Goal: Task Accomplishment & Management: Manage account settings

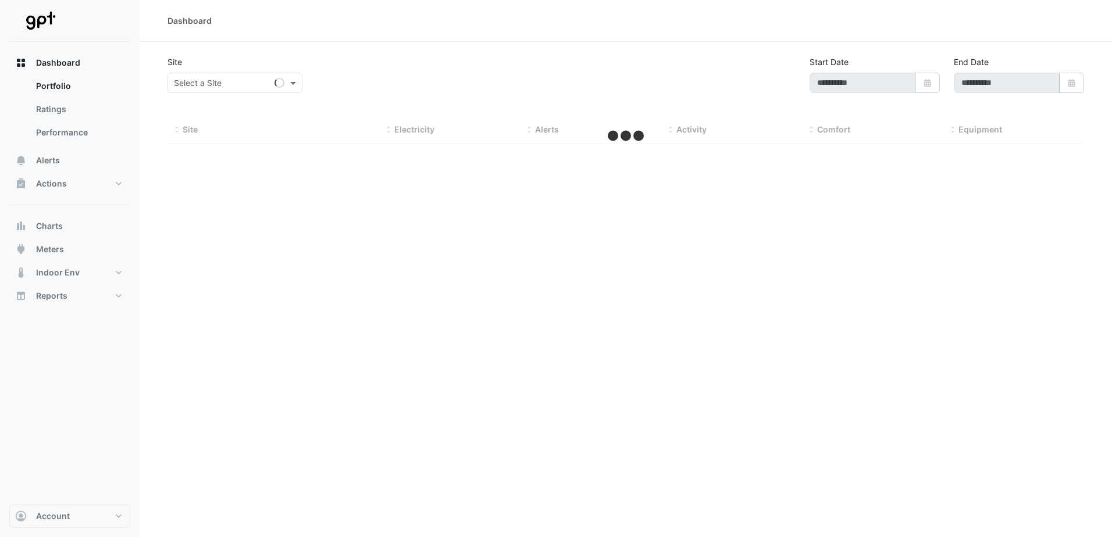
type input "**********"
select select "**"
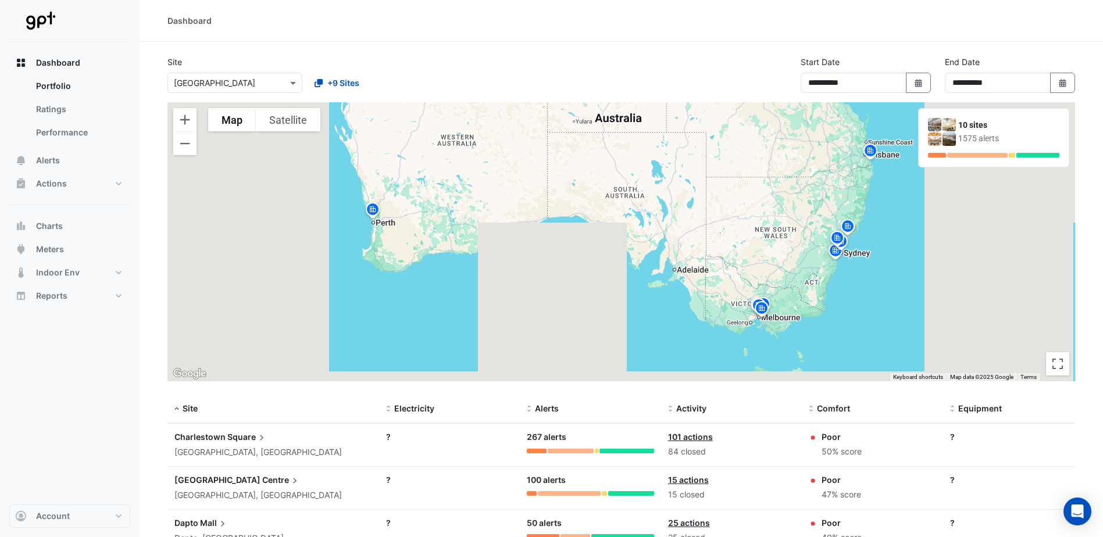
click at [918, 257] on div "To activate drag with keyboard, press Alt + Enter. Once in keyboard drag state,…" at bounding box center [622, 241] width 908 height 279
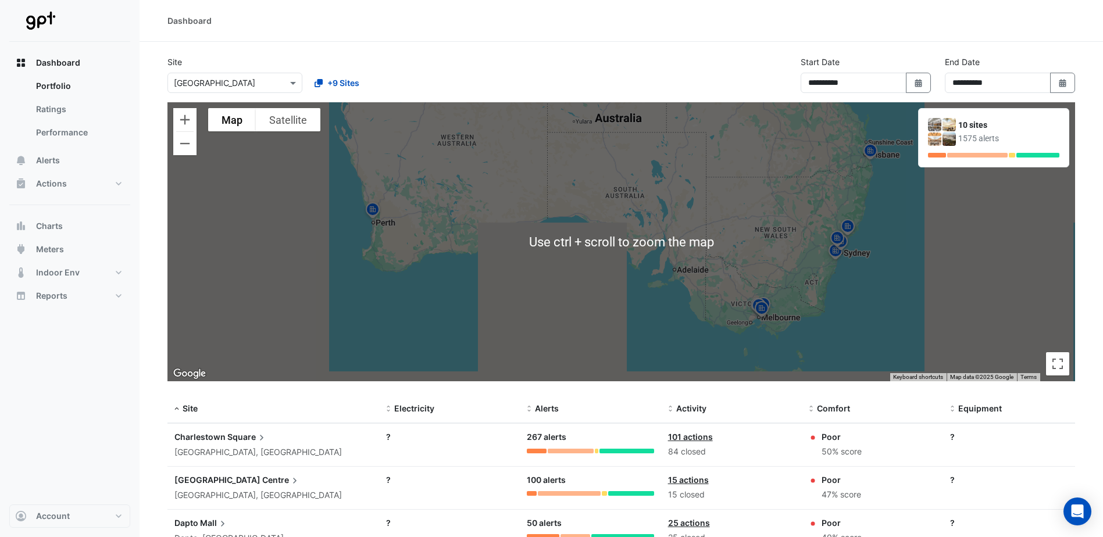
click at [673, 240] on div "To activate drag with keyboard, press Alt + Enter. Once in keyboard drag state,…" at bounding box center [622, 241] width 908 height 279
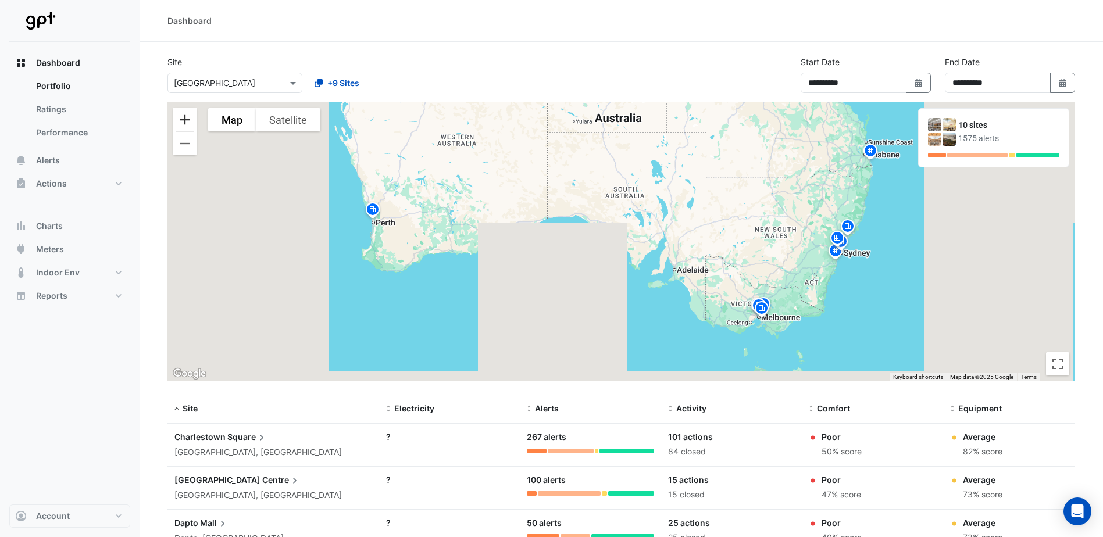
click at [182, 118] on button "Zoom in" at bounding box center [184, 119] width 23 height 23
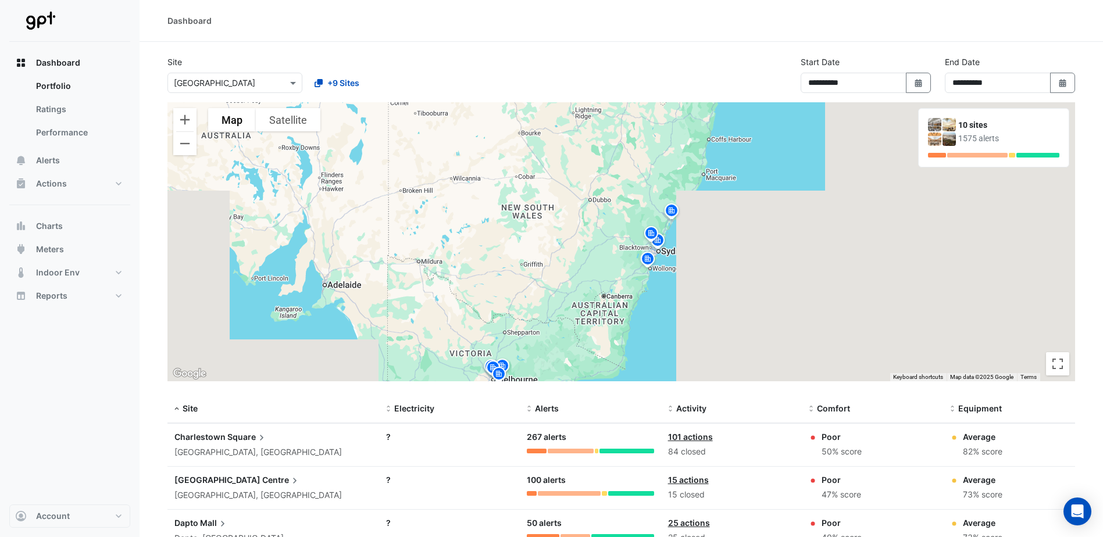
drag, startPoint x: 749, startPoint y: 238, endPoint x: 389, endPoint y: 218, distance: 361.2
click at [395, 225] on div "To activate drag with keyboard, press Alt + Enter. Once in keyboard drag state,…" at bounding box center [622, 241] width 908 height 279
click at [184, 117] on button "Zoom in" at bounding box center [184, 119] width 23 height 23
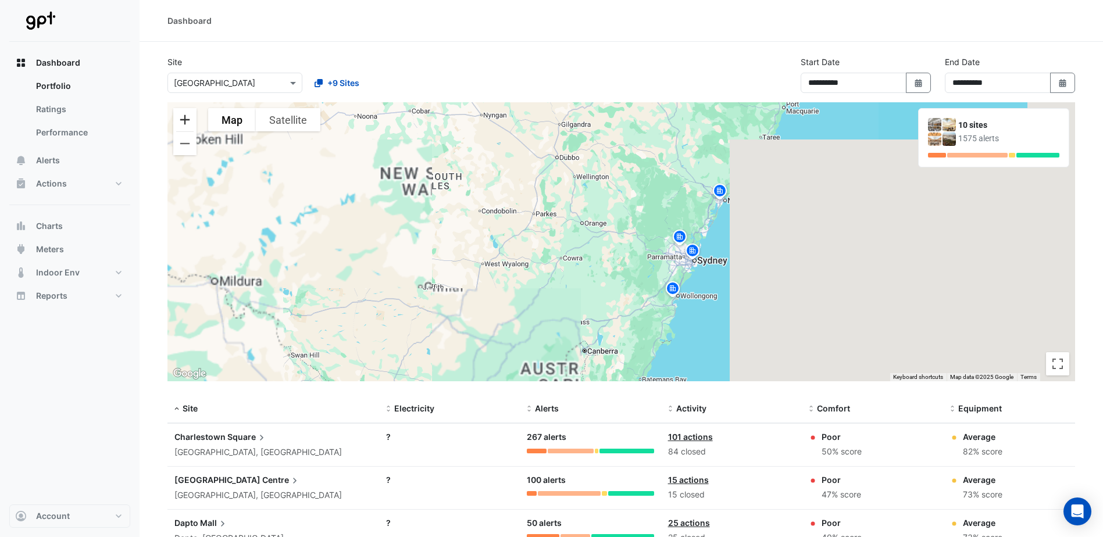
click at [184, 117] on button "Zoom in" at bounding box center [184, 119] width 23 height 23
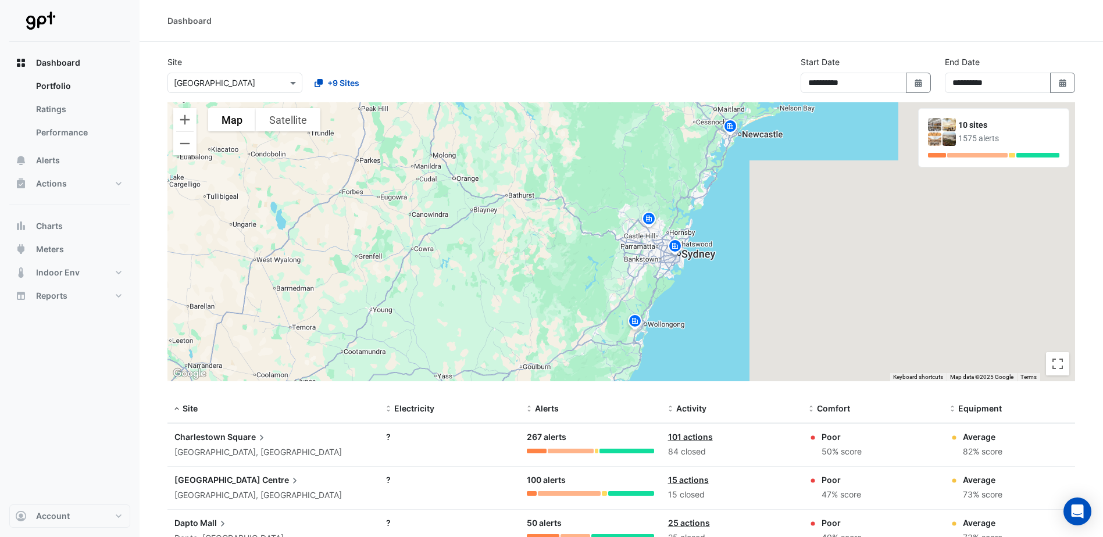
drag, startPoint x: 731, startPoint y: 238, endPoint x: 667, endPoint y: 214, distance: 68.5
click at [667, 214] on div "To activate drag with keyboard, press Alt + Enter. Once in keyboard drag state,…" at bounding box center [622, 241] width 908 height 279
click at [186, 117] on button "Zoom in" at bounding box center [184, 119] width 23 height 23
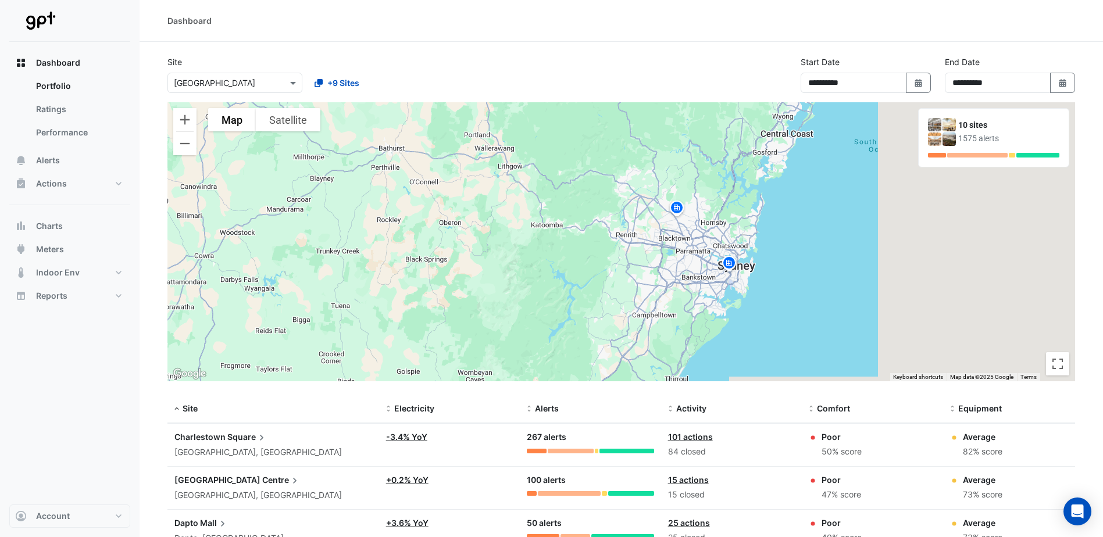
click at [731, 263] on img at bounding box center [729, 265] width 19 height 20
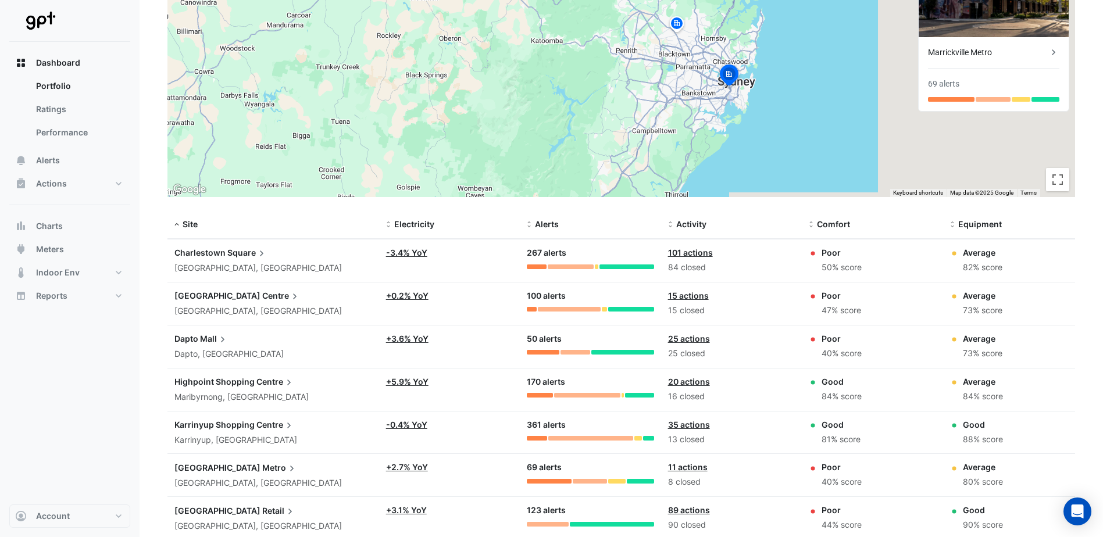
scroll to position [58, 0]
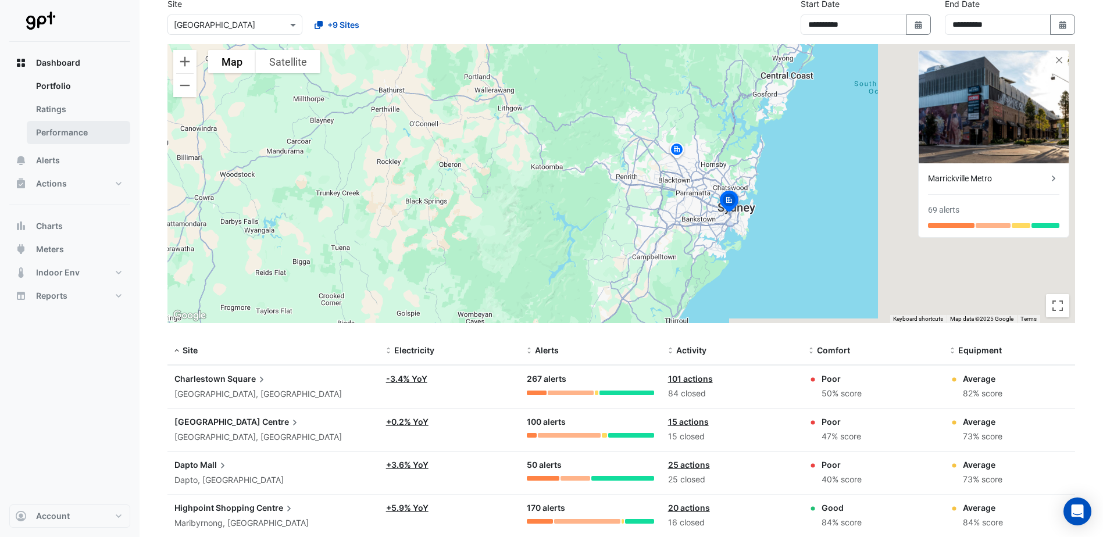
click at [49, 133] on link "Performance" at bounding box center [79, 132] width 104 height 23
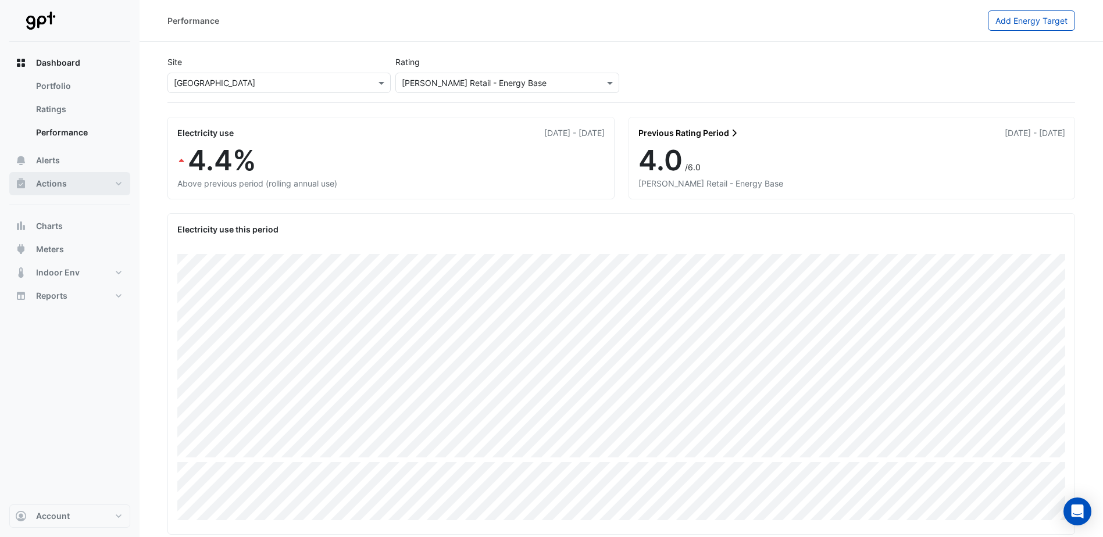
click at [124, 182] on button "Actions" at bounding box center [69, 183] width 121 height 23
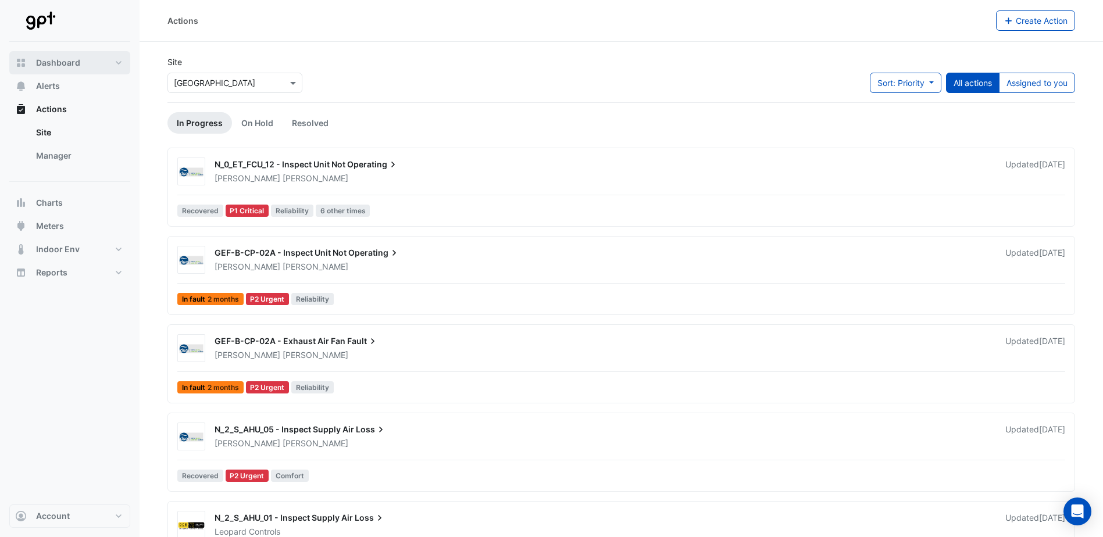
click at [65, 60] on span "Dashboard" at bounding box center [58, 63] width 44 height 12
select select "**"
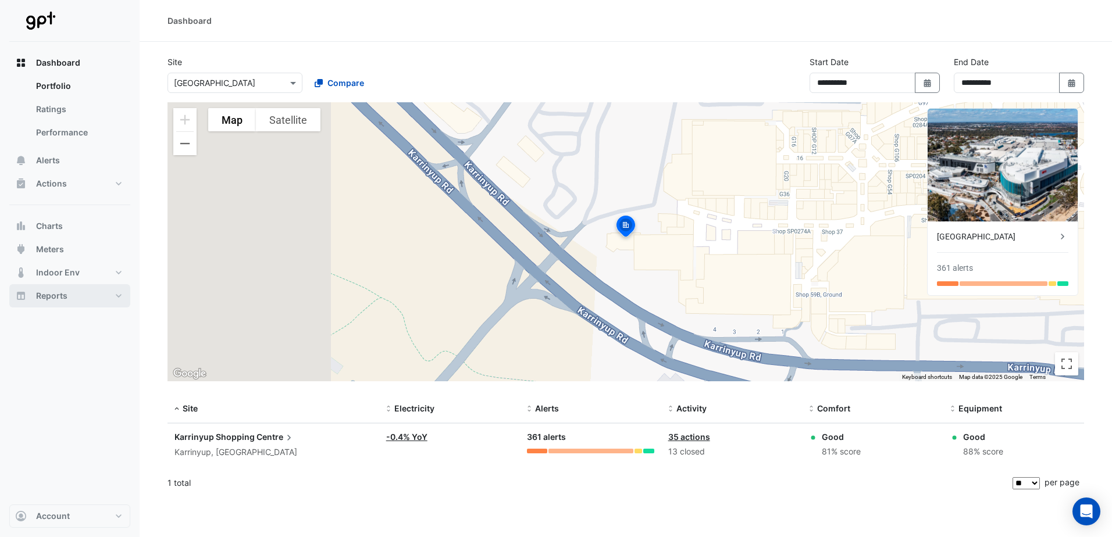
click at [118, 289] on button "Reports" at bounding box center [69, 295] width 121 height 23
select select "**"
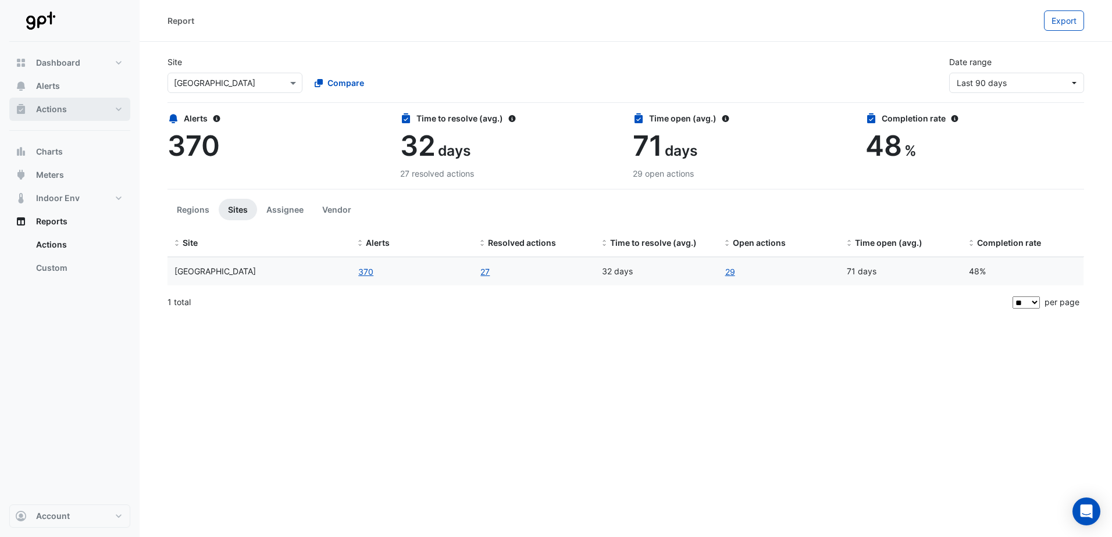
click at [59, 106] on span "Actions" at bounding box center [51, 110] width 31 height 12
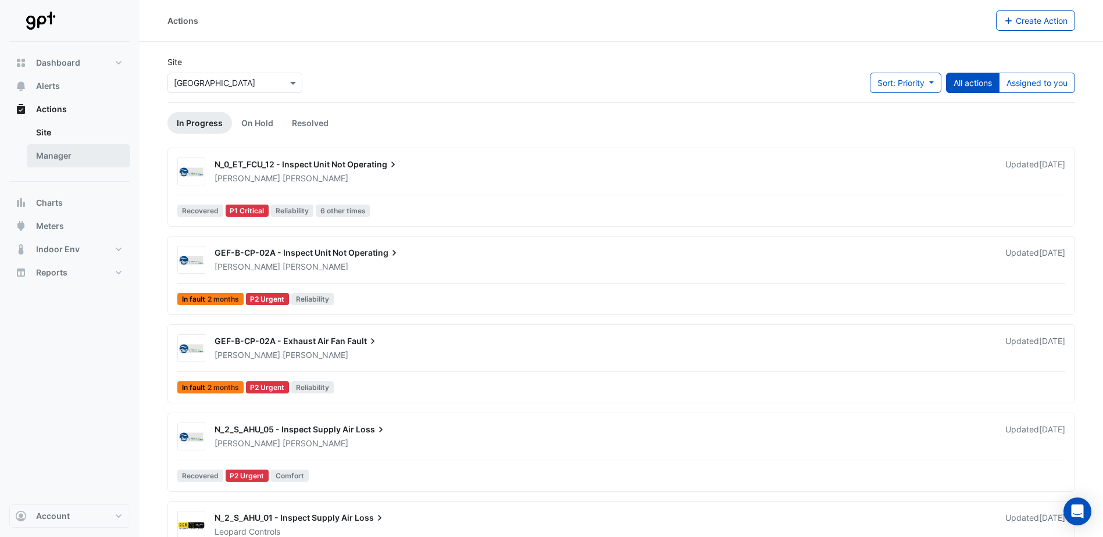
click at [79, 158] on link "Manager" at bounding box center [79, 155] width 104 height 23
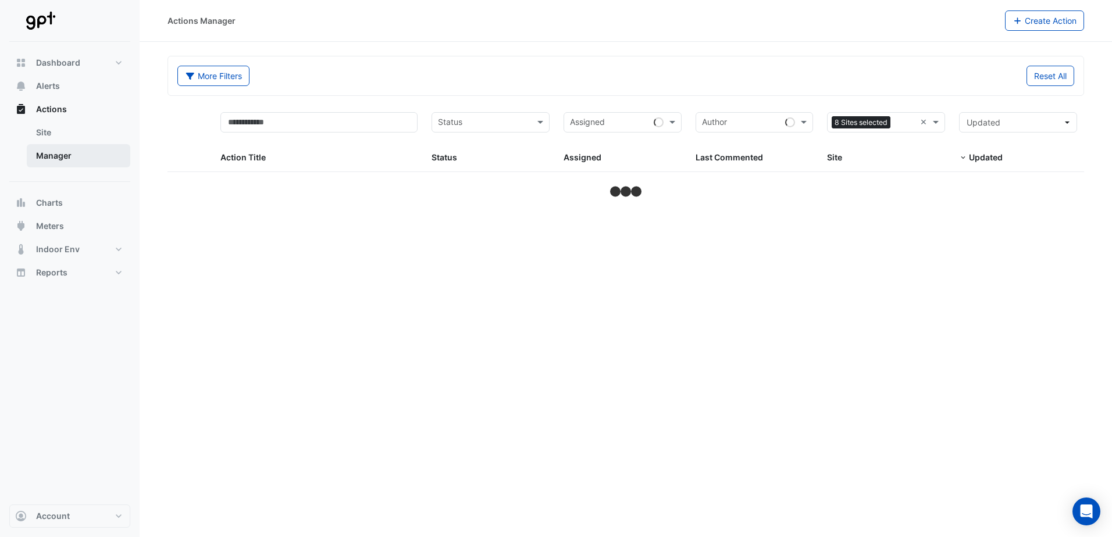
select select "**"
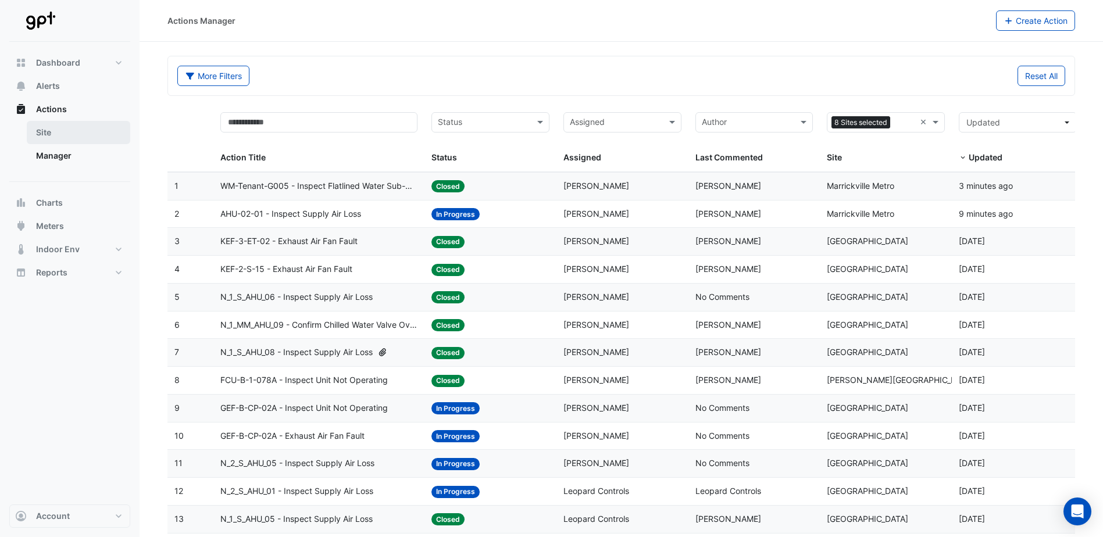
click at [54, 134] on link "Site" at bounding box center [79, 132] width 104 height 23
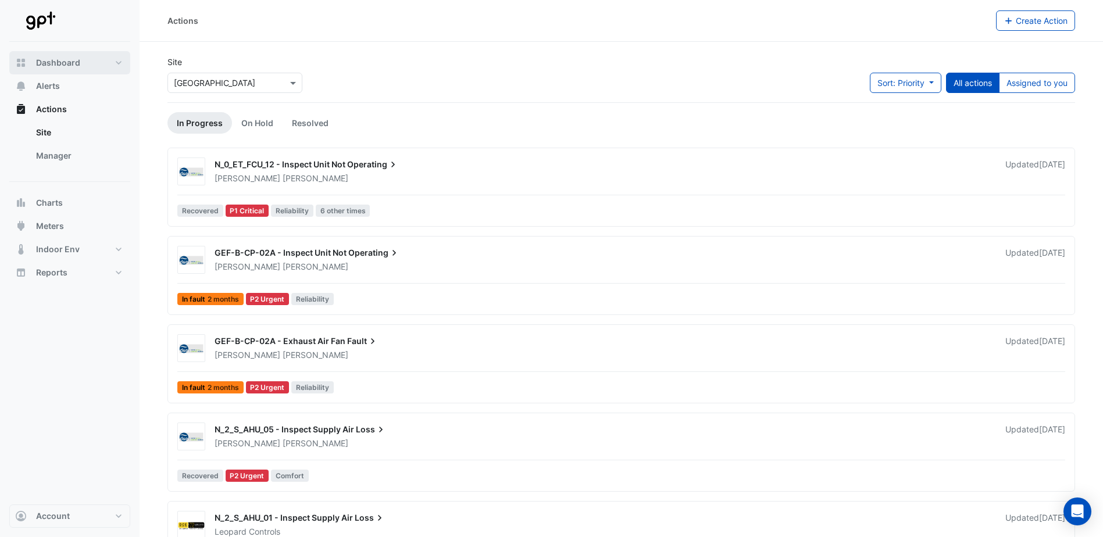
click at [63, 60] on span "Dashboard" at bounding box center [58, 63] width 44 height 12
select select "**"
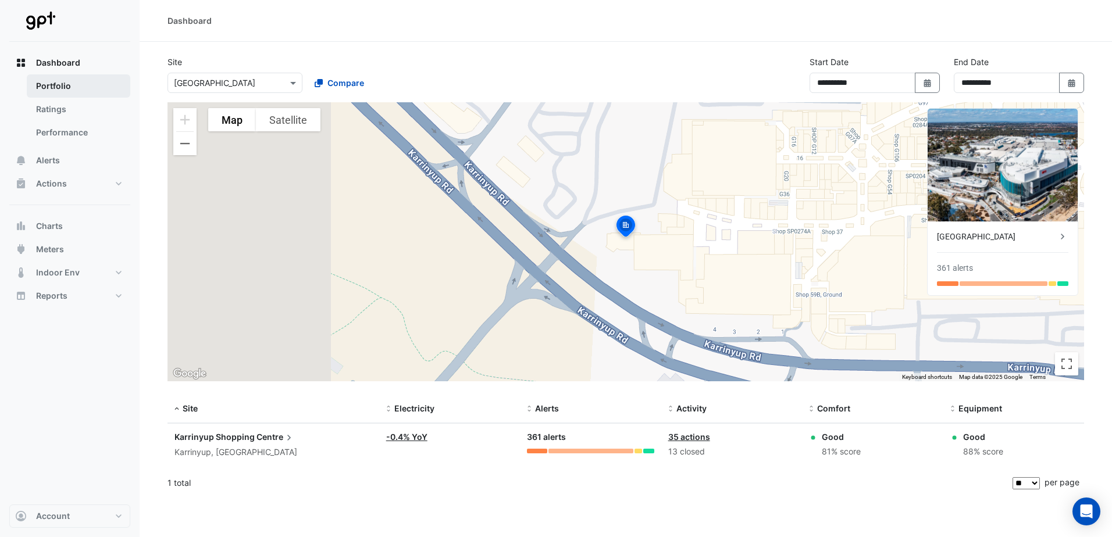
click at [70, 81] on link "Portfolio" at bounding box center [79, 85] width 104 height 23
click at [53, 88] on link "Portfolio" at bounding box center [79, 85] width 104 height 23
click at [62, 106] on link "Ratings" at bounding box center [79, 109] width 104 height 23
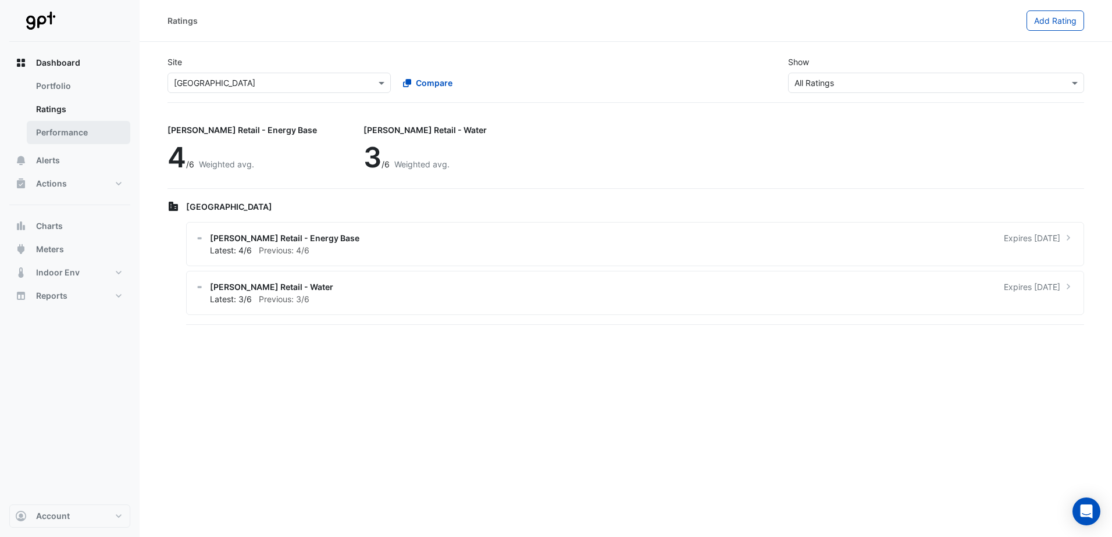
click at [62, 125] on link "Performance" at bounding box center [79, 132] width 104 height 23
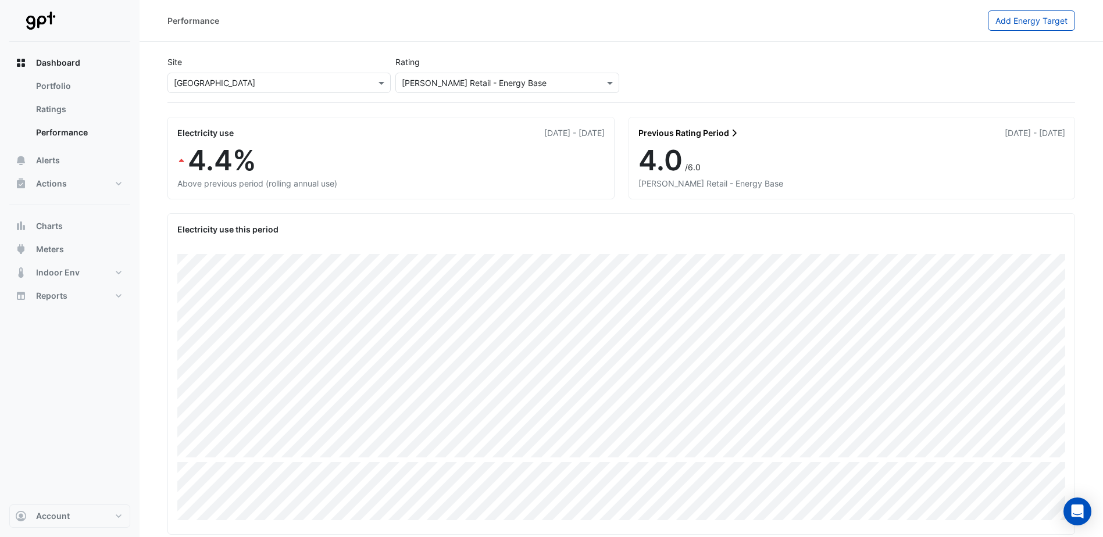
click at [564, 87] on input "text" at bounding box center [495, 83] width 187 height 12
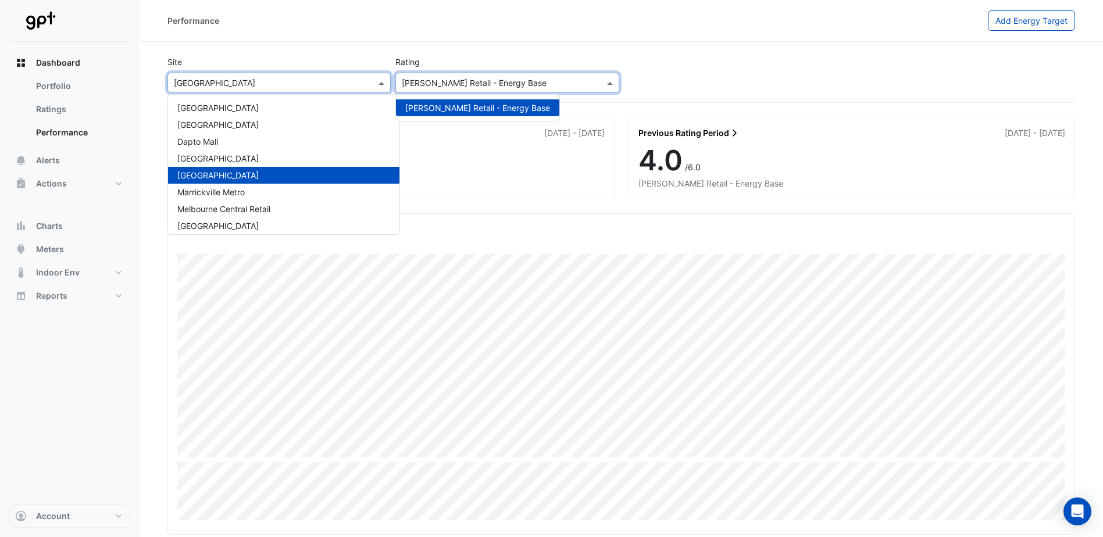
click at [384, 80] on span at bounding box center [383, 83] width 15 height 12
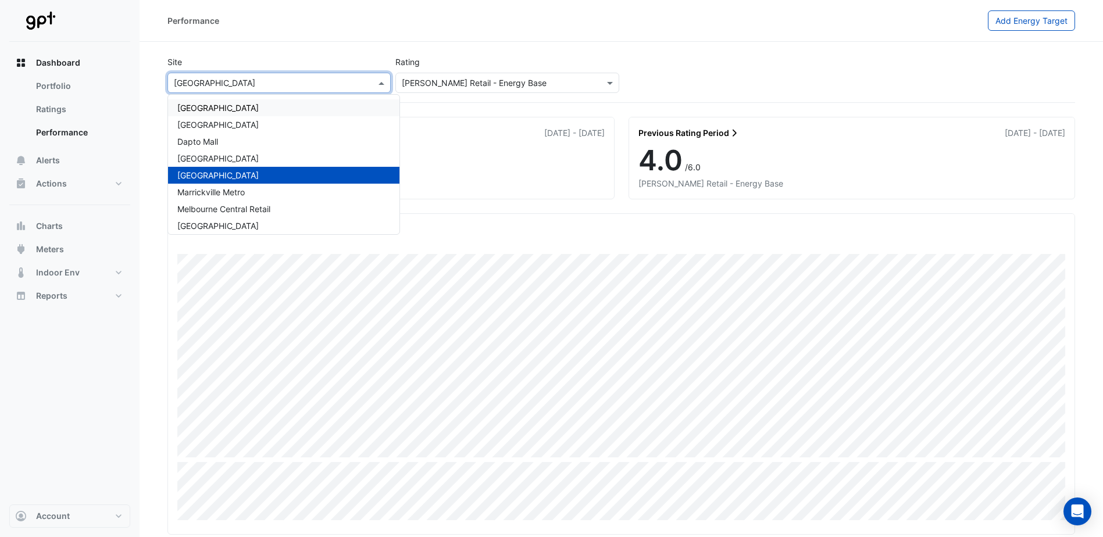
click at [240, 103] on span "[GEOGRAPHIC_DATA]" at bounding box center [217, 108] width 81 height 10
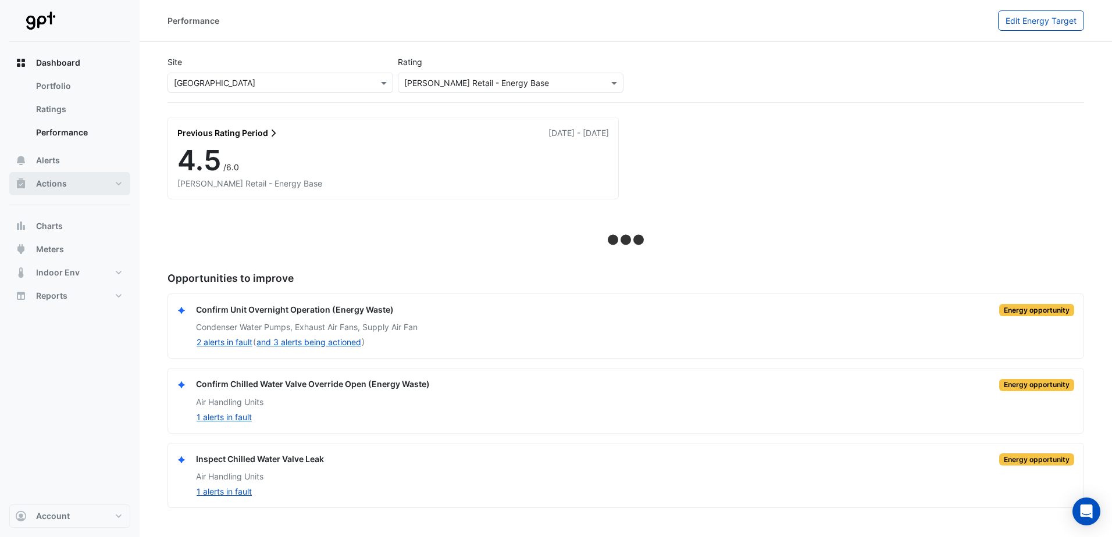
click at [122, 183] on button "Actions" at bounding box center [69, 183] width 121 height 23
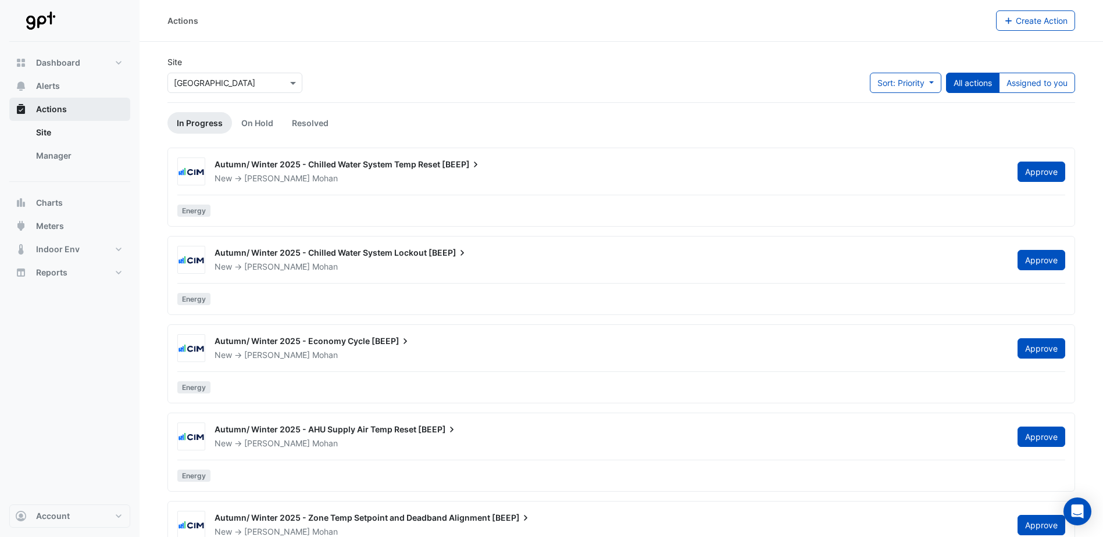
click at [27, 111] on button "Actions" at bounding box center [69, 109] width 121 height 23
click at [31, 201] on button "Charts" at bounding box center [69, 202] width 121 height 23
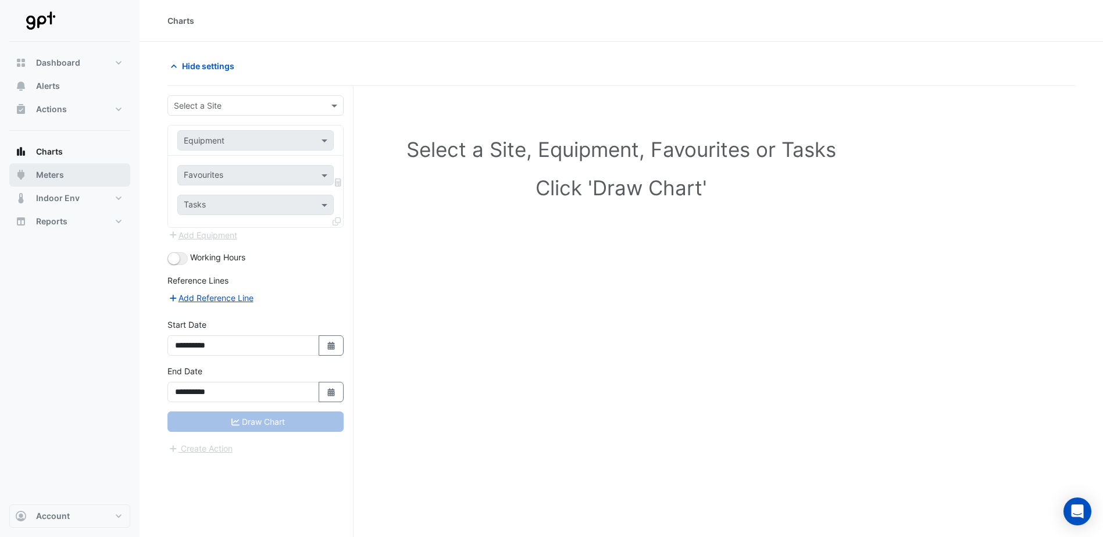
click at [42, 172] on span "Meters" at bounding box center [50, 175] width 28 height 12
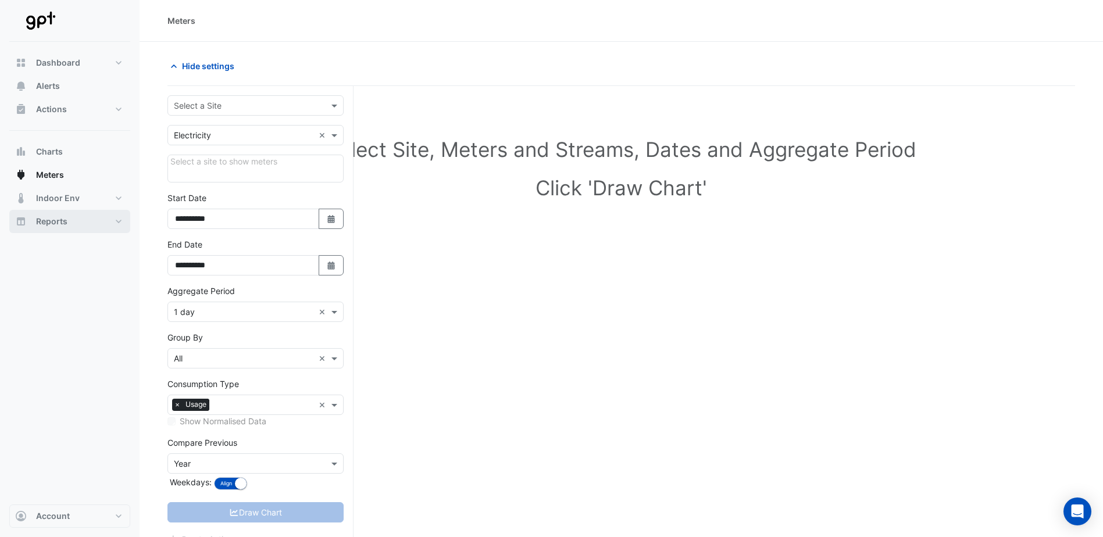
click at [44, 223] on span "Reports" at bounding box center [51, 222] width 31 height 12
select select "**"
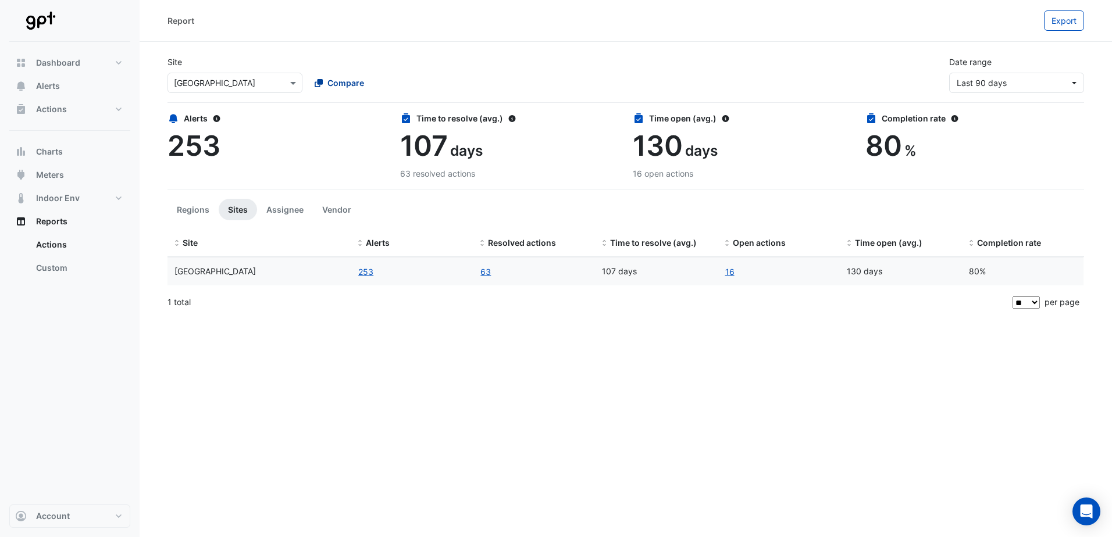
click at [344, 83] on span "Compare" at bounding box center [345, 83] width 37 height 12
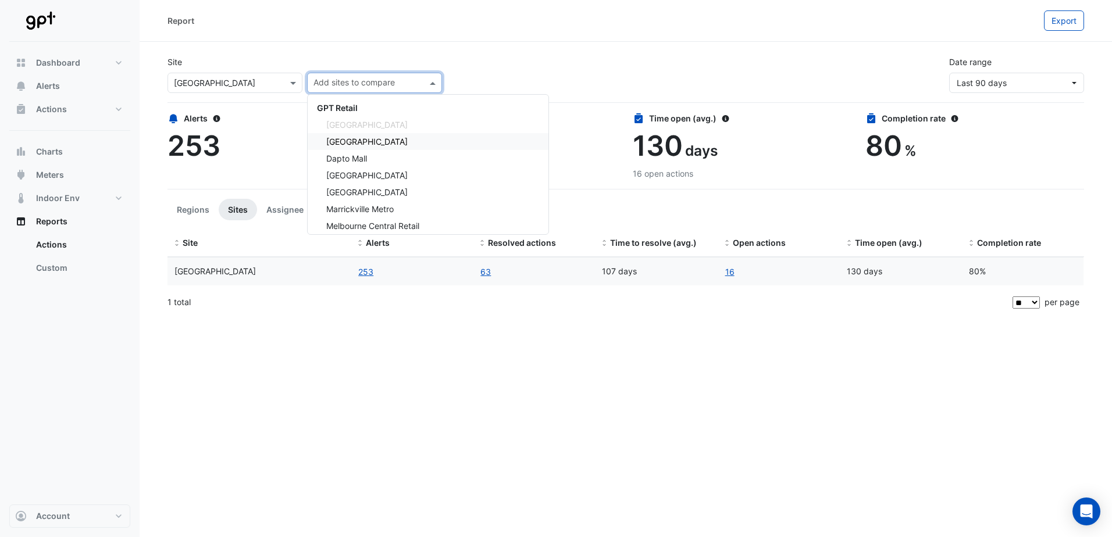
click at [366, 140] on span "[GEOGRAPHIC_DATA]" at bounding box center [366, 142] width 81 height 10
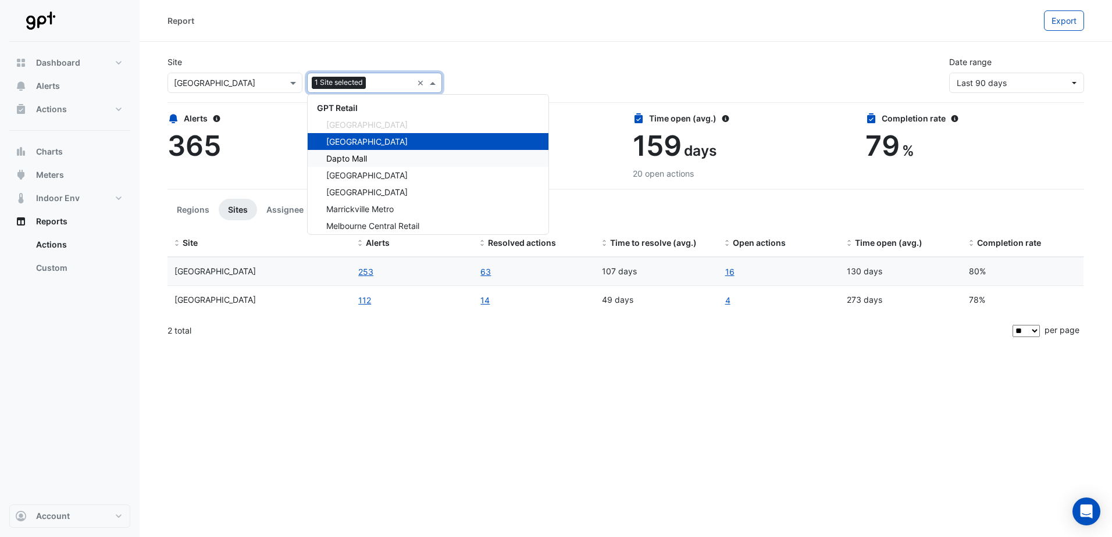
click at [371, 154] on div "Dapto Mall" at bounding box center [428, 158] width 241 height 17
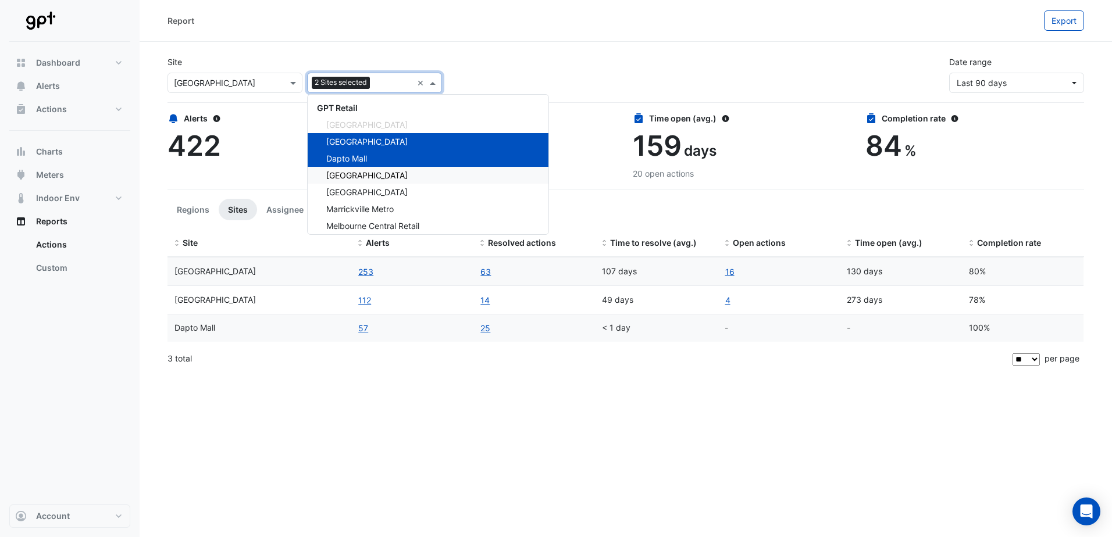
click at [368, 170] on span "[GEOGRAPHIC_DATA]" at bounding box center [366, 175] width 81 height 10
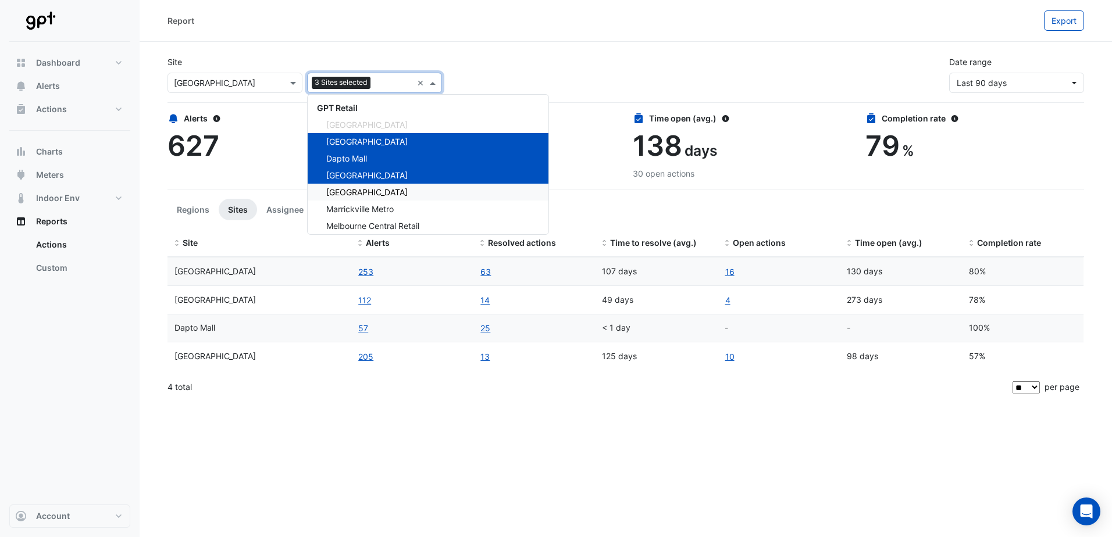
click at [365, 190] on span "[GEOGRAPHIC_DATA]" at bounding box center [366, 192] width 81 height 10
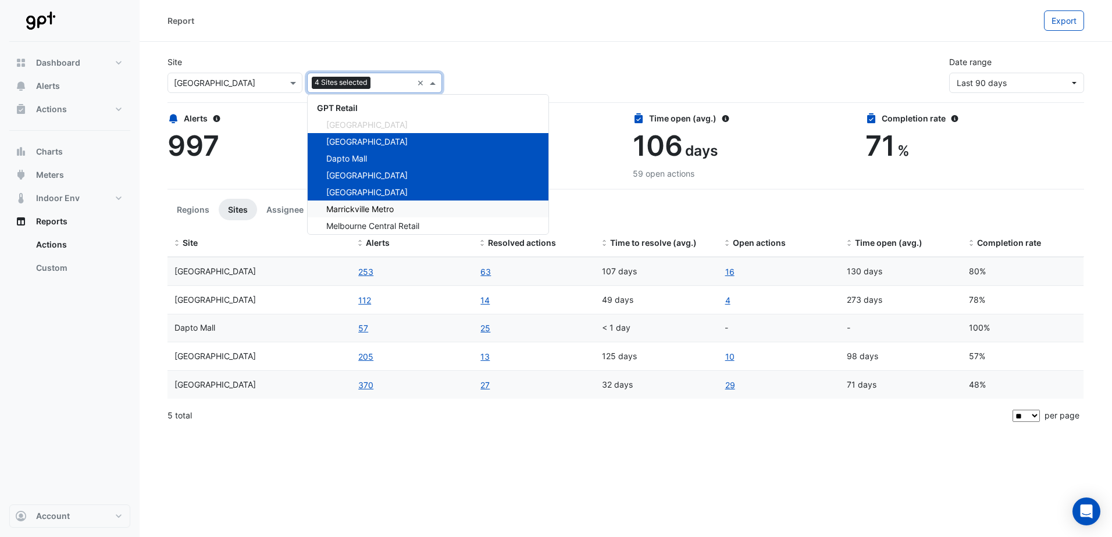
click at [358, 205] on span "Marrickville Metro" at bounding box center [359, 209] width 67 height 10
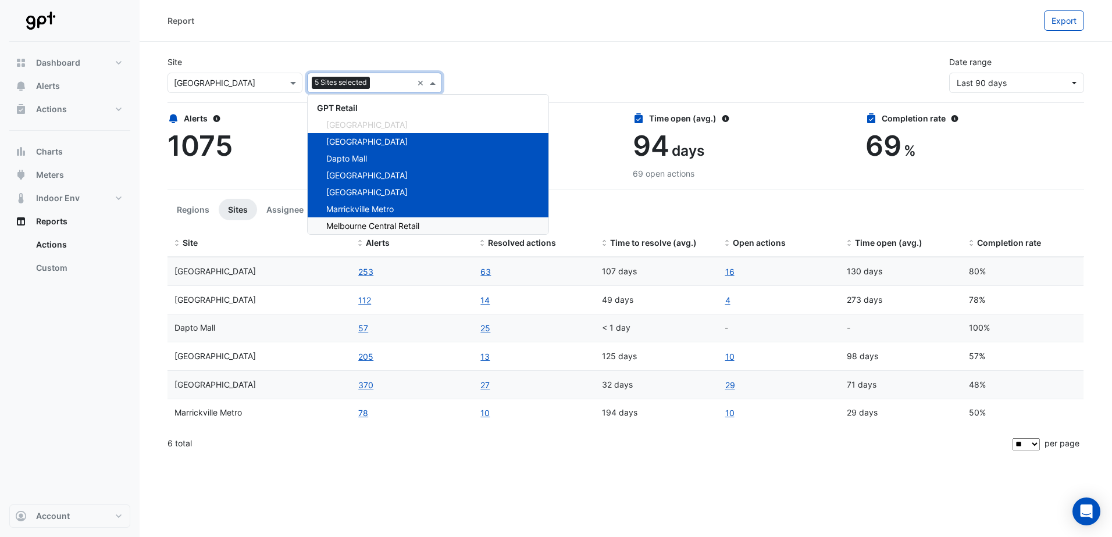
drag, startPoint x: 358, startPoint y: 222, endPoint x: 387, endPoint y: 209, distance: 31.5
click at [359, 222] on span "Melbourne Central Retail" at bounding box center [372, 226] width 93 height 10
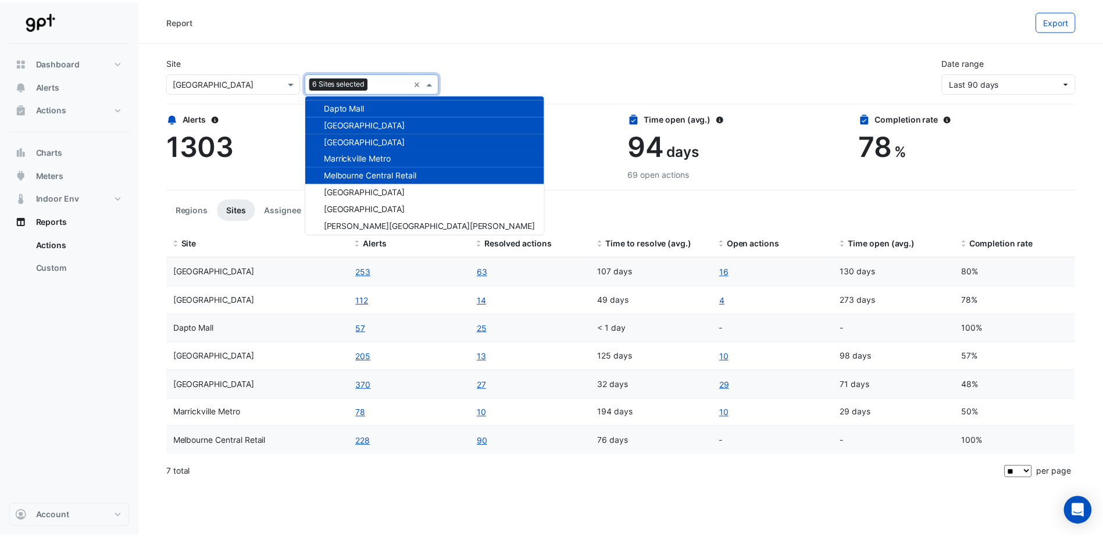
scroll to position [55, 0]
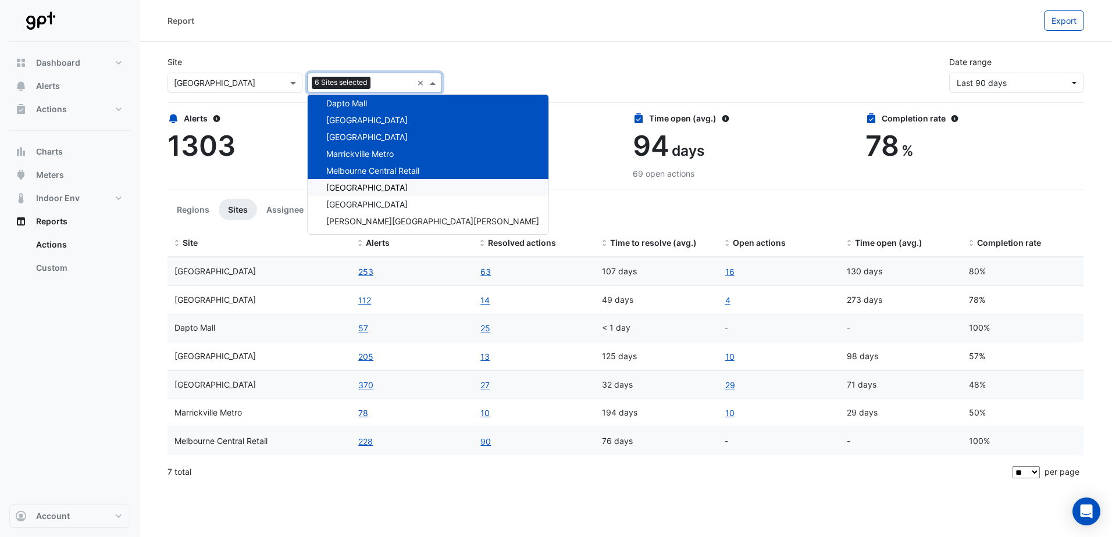
click at [414, 180] on div "[GEOGRAPHIC_DATA]" at bounding box center [428, 187] width 241 height 17
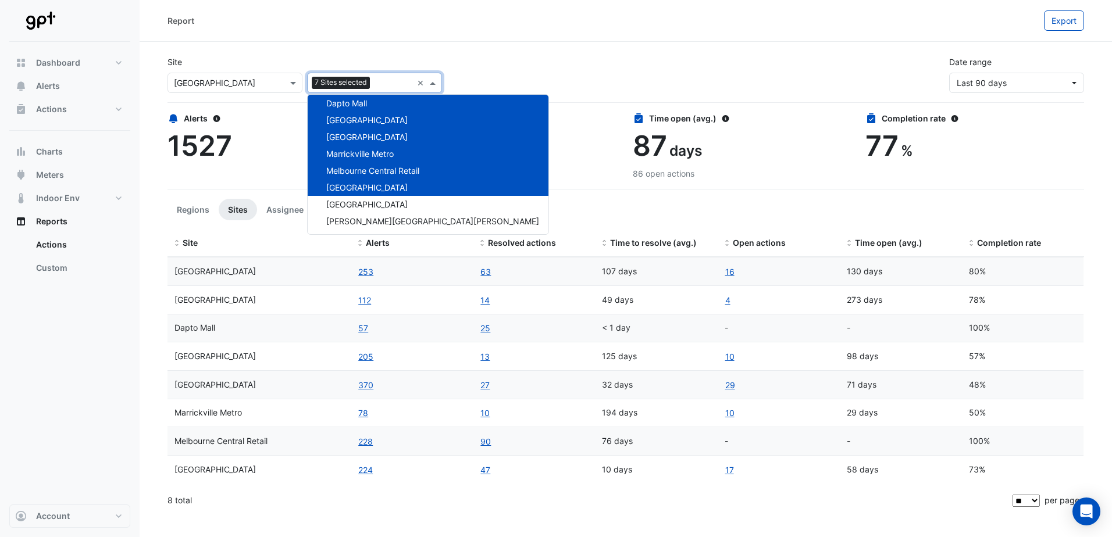
click at [401, 200] on span "[GEOGRAPHIC_DATA]" at bounding box center [366, 204] width 81 height 10
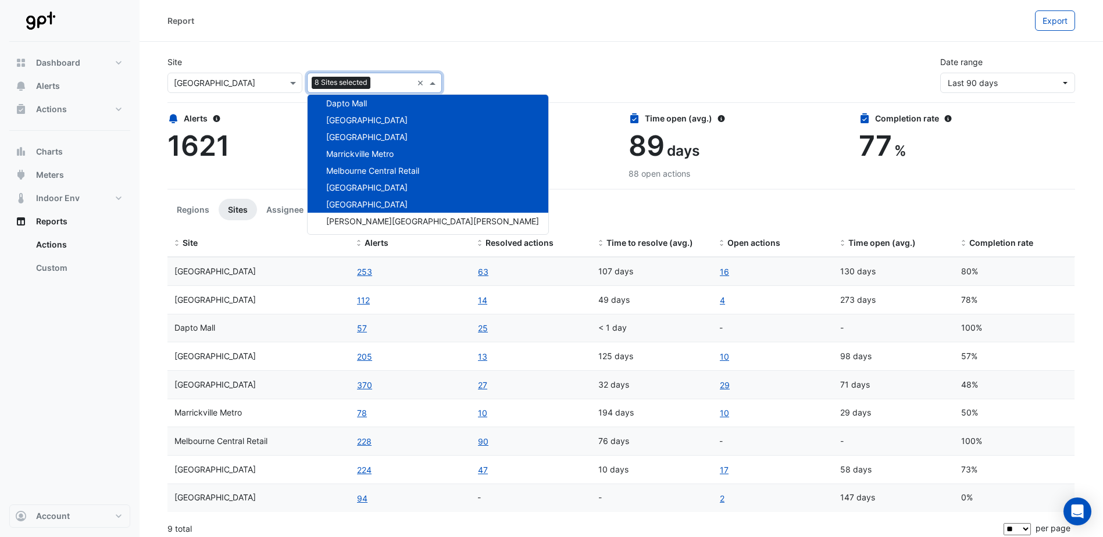
click at [391, 215] on div "[PERSON_NAME][GEOGRAPHIC_DATA][PERSON_NAME]" at bounding box center [428, 221] width 241 height 17
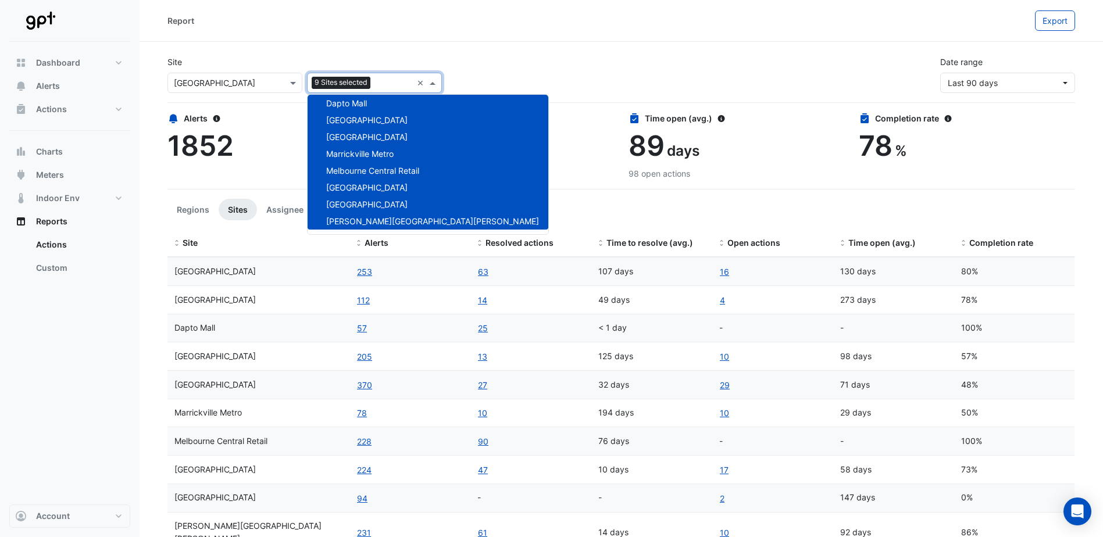
click at [521, 195] on app-ticket-report-page "Site Select a Site × [GEOGRAPHIC_DATA] Add sites to compare 9 Sites selected × …" at bounding box center [622, 316] width 908 height 538
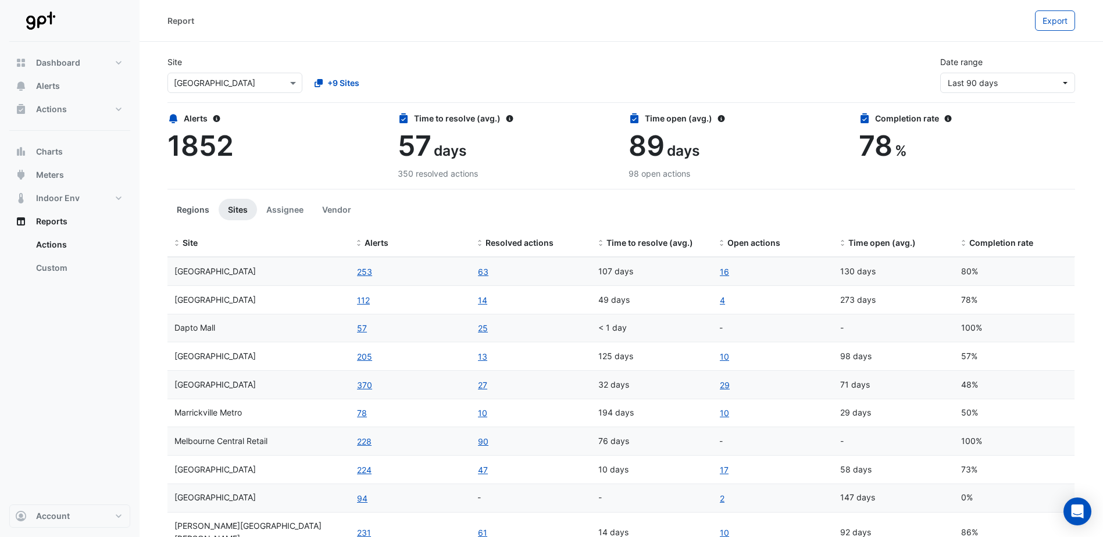
click at [196, 209] on button "Regions" at bounding box center [193, 210] width 51 height 22
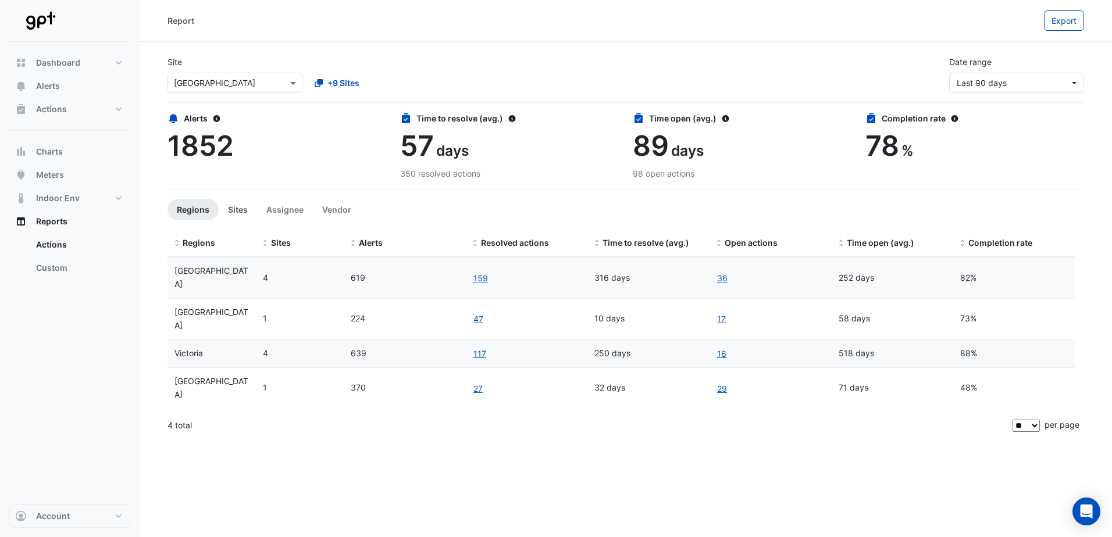
click at [235, 210] on button "Sites" at bounding box center [238, 210] width 38 height 22
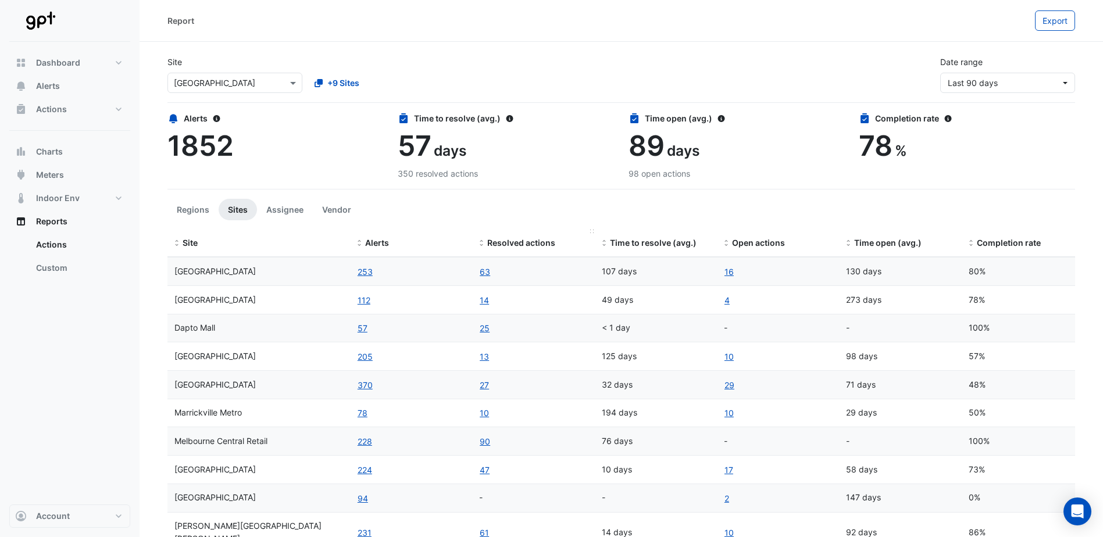
click at [487, 240] on div "Resolved actions" at bounding box center [533, 243] width 108 height 13
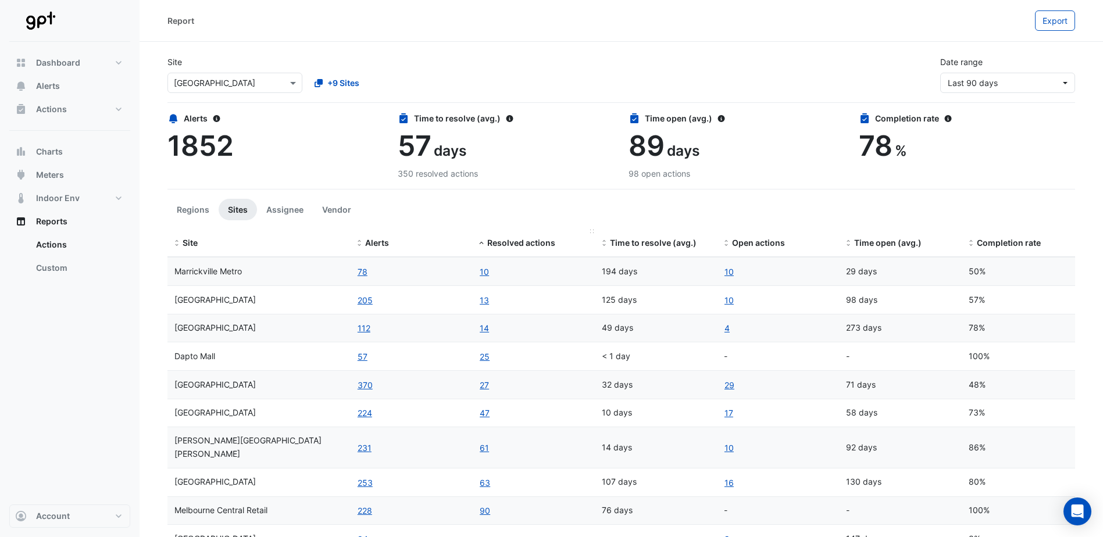
click at [487, 241] on div "Resolved actions" at bounding box center [533, 243] width 108 height 13
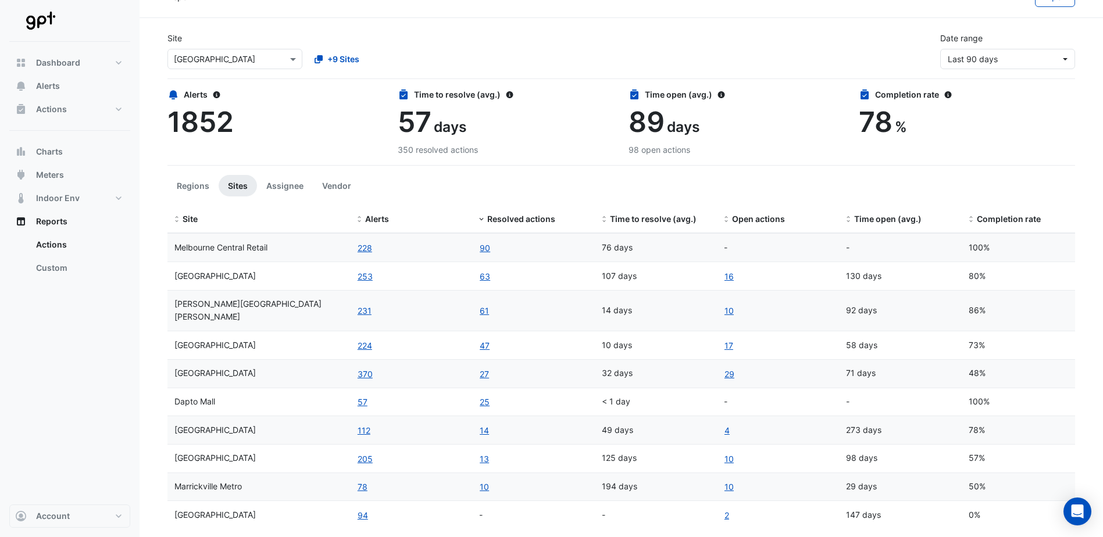
scroll to position [34, 0]
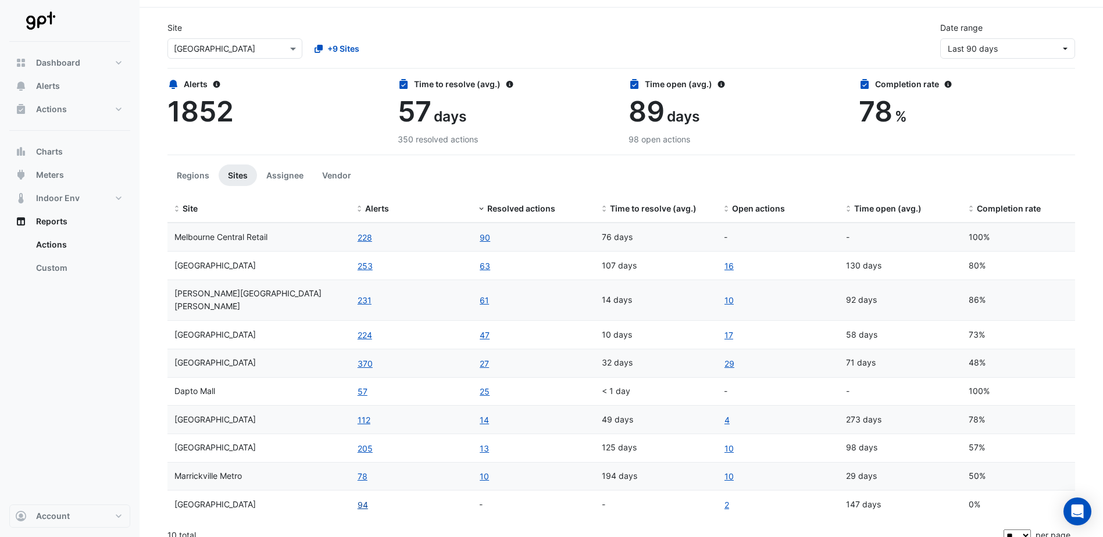
click at [365, 498] on button "94" at bounding box center [363, 504] width 12 height 13
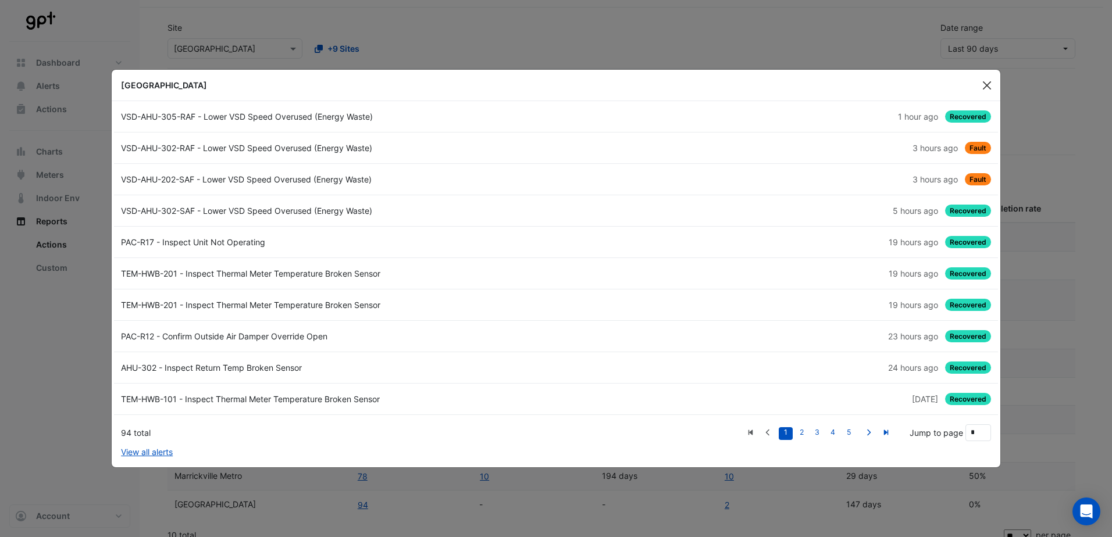
click at [995, 77] on button "Close" at bounding box center [986, 85] width 17 height 17
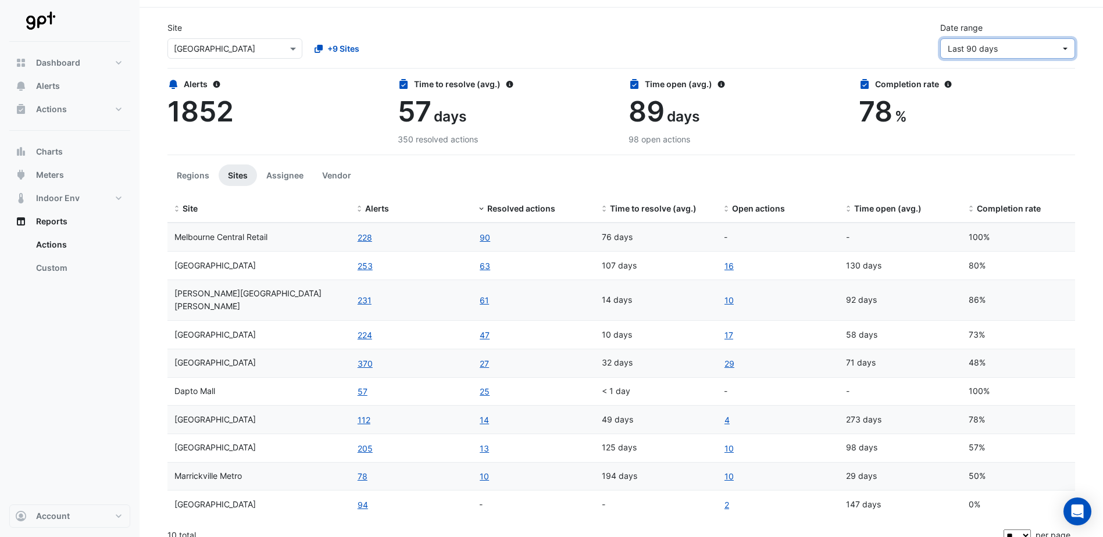
click at [1037, 52] on span "Last 90 days" at bounding box center [1004, 48] width 113 height 12
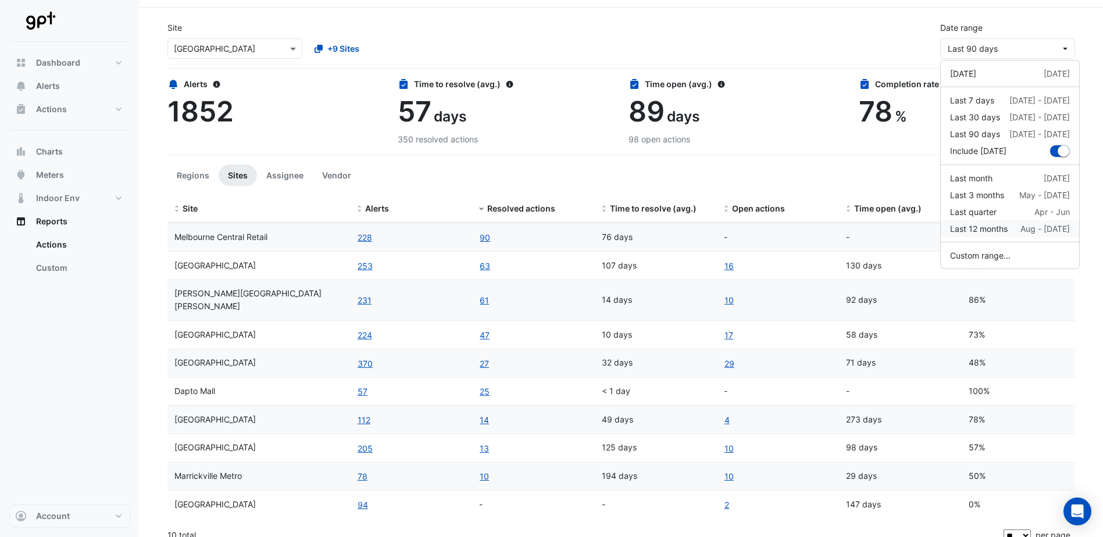
click at [982, 231] on div "Last 12 months" at bounding box center [979, 229] width 58 height 12
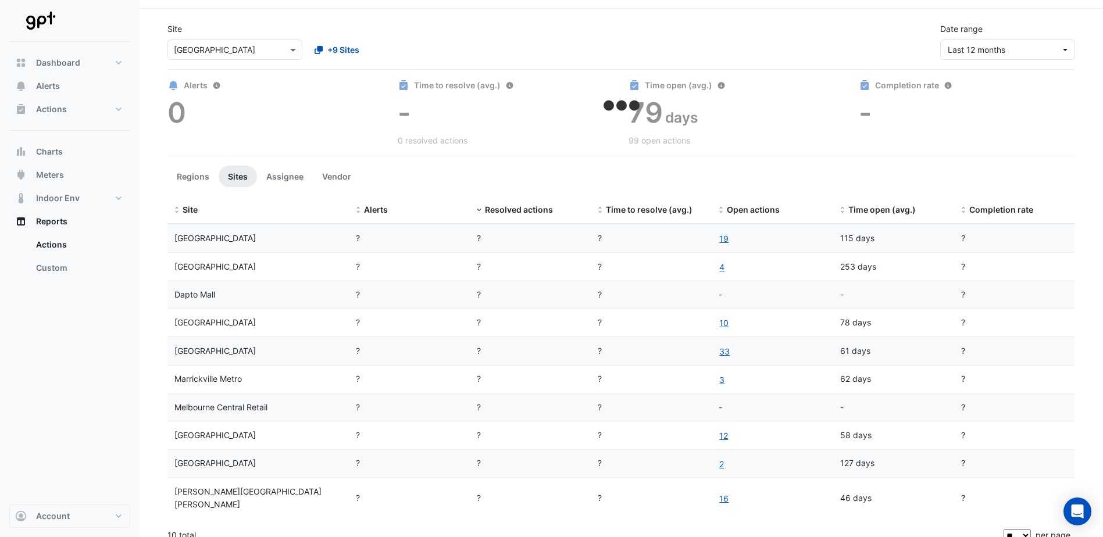
scroll to position [34, 0]
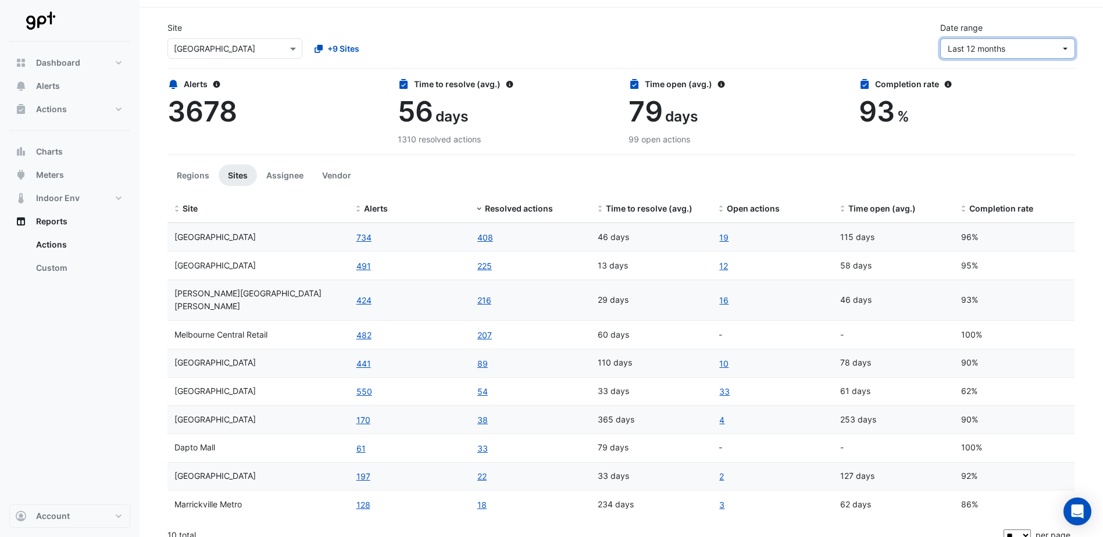
click at [1011, 48] on span "Last 12 months" at bounding box center [1004, 48] width 113 height 12
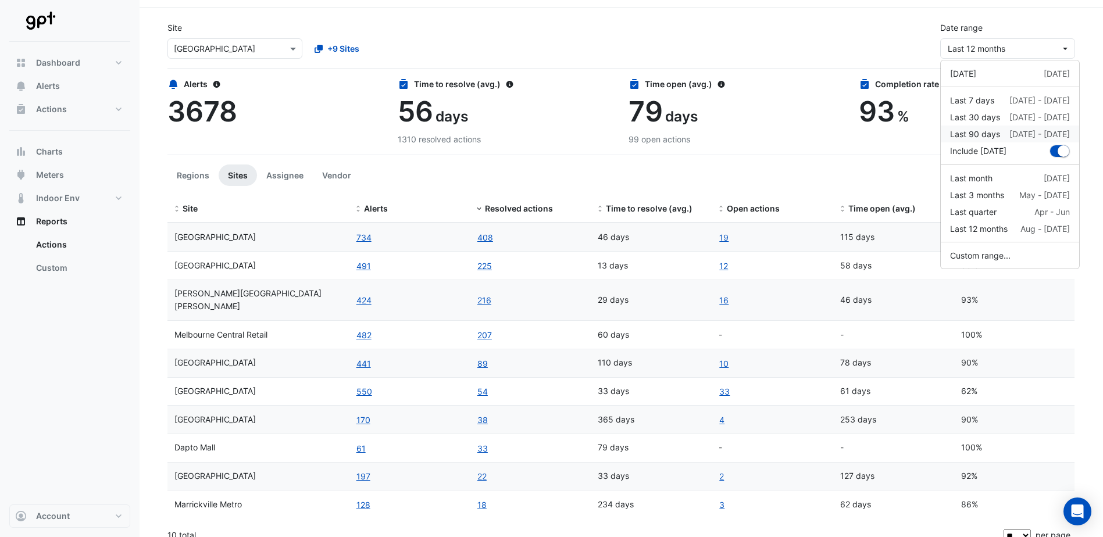
click at [984, 131] on div "Last 90 days" at bounding box center [975, 134] width 50 height 12
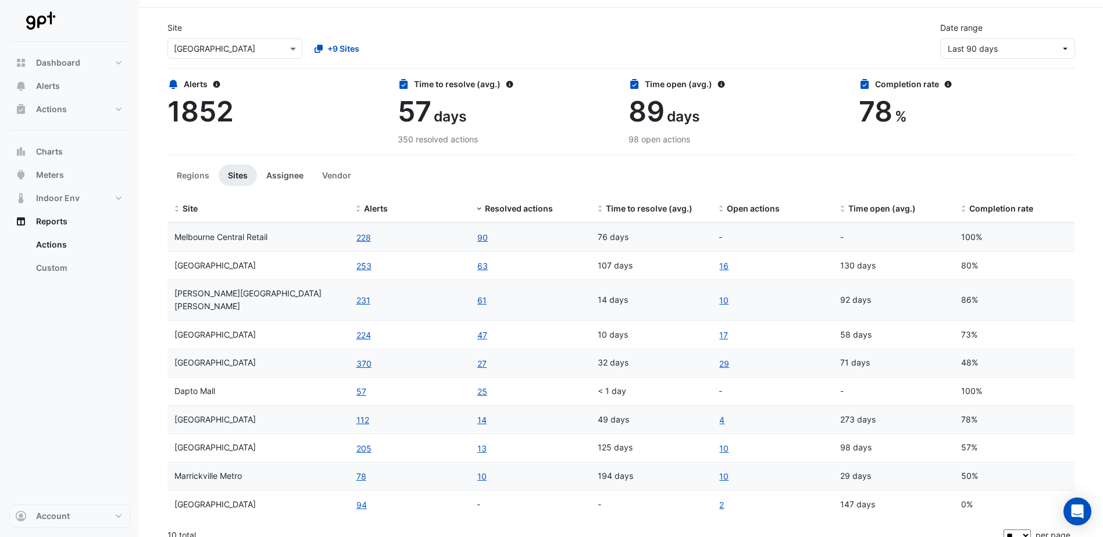
click at [287, 172] on button "Assignee" at bounding box center [285, 176] width 56 height 22
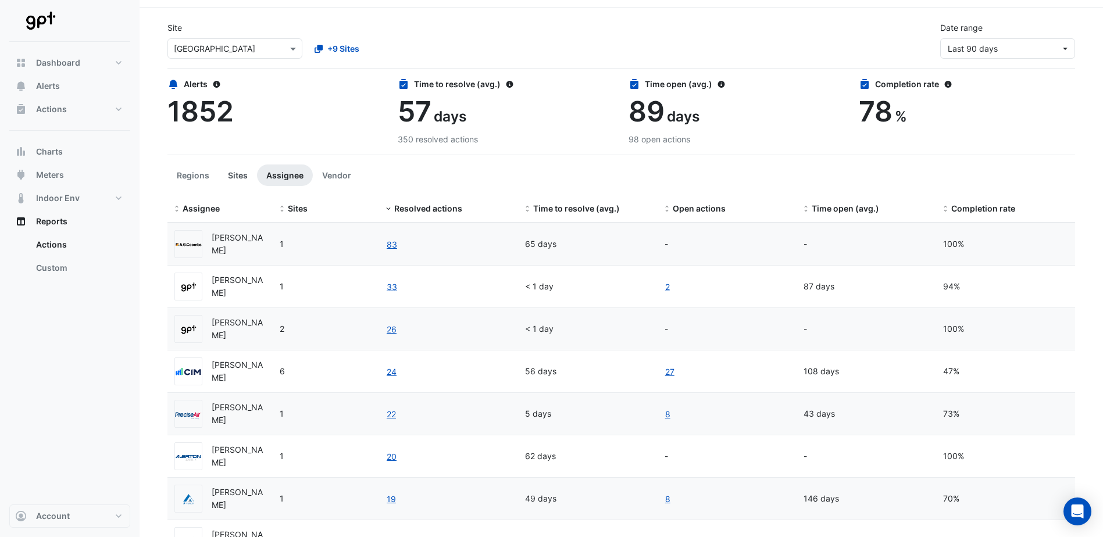
click at [232, 174] on button "Sites" at bounding box center [238, 176] width 38 height 22
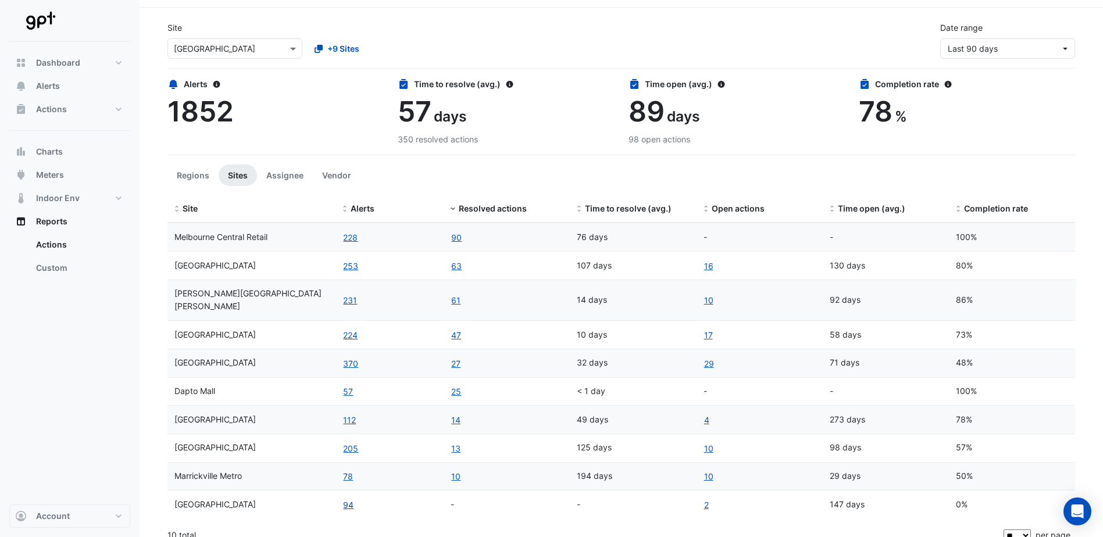
click at [347, 498] on button "94" at bounding box center [349, 504] width 12 height 13
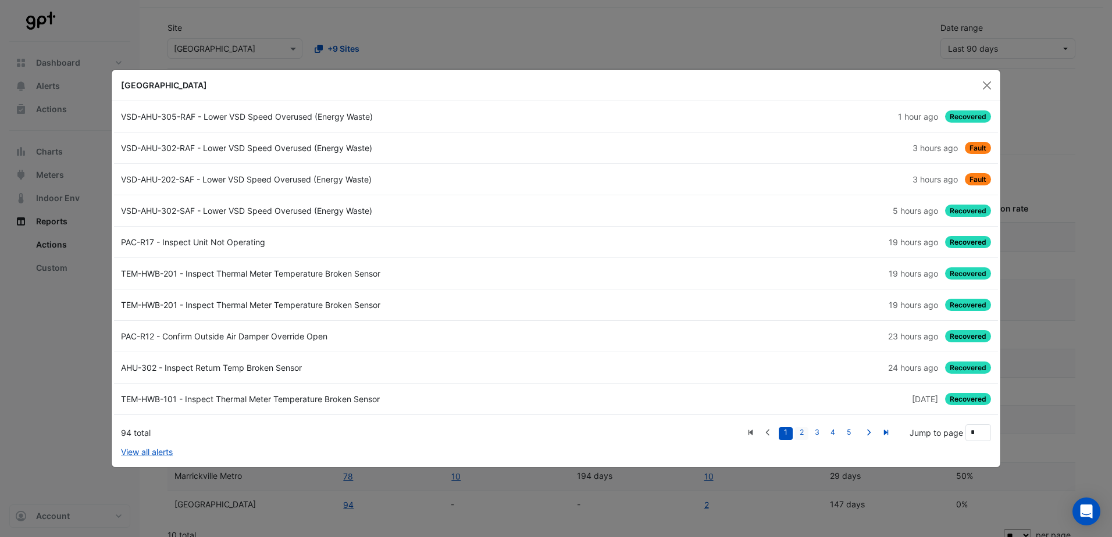
click at [803, 432] on link "2" at bounding box center [801, 433] width 14 height 13
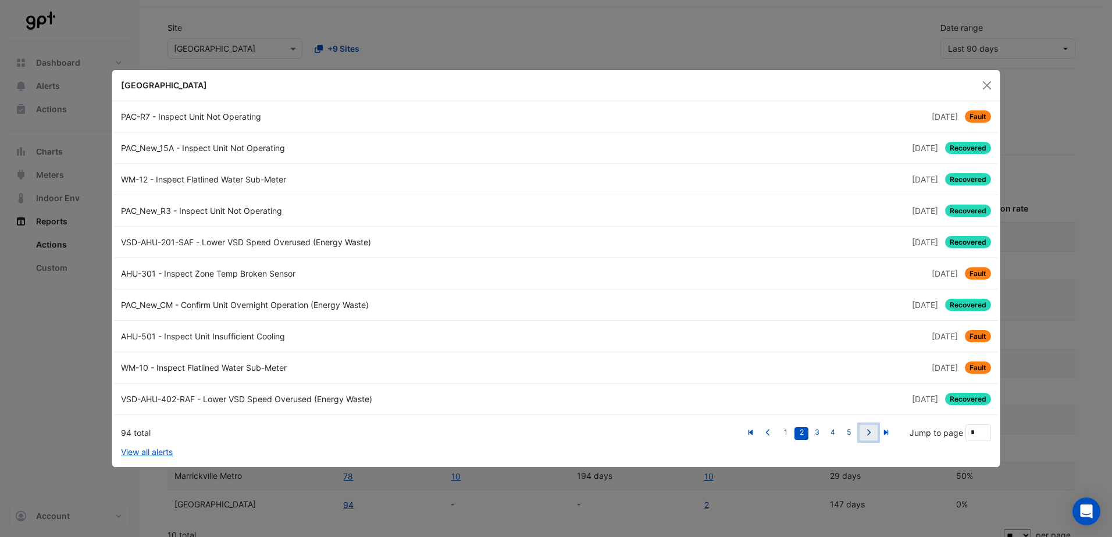
click at [871, 433] on icon "Next" at bounding box center [869, 432] width 3 height 6
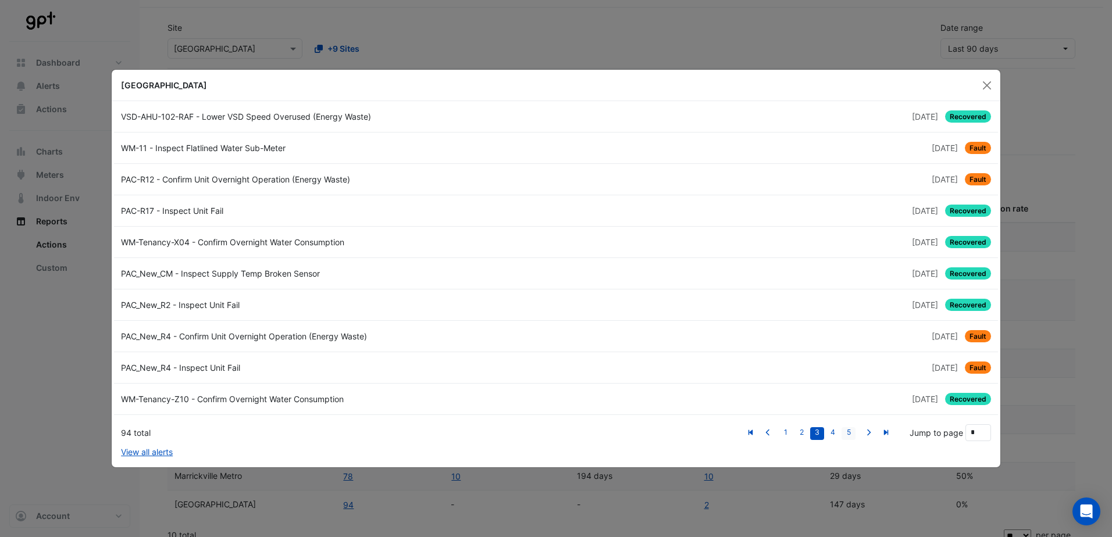
click at [850, 429] on link "5" at bounding box center [849, 433] width 14 height 13
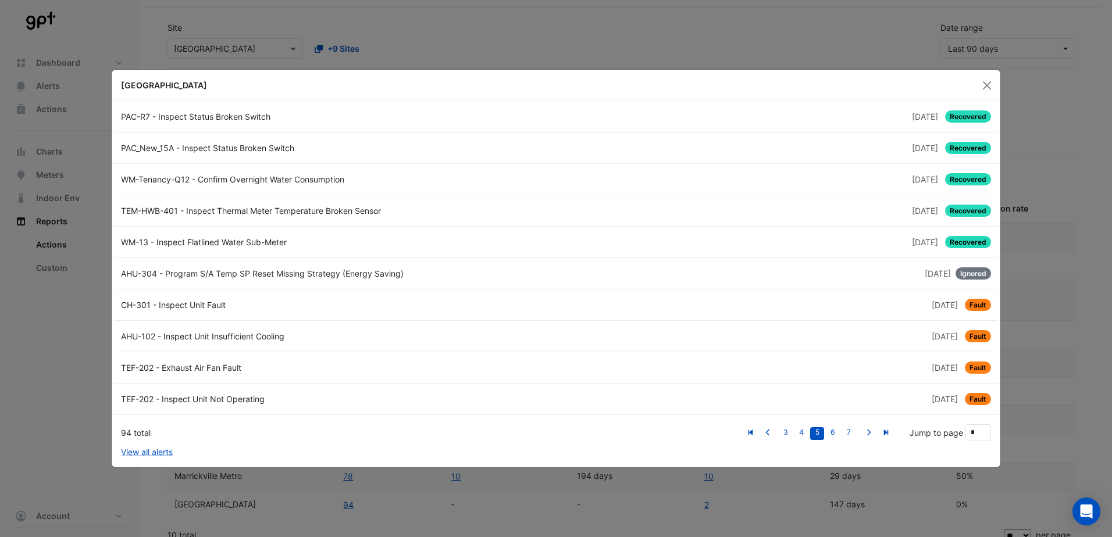
click at [202, 398] on div "TEF-202 - Inspect Unit Not Operating" at bounding box center [335, 399] width 442 height 12
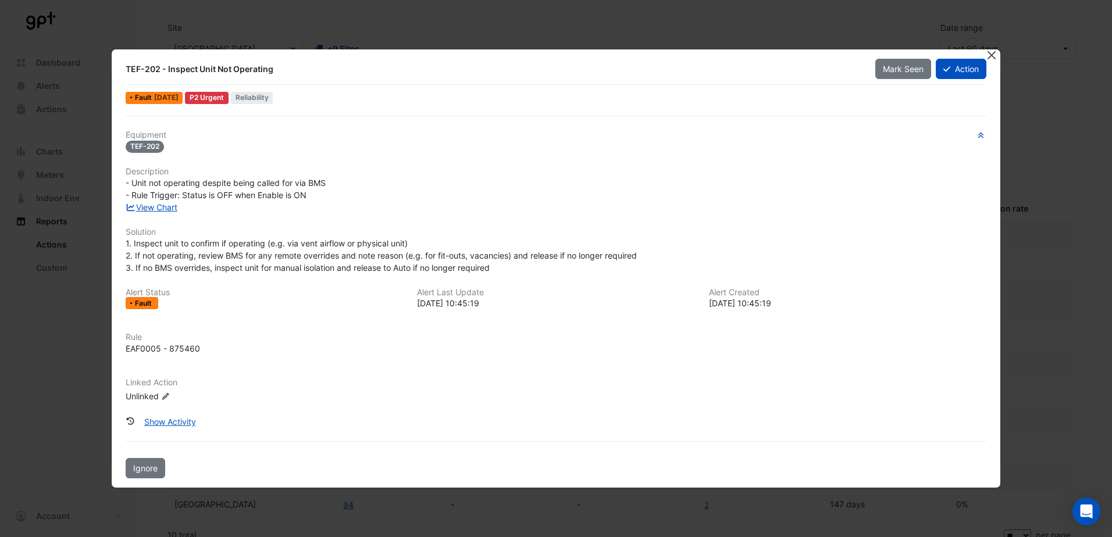
click at [989, 56] on button "Close" at bounding box center [992, 55] width 12 height 12
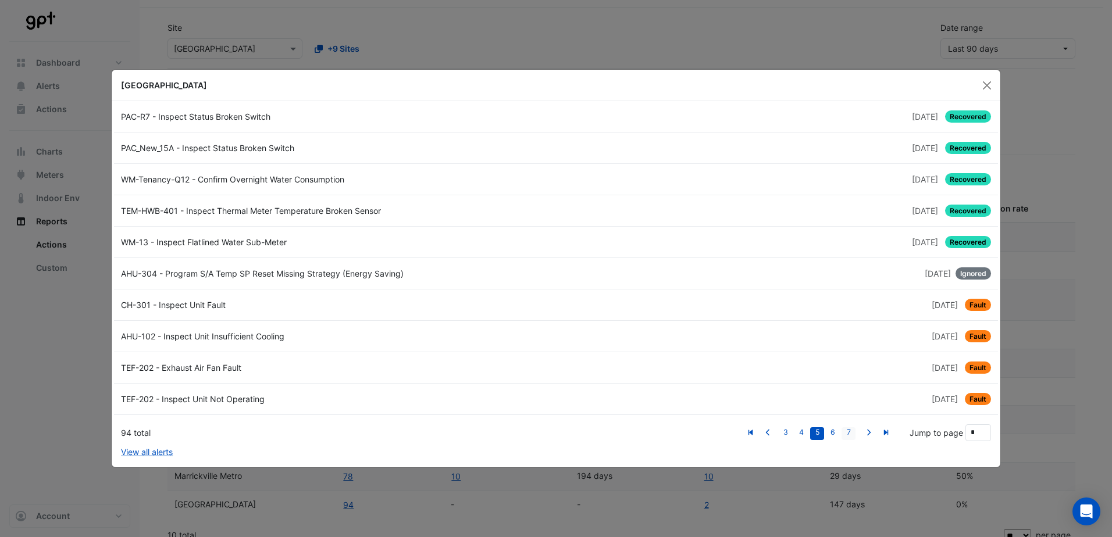
click at [850, 430] on link "7" at bounding box center [849, 433] width 14 height 13
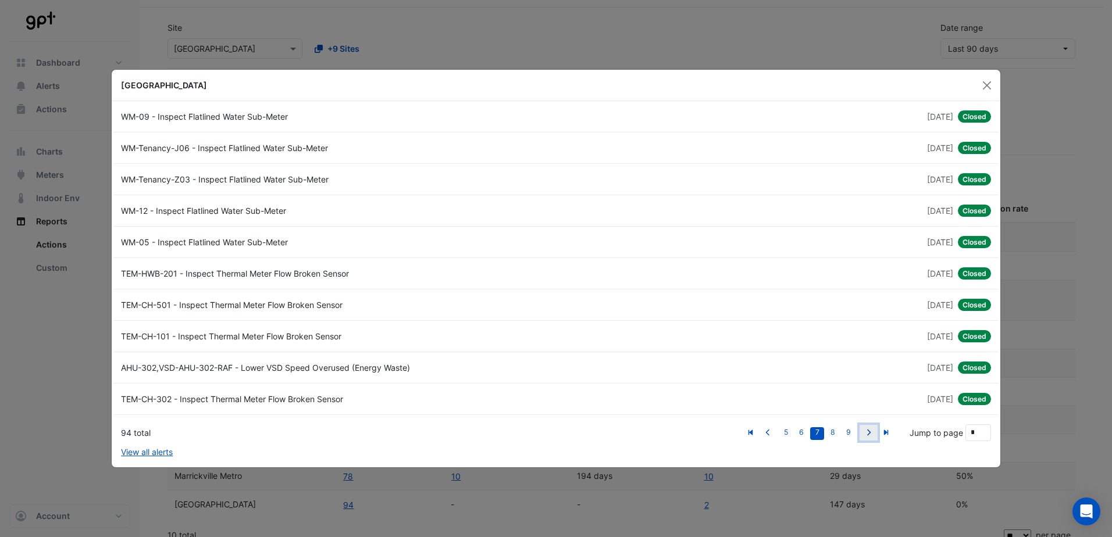
click at [870, 433] on icon "Next" at bounding box center [868, 432] width 9 height 7
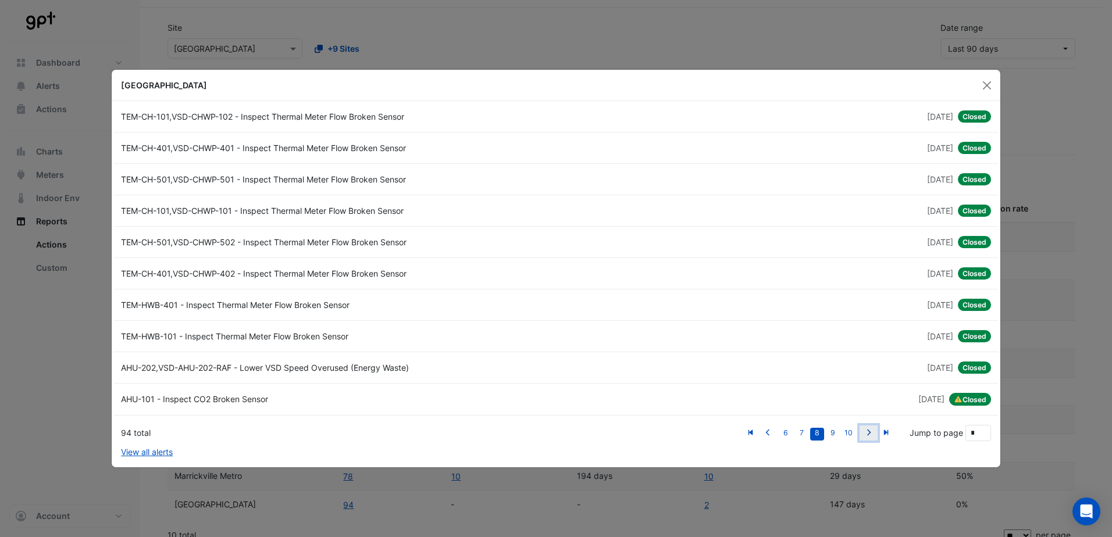
click at [870, 432] on icon "Next" at bounding box center [869, 433] width 3 height 6
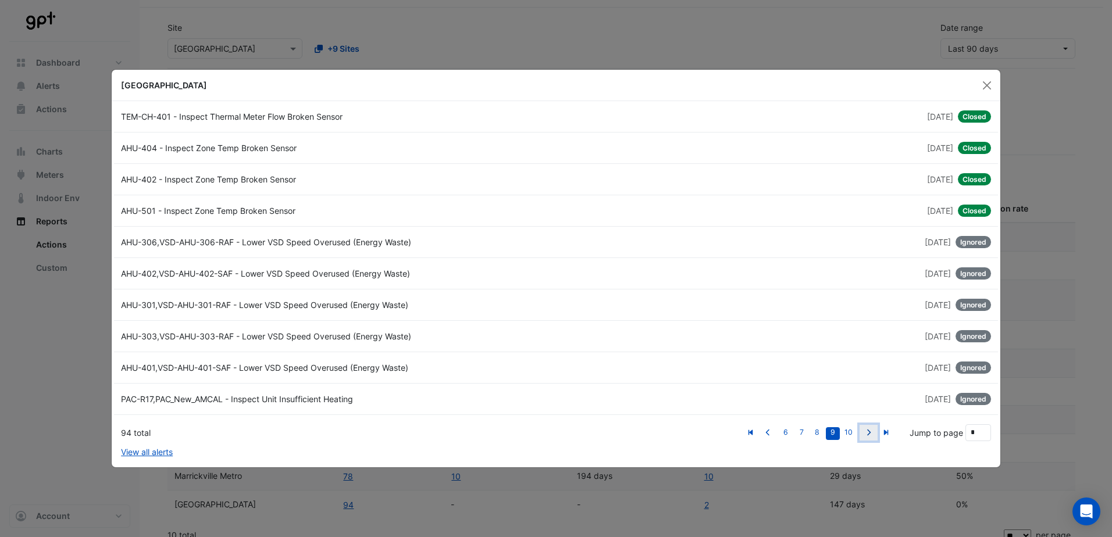
click at [870, 432] on icon "Next" at bounding box center [869, 432] width 3 height 6
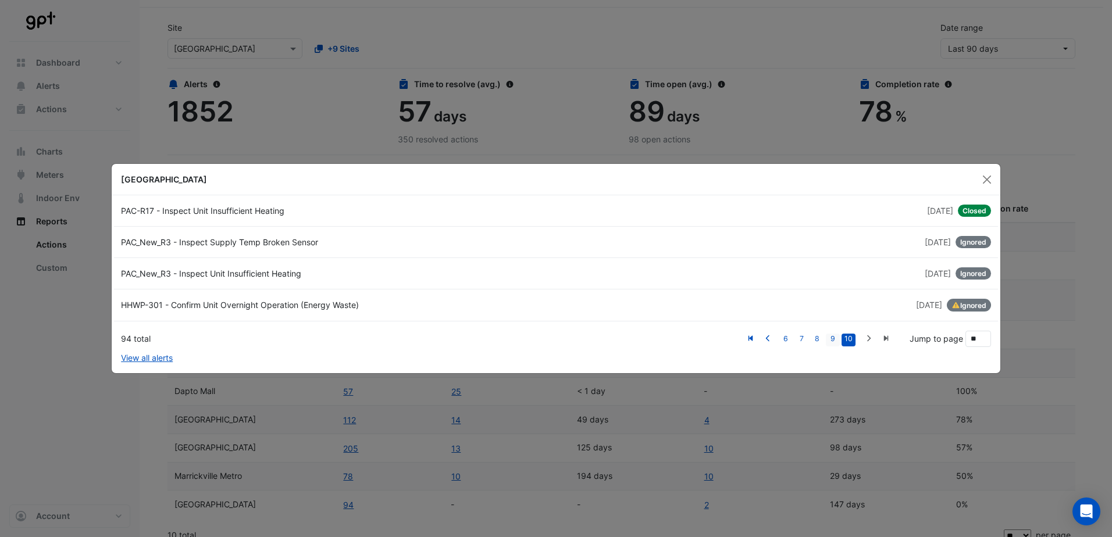
click at [832, 337] on link "9" at bounding box center [833, 340] width 14 height 13
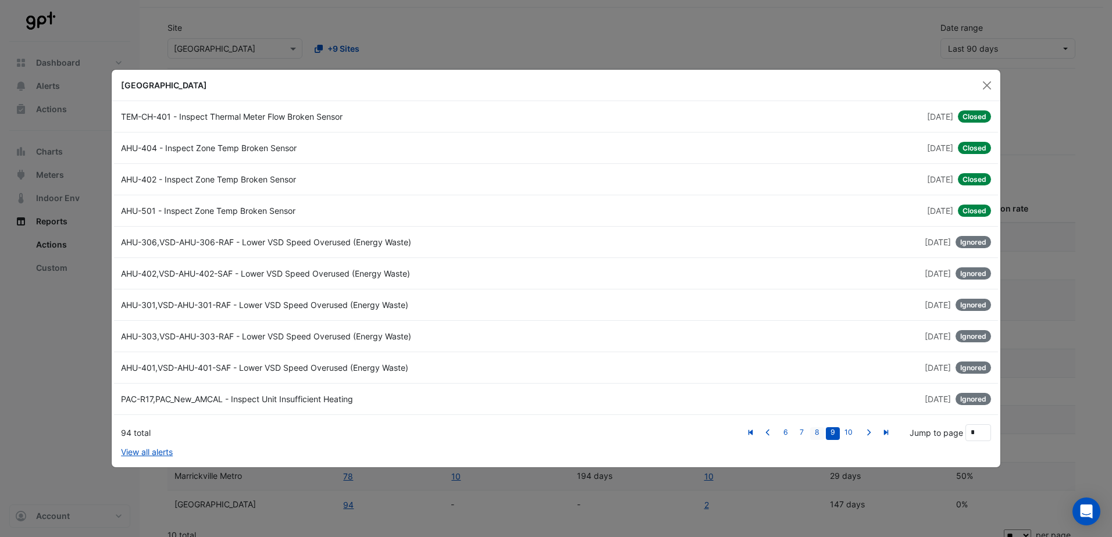
click at [817, 429] on link "8" at bounding box center [817, 433] width 14 height 13
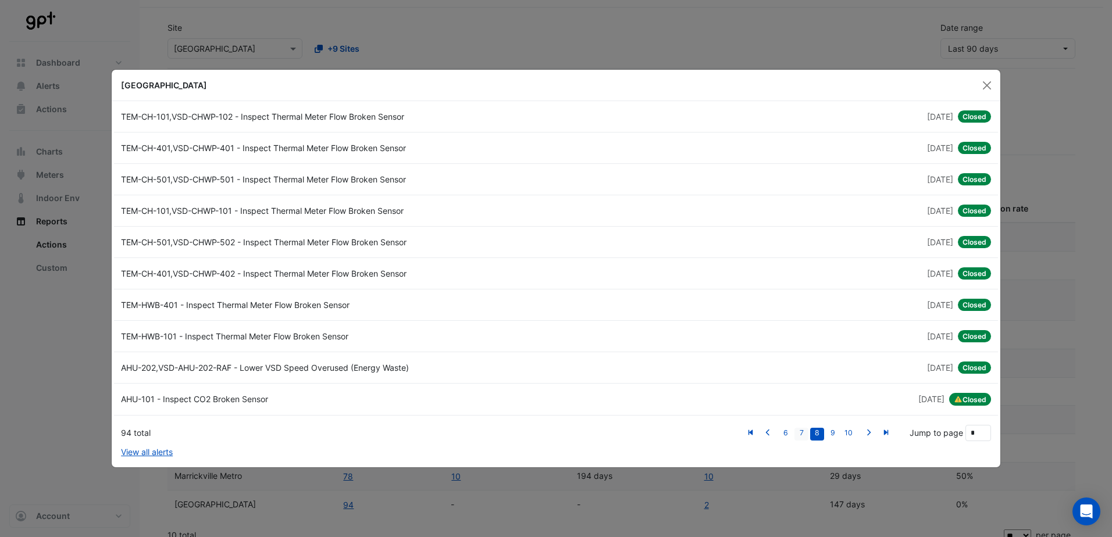
click at [807, 433] on link "7" at bounding box center [801, 434] width 14 height 13
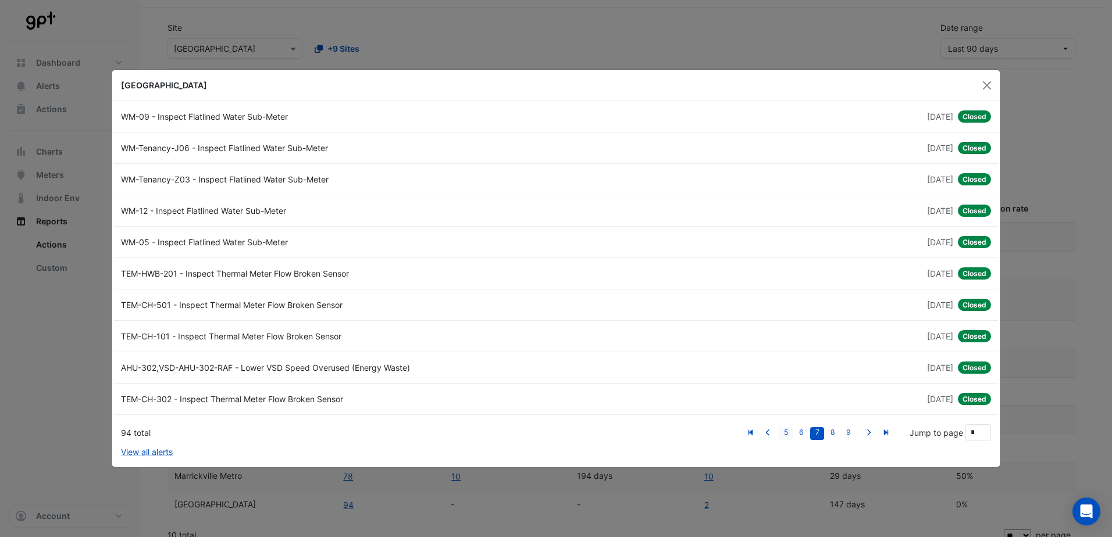
click at [789, 435] on link "5" at bounding box center [786, 433] width 14 height 13
type input "*"
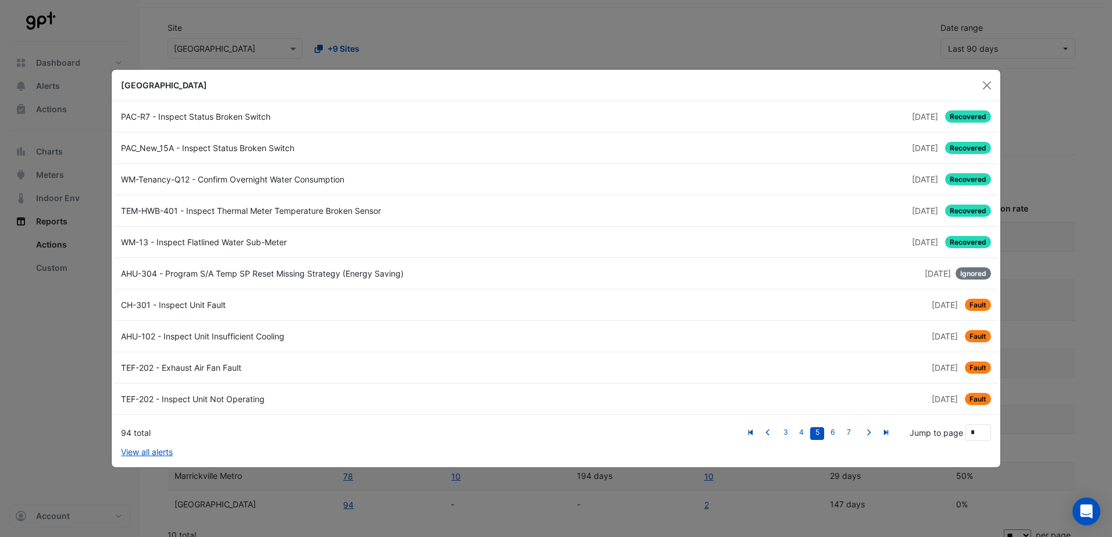
click at [1050, 120] on ngb-modal-window "[GEOGRAPHIC_DATA] PAC-R7 - Inspect Status Broken Switch [DATE] Recovered PAC_Ne…" at bounding box center [556, 268] width 1112 height 537
click at [991, 86] on button "Close" at bounding box center [986, 85] width 17 height 17
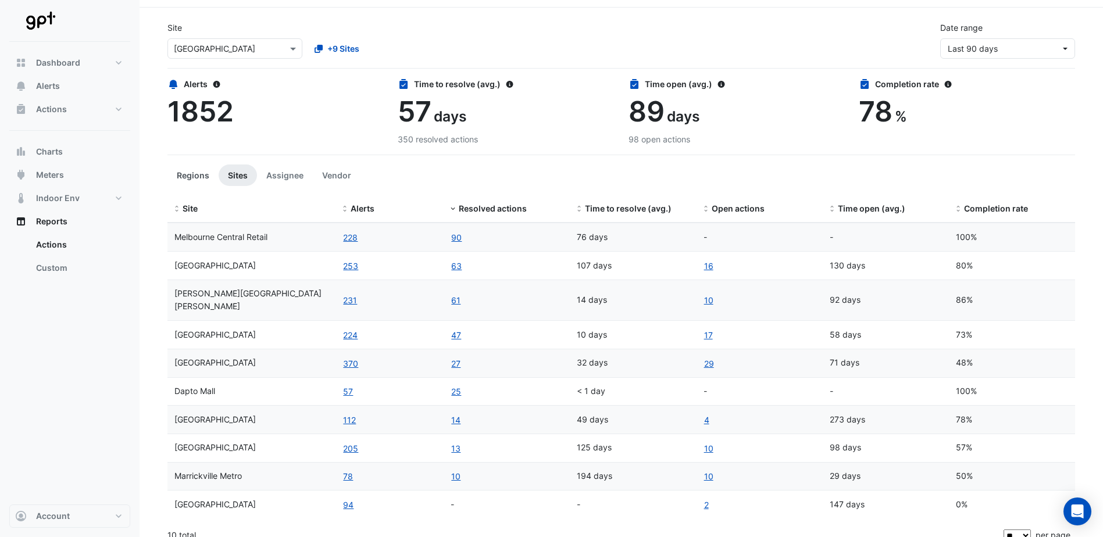
click at [196, 173] on button "Regions" at bounding box center [193, 176] width 51 height 22
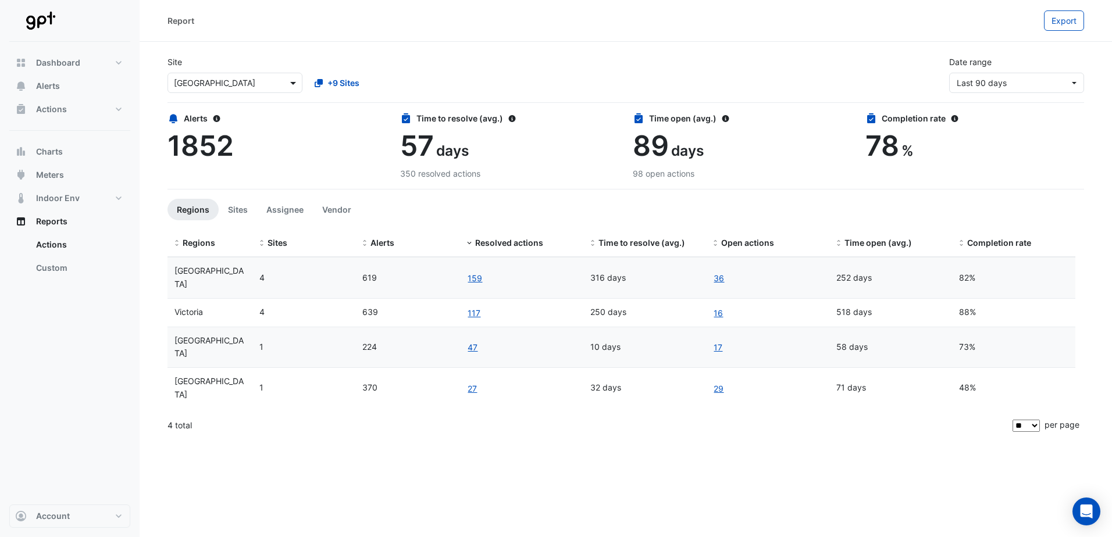
click at [294, 80] on span at bounding box center [294, 83] width 15 height 12
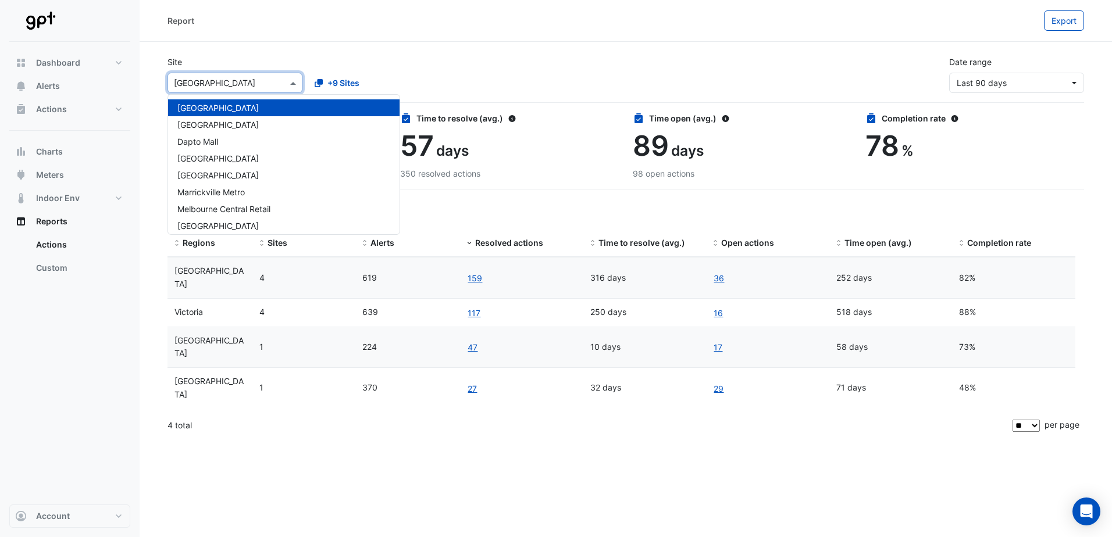
click at [277, 104] on div "[GEOGRAPHIC_DATA]" at bounding box center [283, 107] width 231 height 17
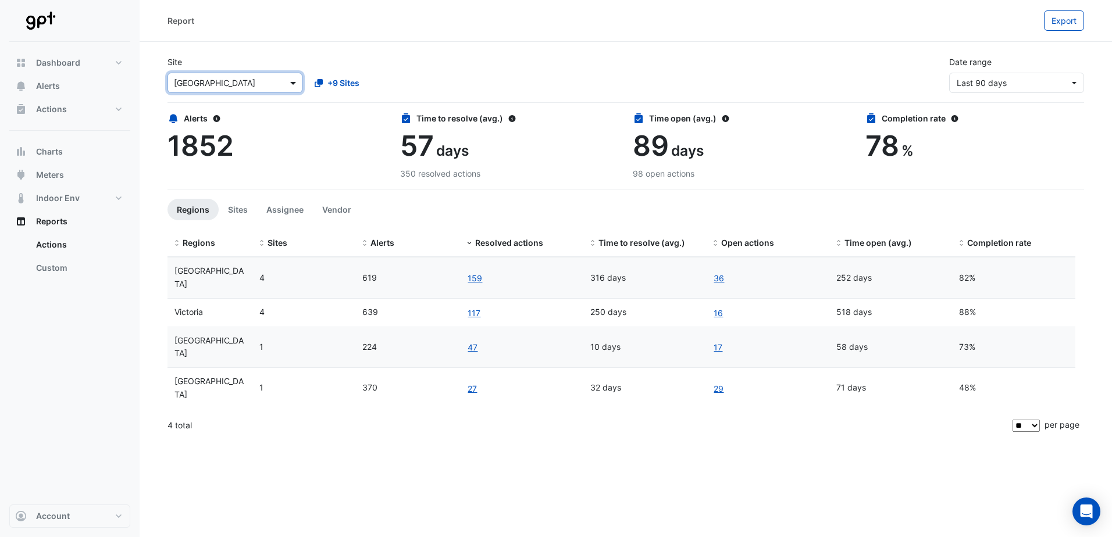
click at [293, 79] on span at bounding box center [294, 83] width 15 height 12
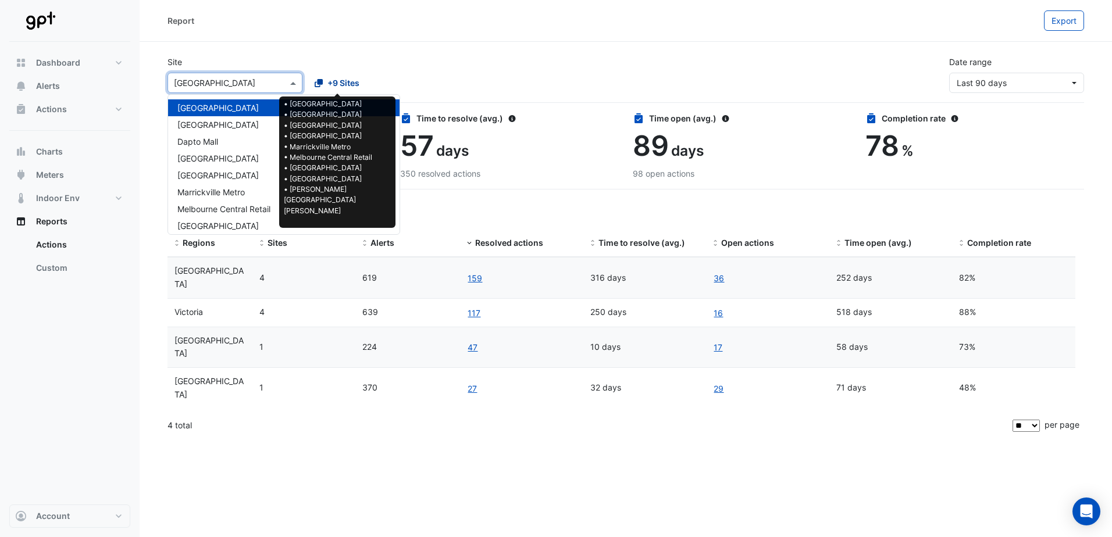
click at [323, 77] on div "+9 Sites" at bounding box center [337, 83] width 45 height 12
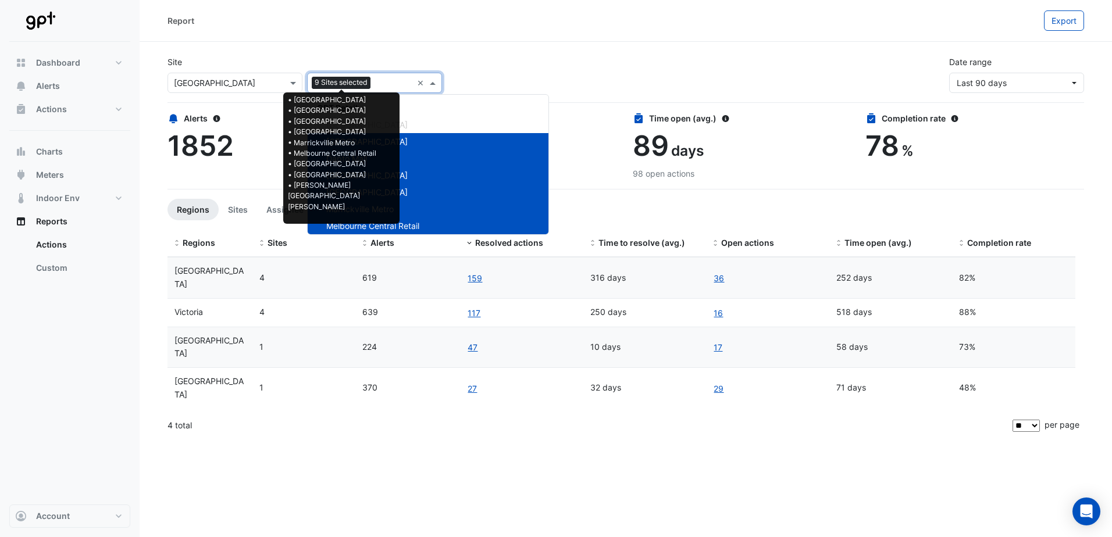
scroll to position [55, 0]
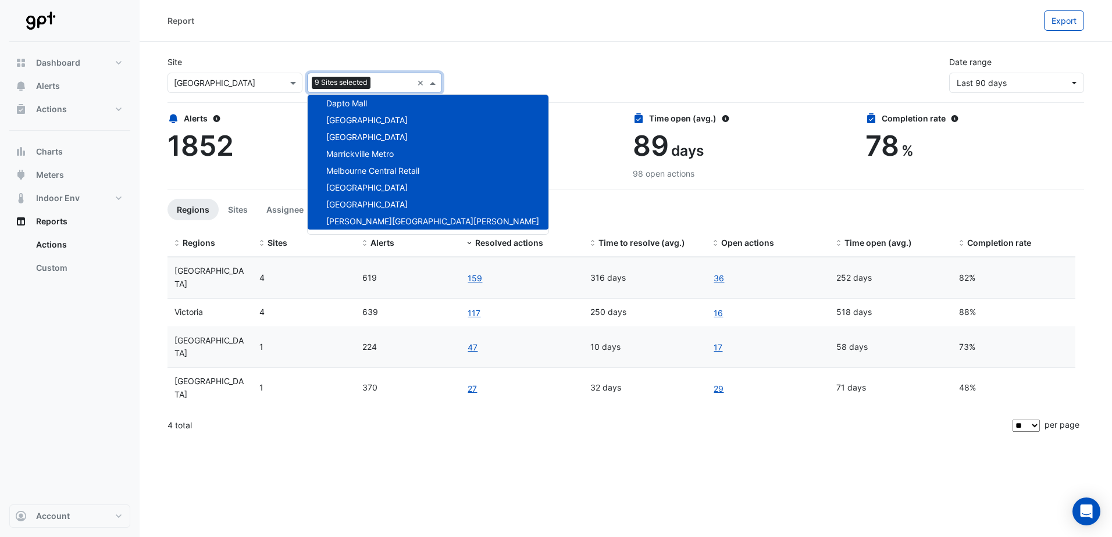
click at [410, 115] on div "[GEOGRAPHIC_DATA]" at bounding box center [428, 120] width 241 height 17
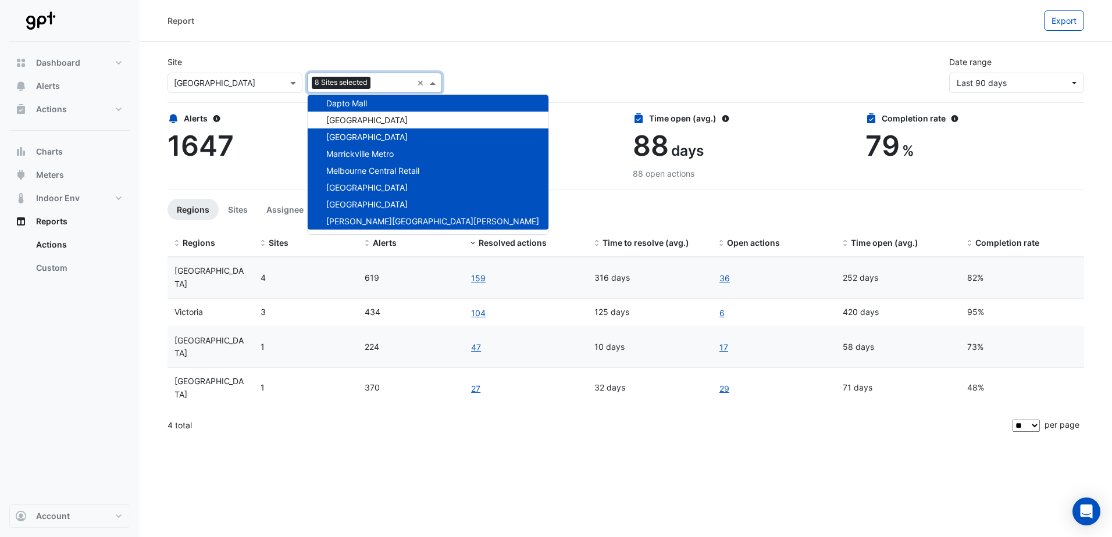
click at [379, 105] on div "Dapto Mall" at bounding box center [428, 103] width 241 height 17
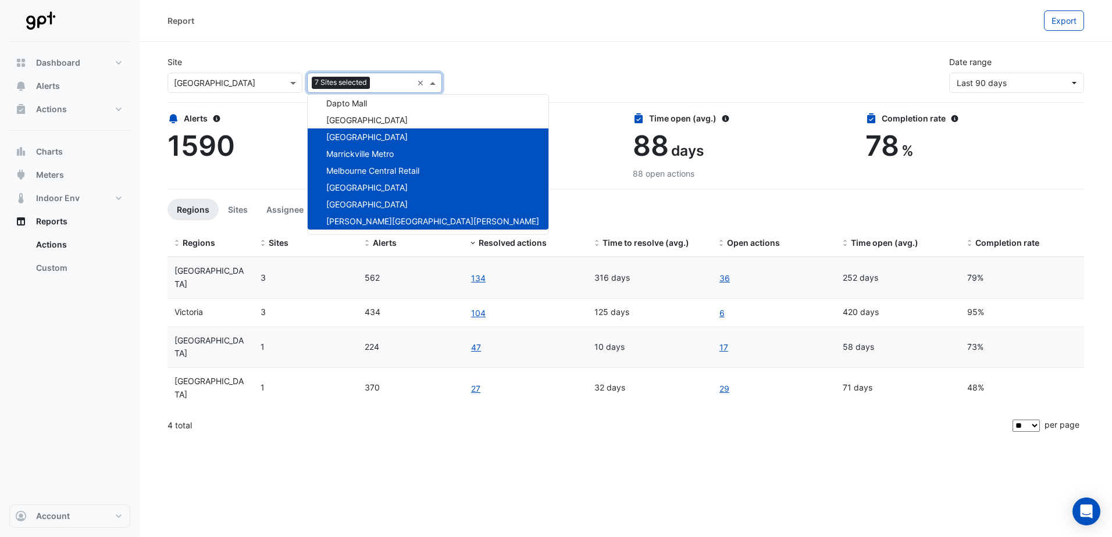
click at [370, 143] on div "[GEOGRAPHIC_DATA]" at bounding box center [428, 137] width 241 height 17
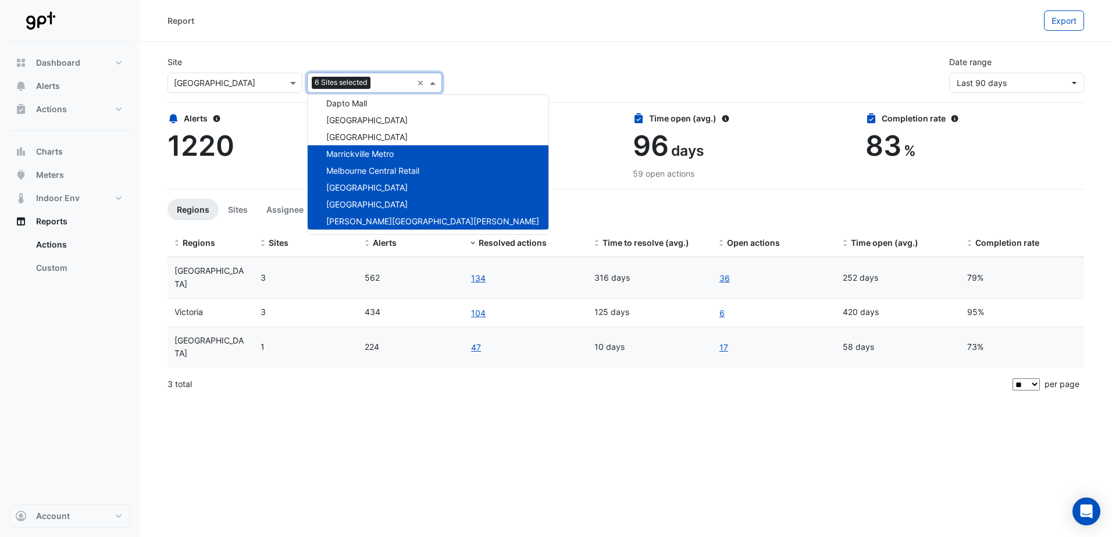
click at [366, 152] on span "Marrickville Metro" at bounding box center [359, 154] width 67 height 10
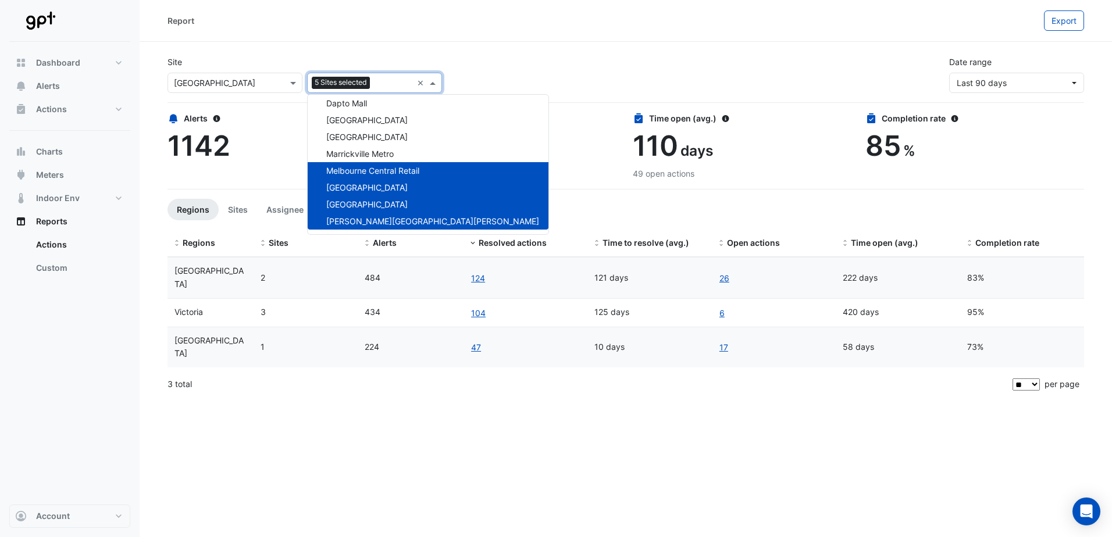
click at [365, 168] on span "Melbourne Central Retail" at bounding box center [372, 171] width 93 height 10
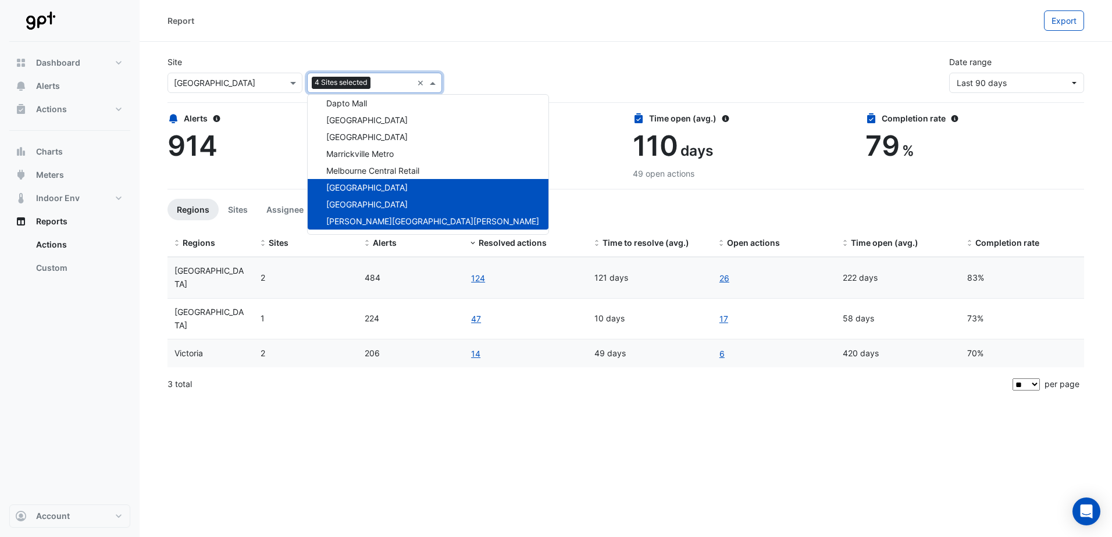
click at [364, 186] on span "[GEOGRAPHIC_DATA]" at bounding box center [366, 188] width 81 height 10
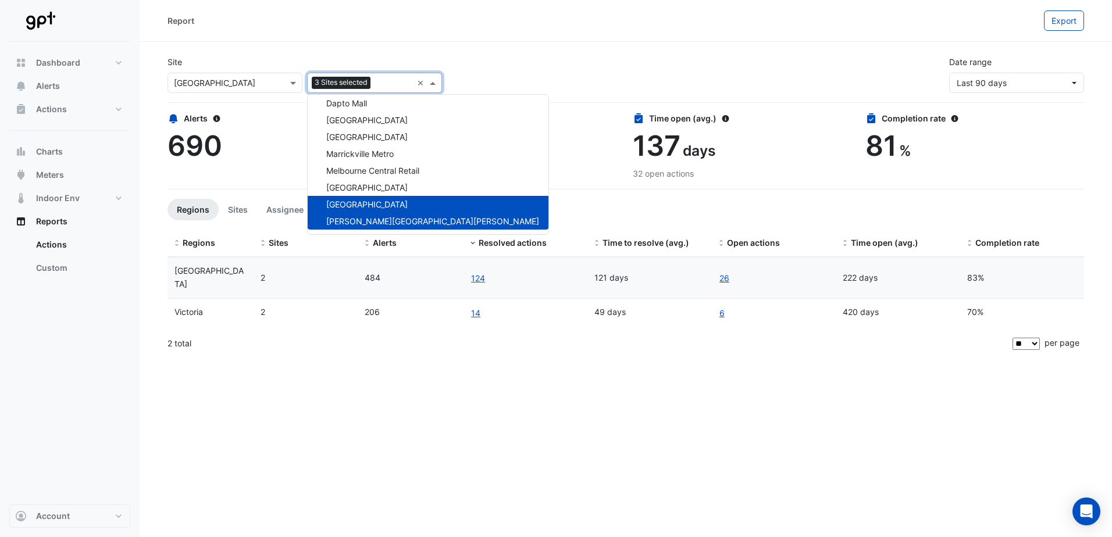
click at [364, 200] on span "[GEOGRAPHIC_DATA]" at bounding box center [366, 204] width 81 height 10
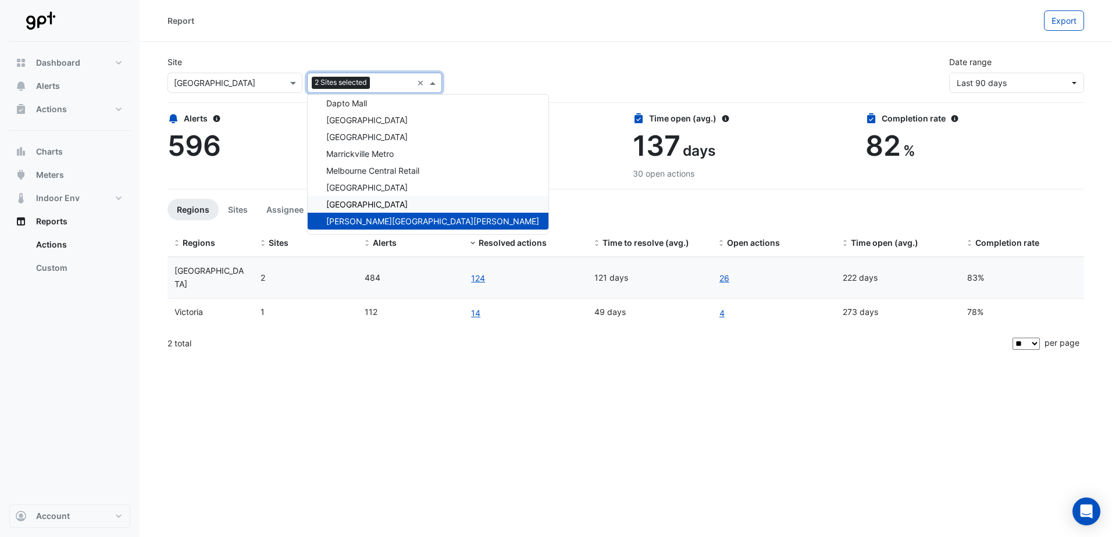
click at [407, 204] on span "[GEOGRAPHIC_DATA]" at bounding box center [366, 204] width 81 height 10
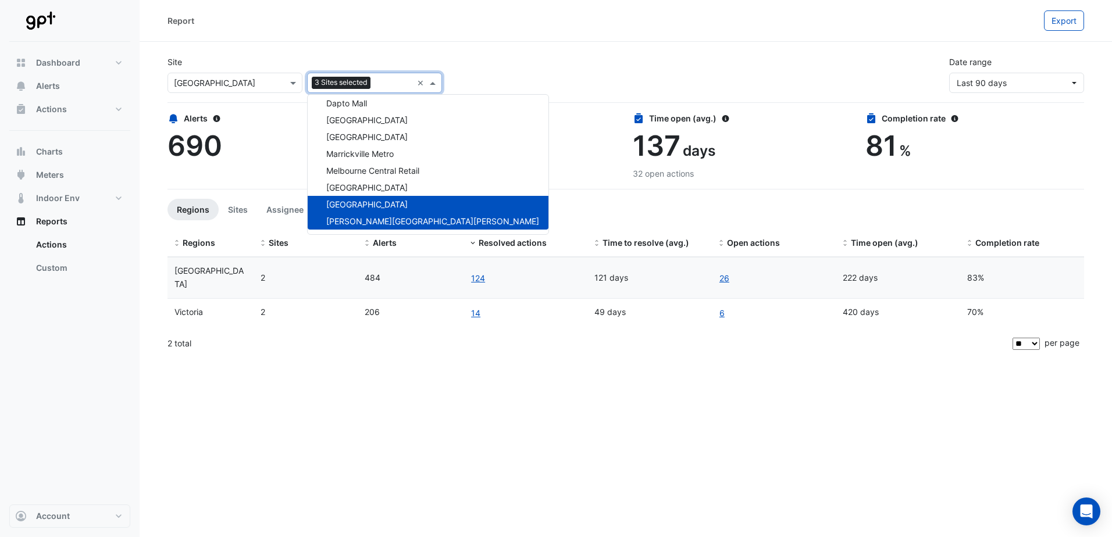
click at [395, 218] on span "[PERSON_NAME][GEOGRAPHIC_DATA][PERSON_NAME]" at bounding box center [432, 221] width 213 height 10
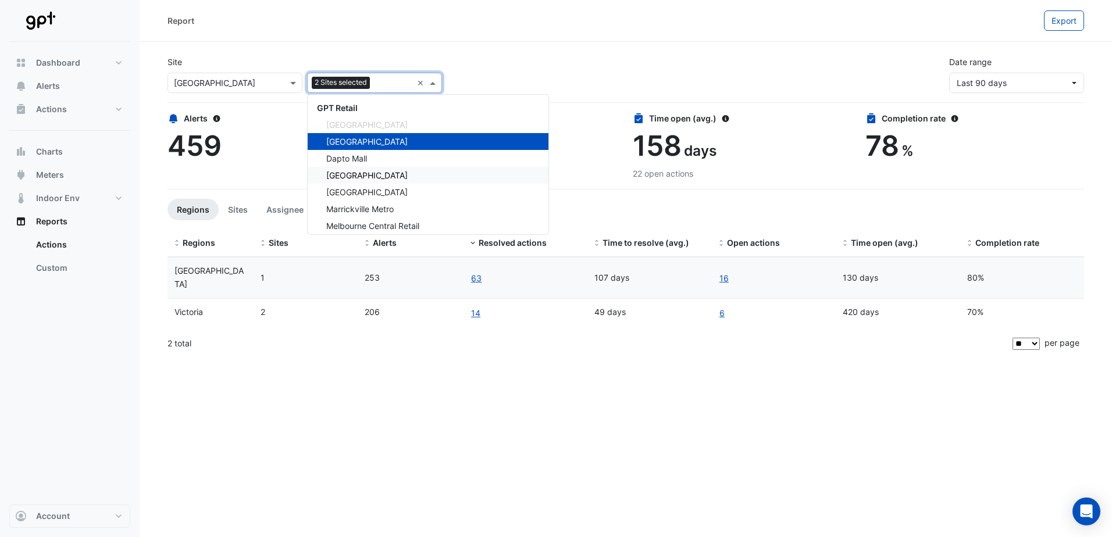
click at [402, 174] on span "[GEOGRAPHIC_DATA]" at bounding box center [366, 175] width 81 height 10
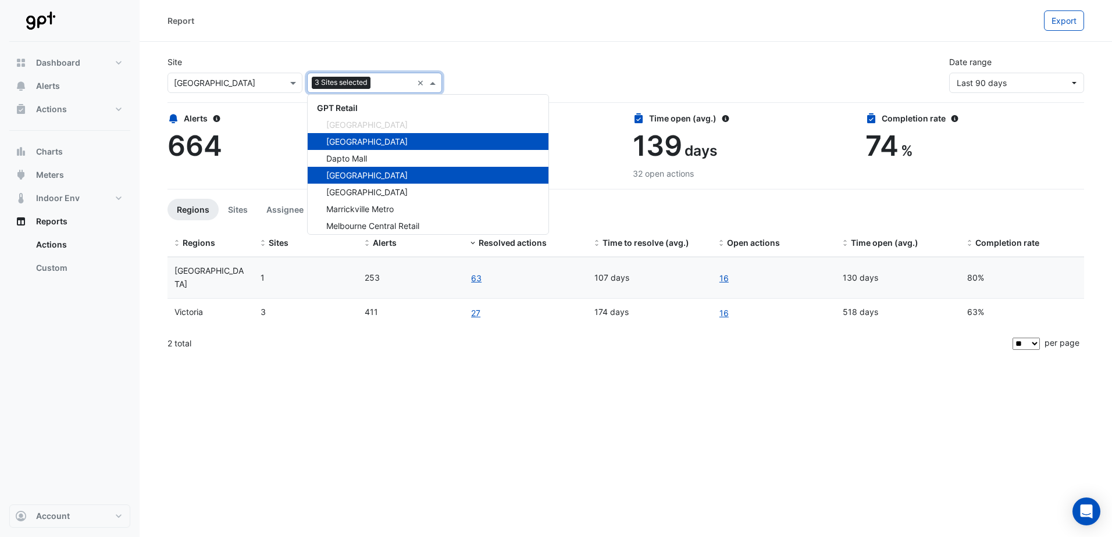
scroll to position [55, 0]
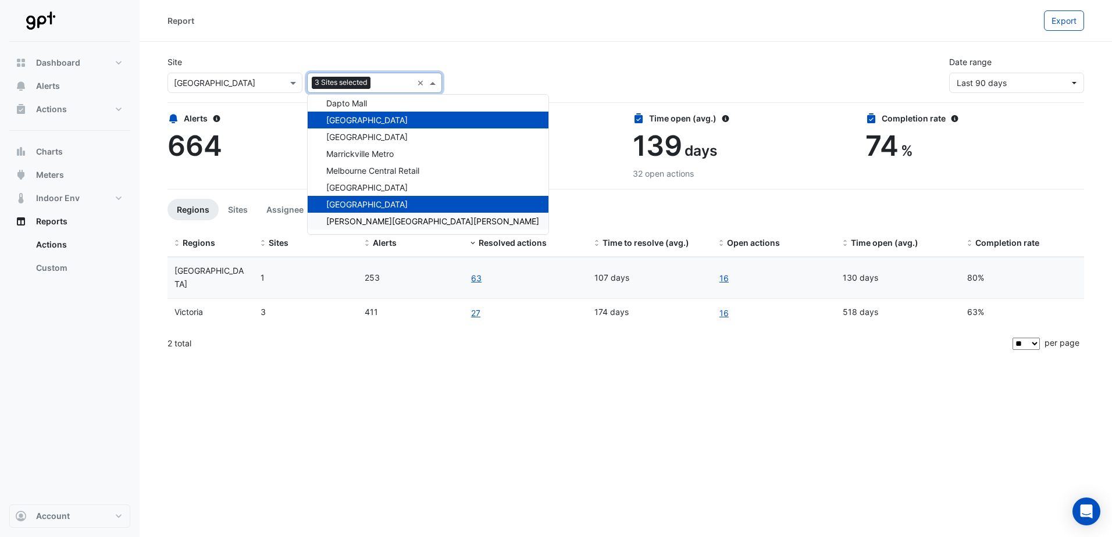
click at [386, 337] on div "2 total" at bounding box center [589, 343] width 843 height 29
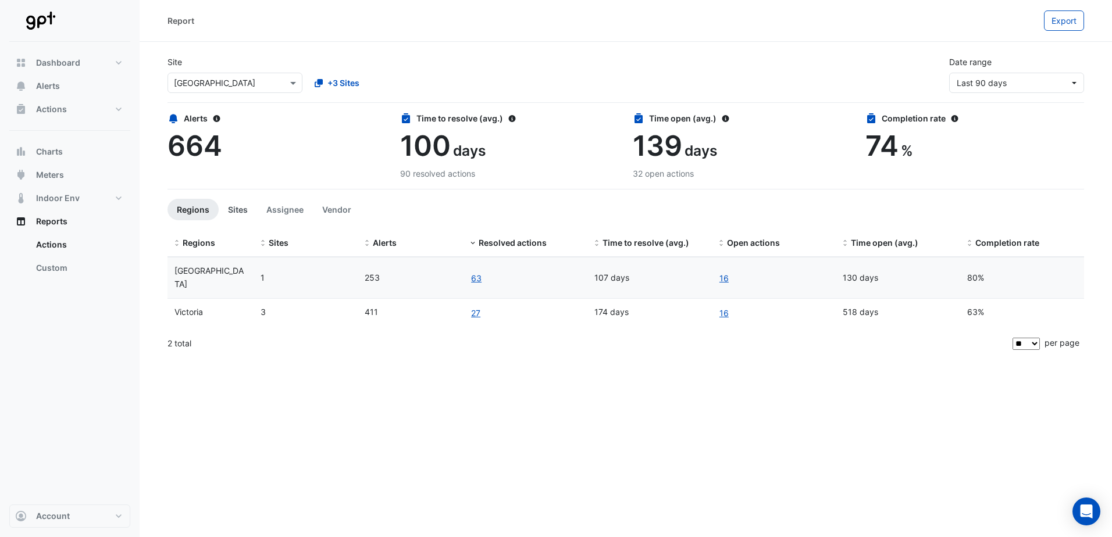
click at [232, 210] on button "Sites" at bounding box center [238, 210] width 38 height 22
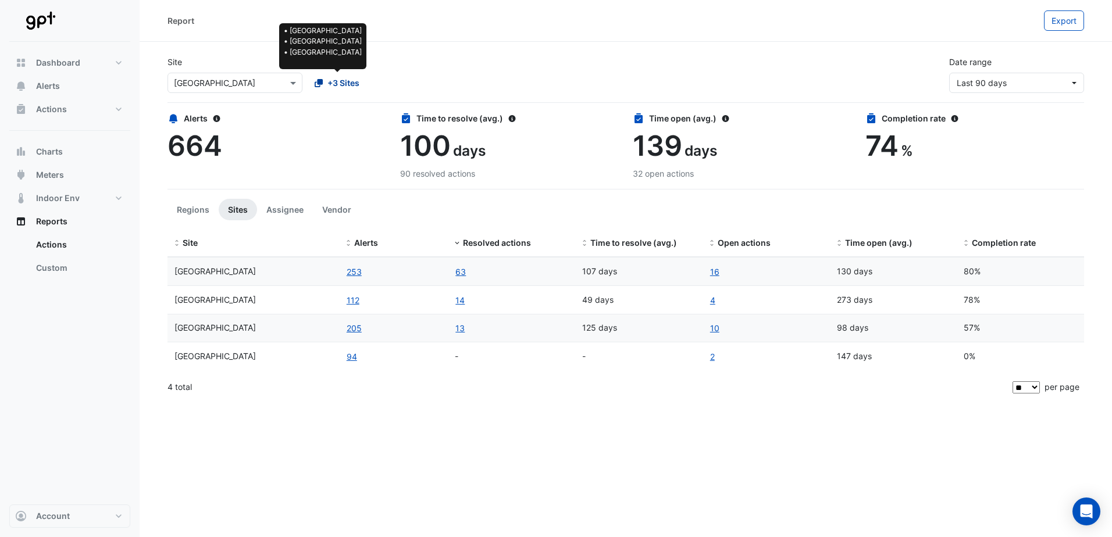
click at [322, 80] on icon at bounding box center [319, 83] width 8 height 8
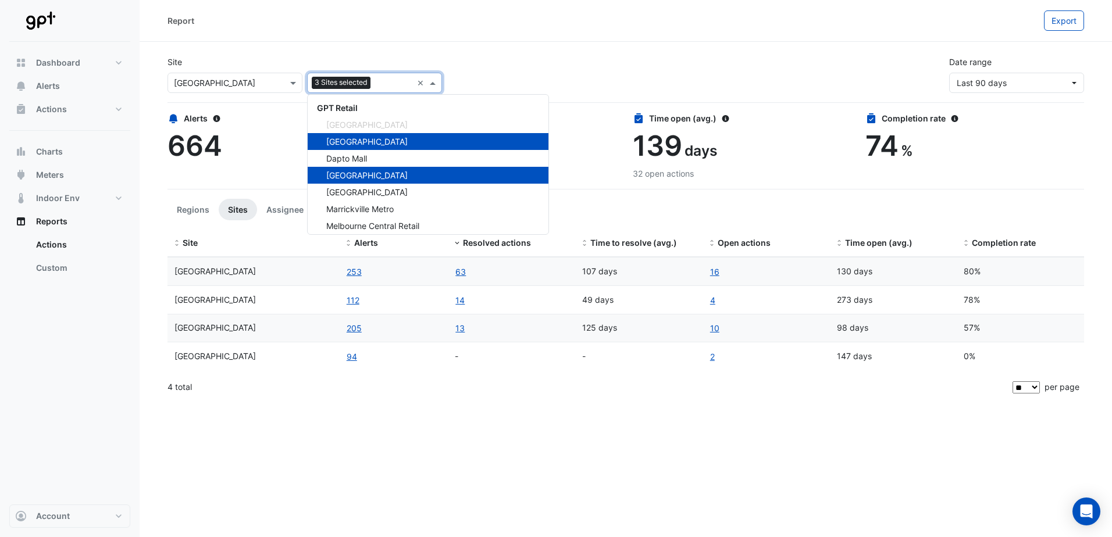
click at [391, 123] on span "[GEOGRAPHIC_DATA]" at bounding box center [366, 125] width 81 height 10
click at [290, 79] on span at bounding box center [294, 83] width 15 height 12
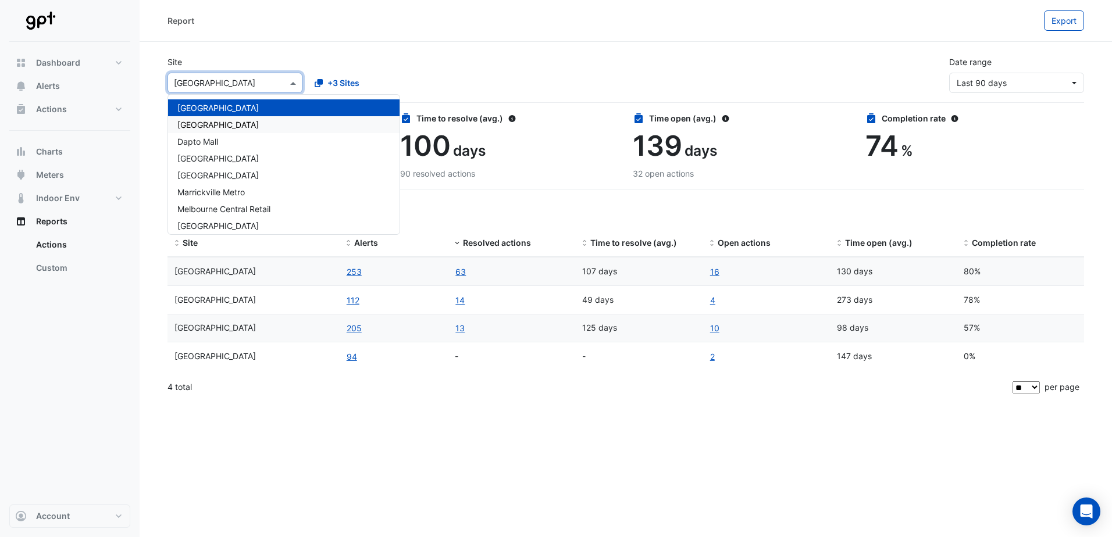
click at [259, 123] on span "[GEOGRAPHIC_DATA]" at bounding box center [217, 125] width 81 height 10
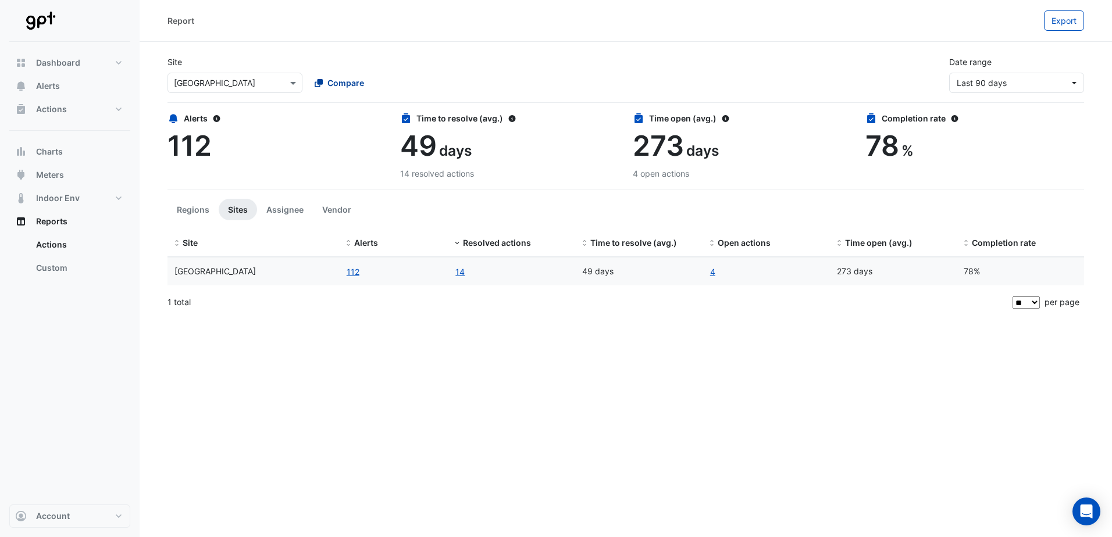
click at [332, 77] on span "Compare" at bounding box center [345, 83] width 37 height 12
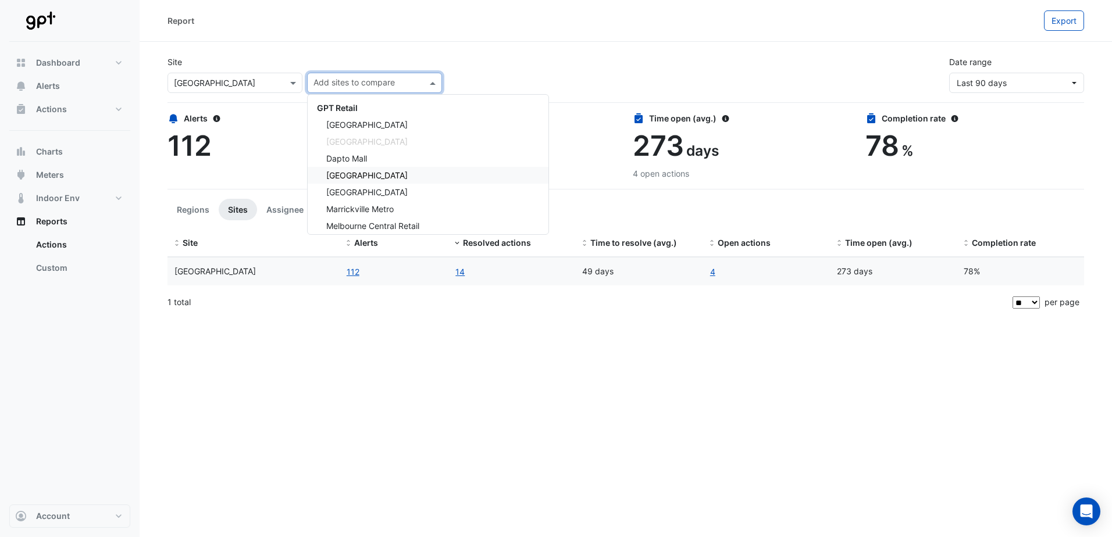
click at [362, 173] on span "[GEOGRAPHIC_DATA]" at bounding box center [366, 175] width 81 height 10
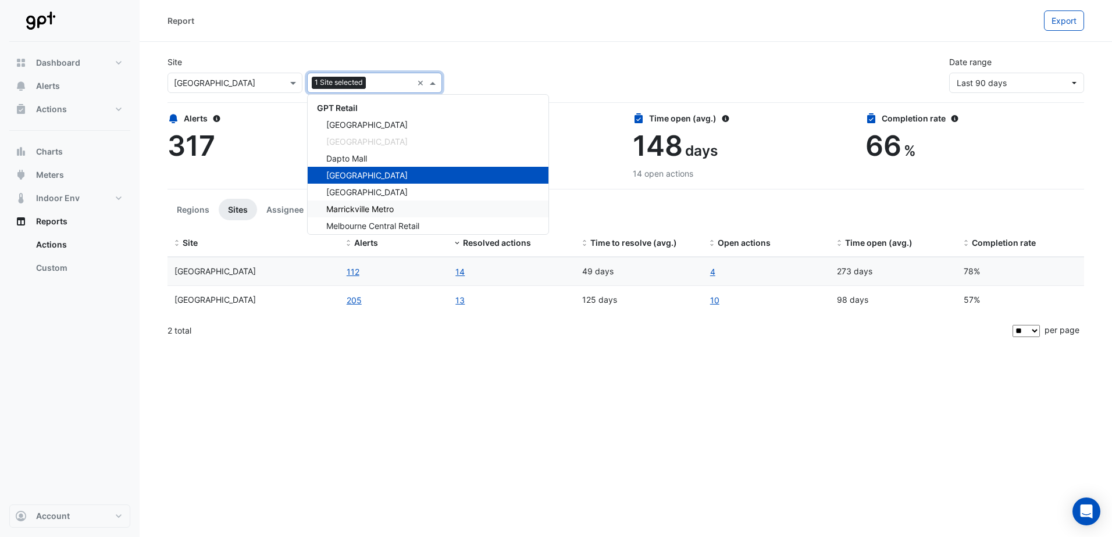
scroll to position [55, 0]
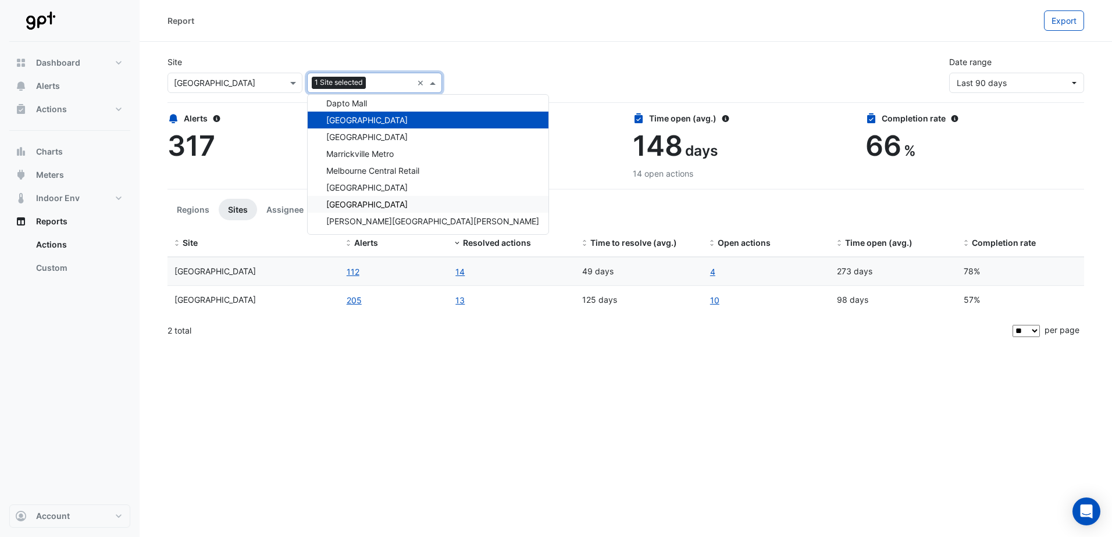
click at [395, 206] on span "[GEOGRAPHIC_DATA]" at bounding box center [366, 204] width 81 height 10
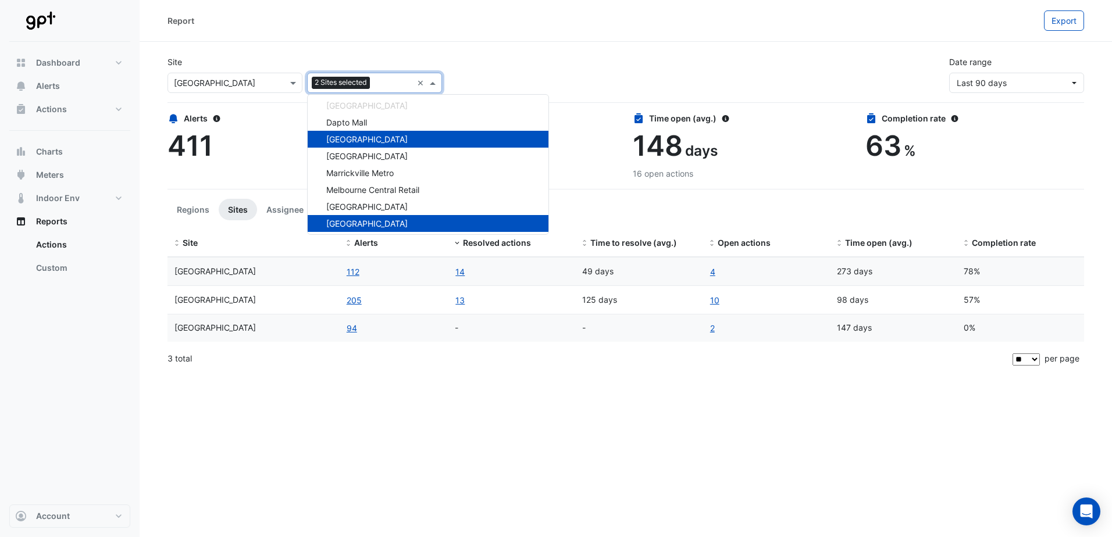
scroll to position [55, 0]
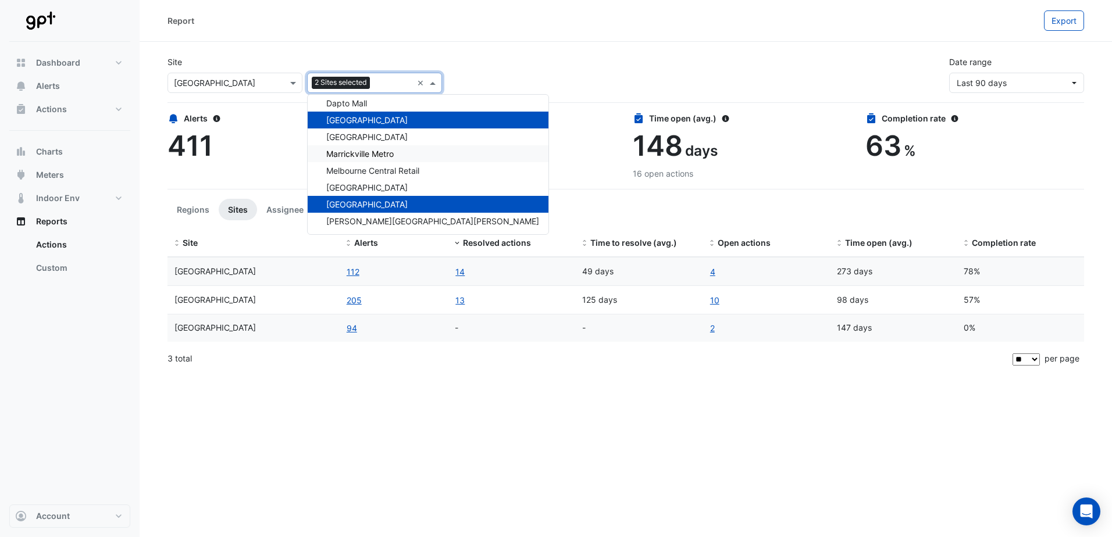
click at [516, 74] on div "Site Select a Site × [GEOGRAPHIC_DATA] Add sites to compare 2 Sites selected × …" at bounding box center [626, 70] width 931 height 47
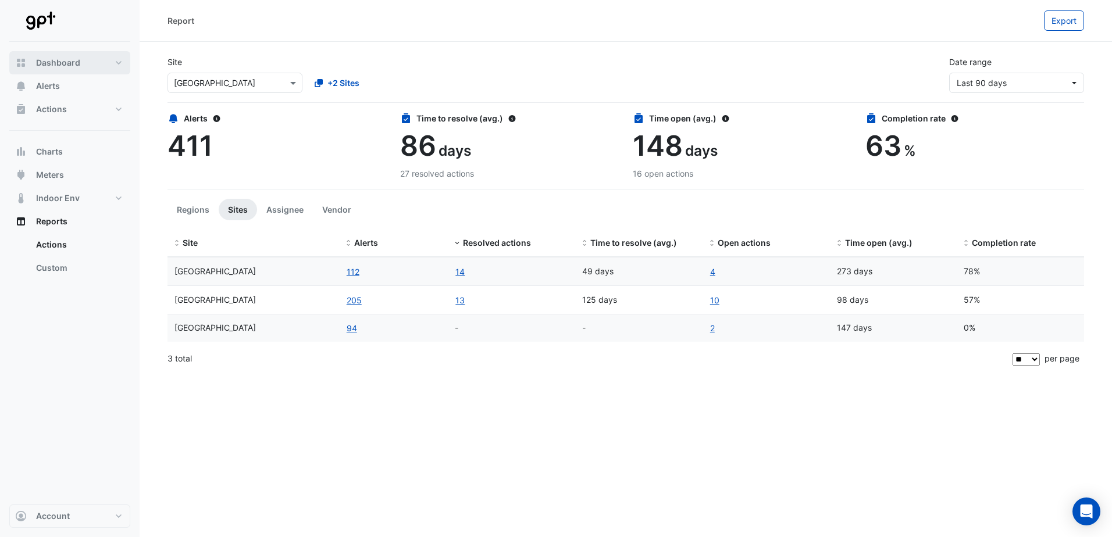
click at [117, 61] on button "Dashboard" at bounding box center [69, 62] width 121 height 23
select select "**"
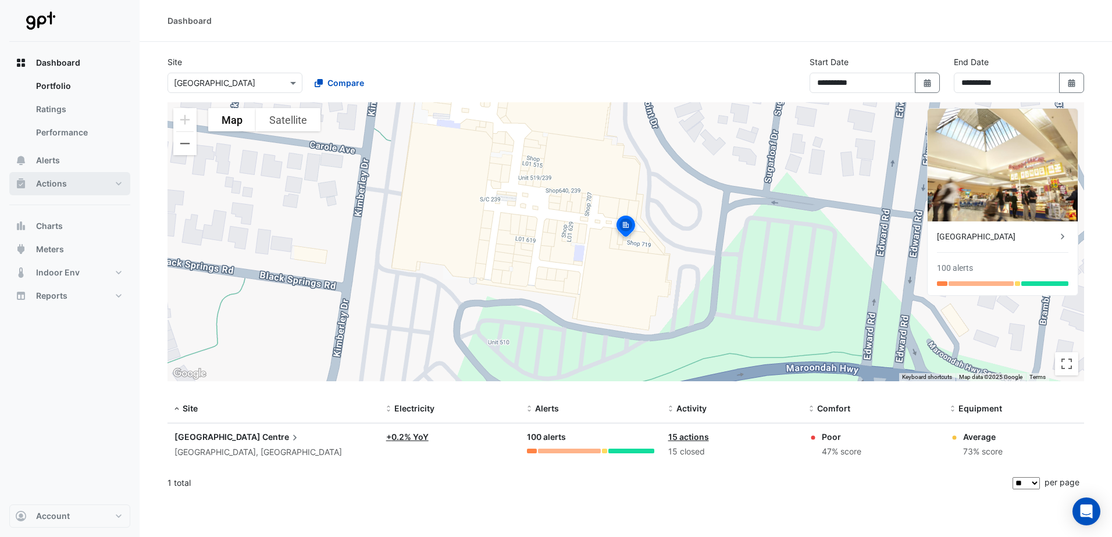
click at [106, 181] on button "Actions" at bounding box center [69, 183] width 121 height 23
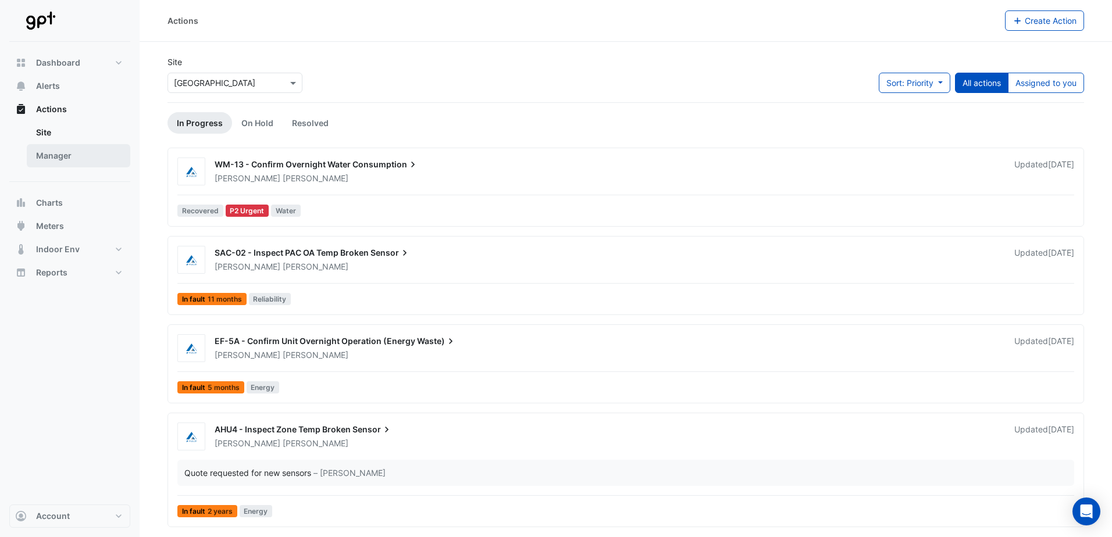
click at [67, 156] on link "Manager" at bounding box center [79, 155] width 104 height 23
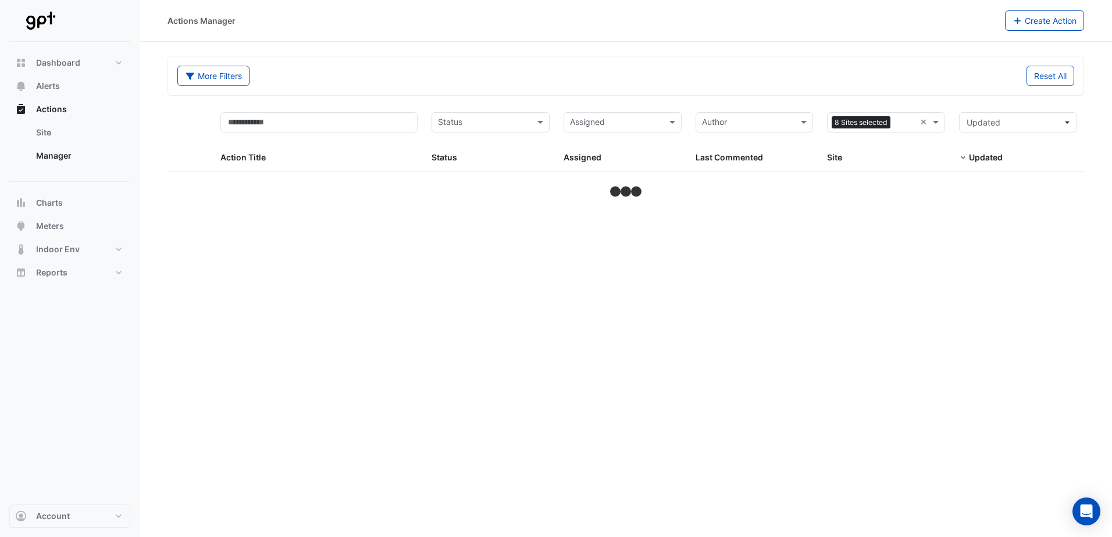
select select "**"
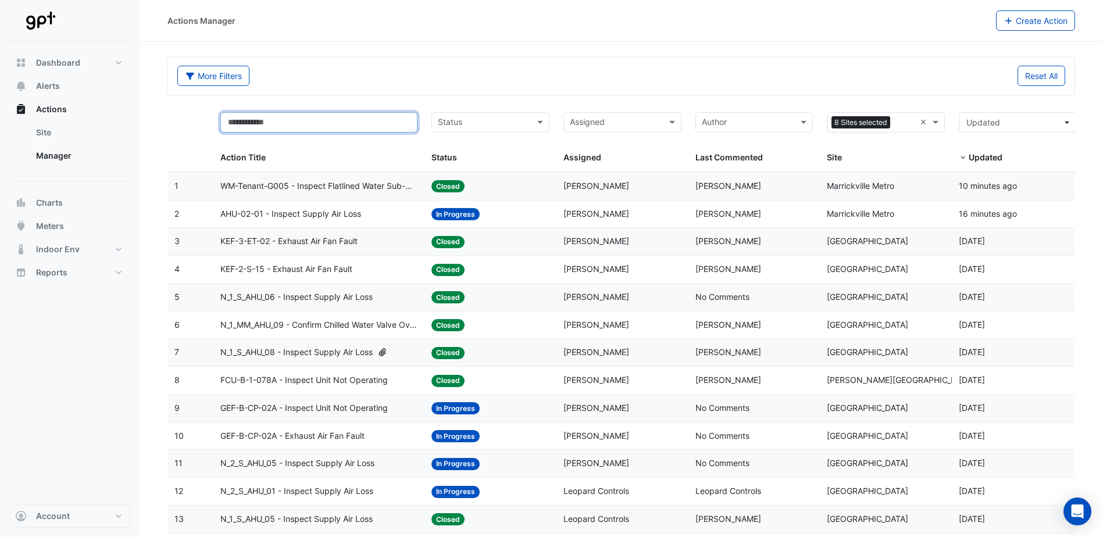
click at [365, 119] on input "text" at bounding box center [318, 122] width 197 height 20
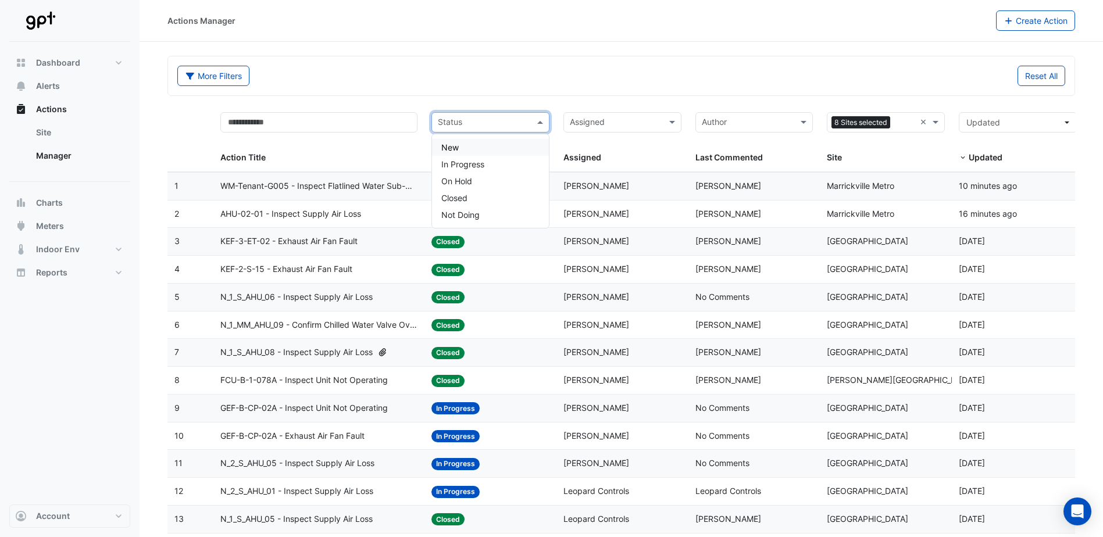
click at [484, 122] on input "text" at bounding box center [484, 123] width 92 height 13
click at [619, 124] on input "text" at bounding box center [616, 123] width 92 height 13
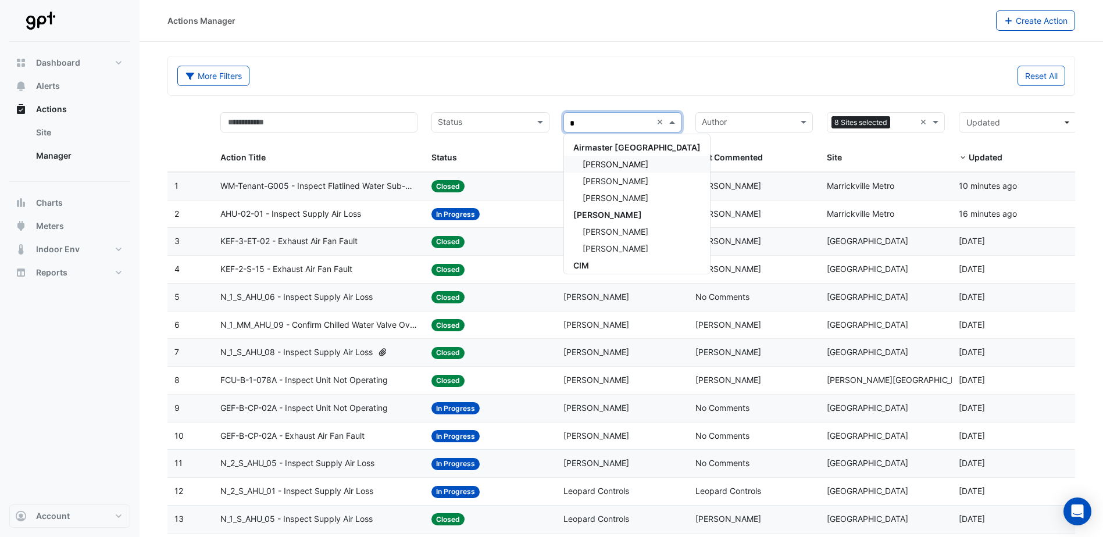
type input "**"
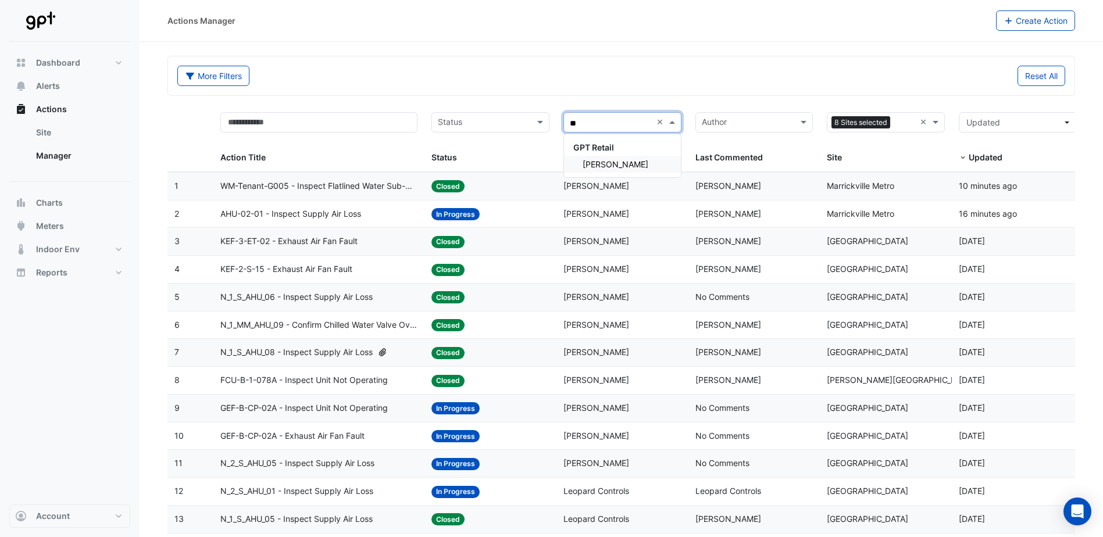
click at [646, 163] on div "[PERSON_NAME]" at bounding box center [622, 164] width 117 height 17
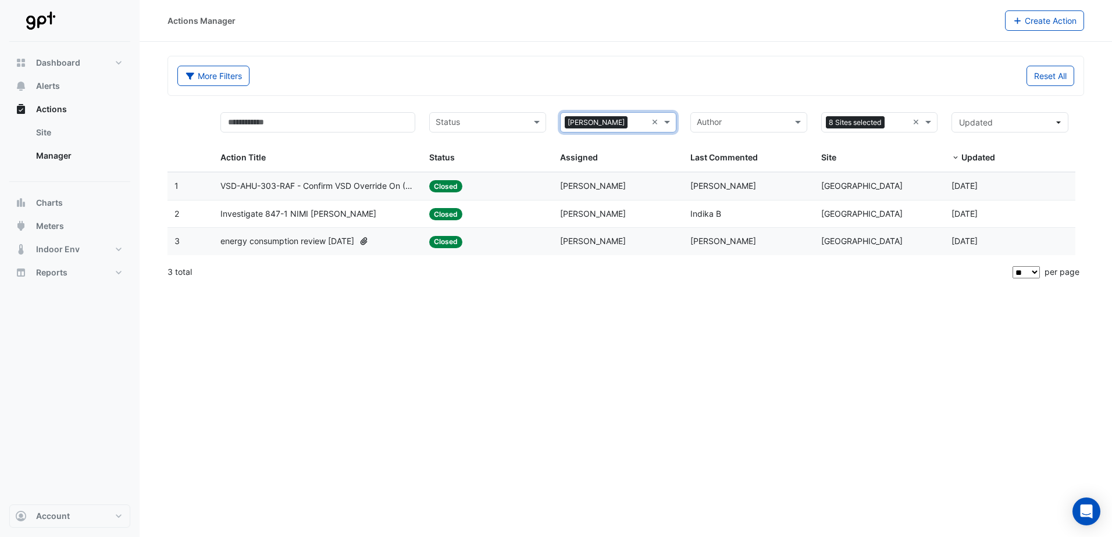
click at [744, 122] on input "text" at bounding box center [742, 123] width 91 height 13
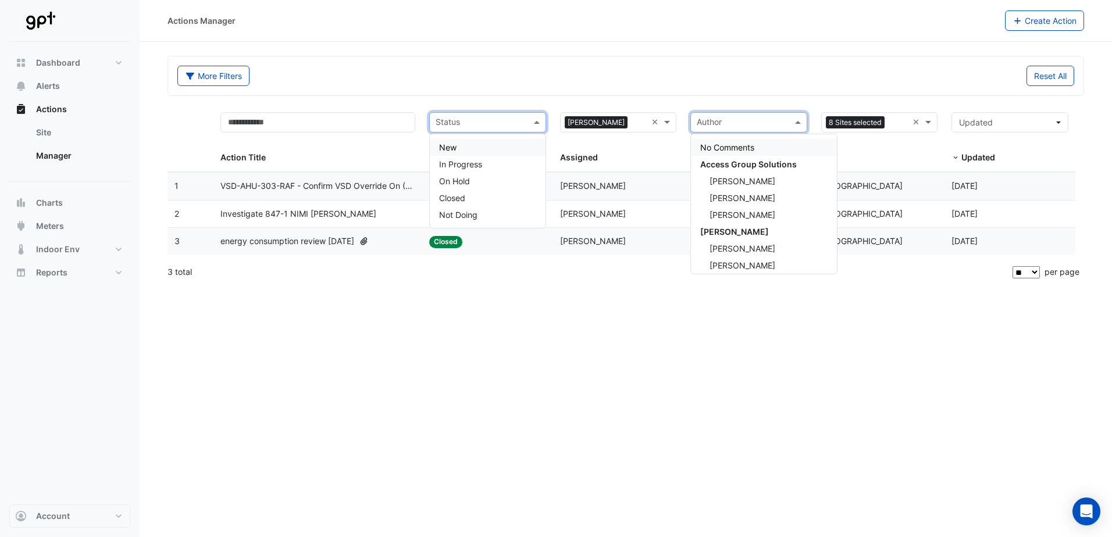
click at [524, 117] on input "text" at bounding box center [481, 123] width 91 height 13
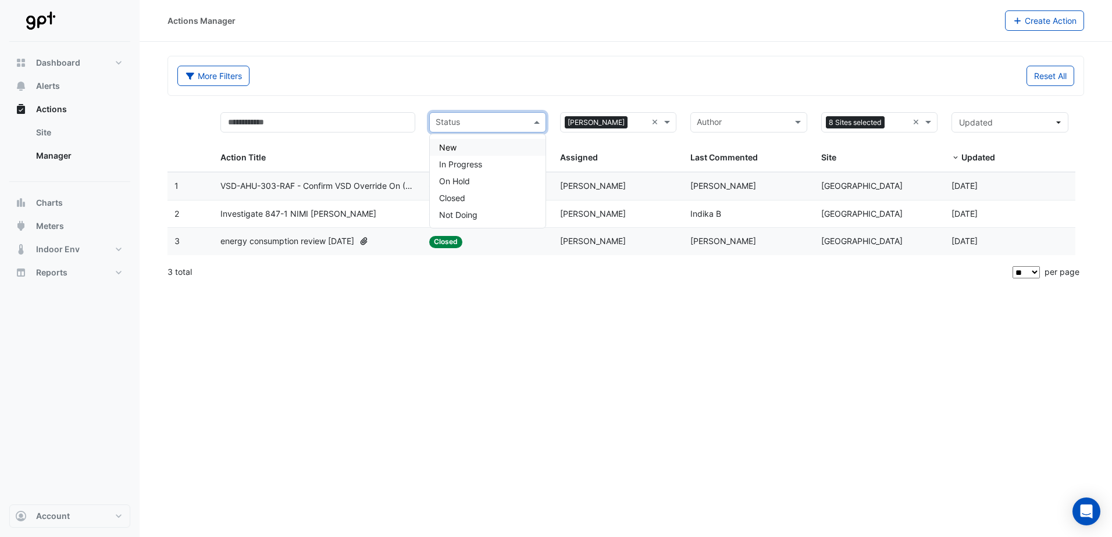
click at [484, 149] on div "New" at bounding box center [488, 147] width 116 height 17
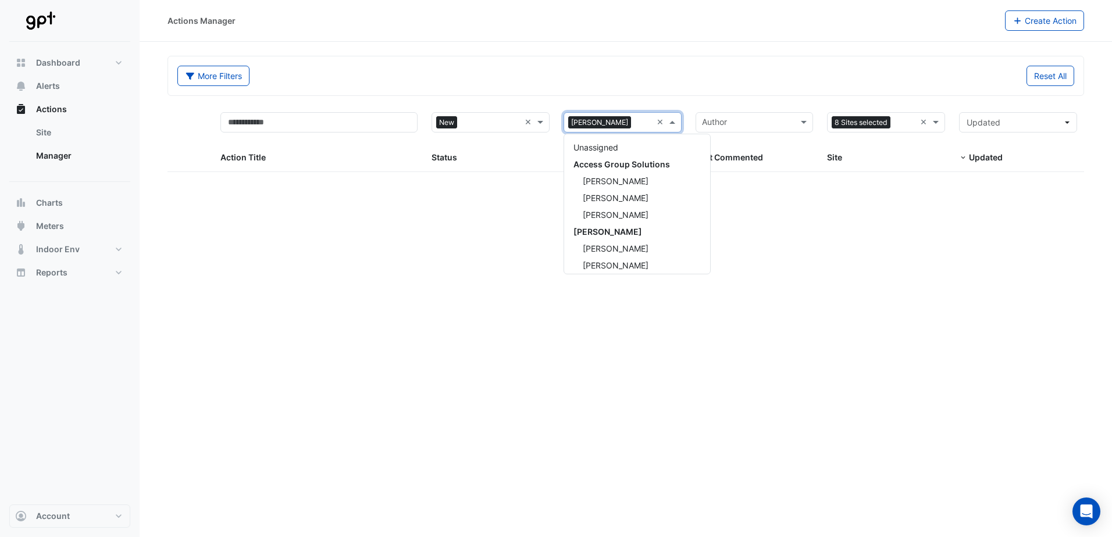
click at [675, 122] on span at bounding box center [674, 122] width 15 height 13
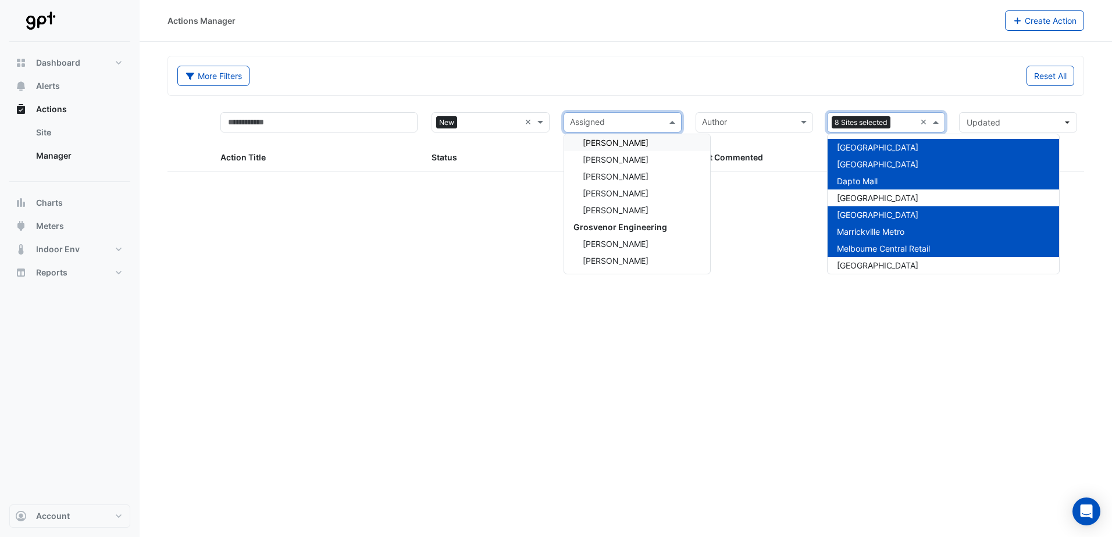
click at [941, 118] on span at bounding box center [937, 122] width 15 height 13
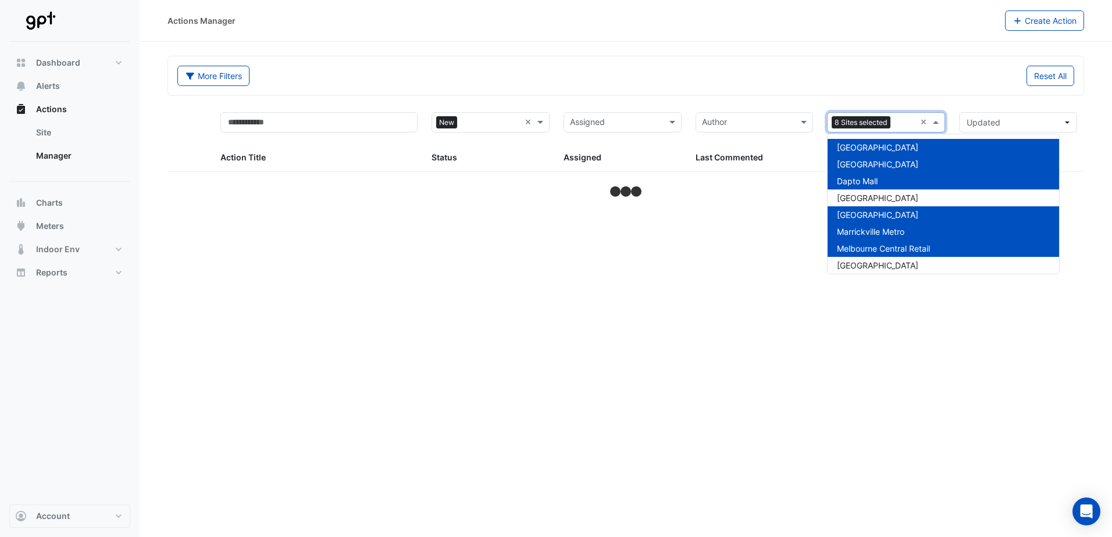
click at [904, 150] on span "[GEOGRAPHIC_DATA]" at bounding box center [877, 147] width 81 height 10
click at [901, 162] on span "[GEOGRAPHIC_DATA]" at bounding box center [877, 164] width 81 height 10
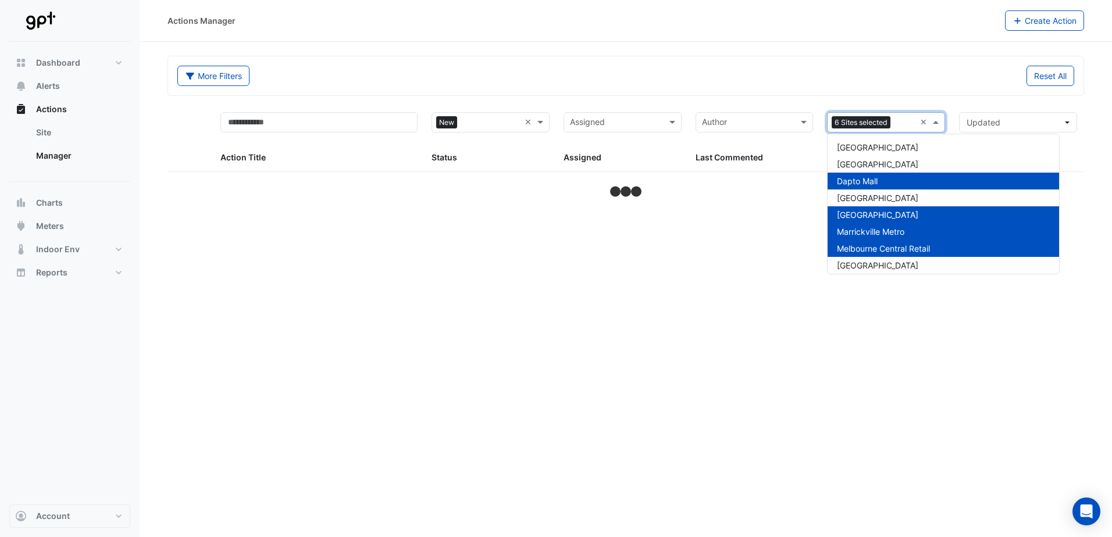
click at [882, 180] on div "Dapto Mall" at bounding box center [943, 181] width 231 height 17
click at [877, 213] on span "[GEOGRAPHIC_DATA]" at bounding box center [877, 215] width 81 height 10
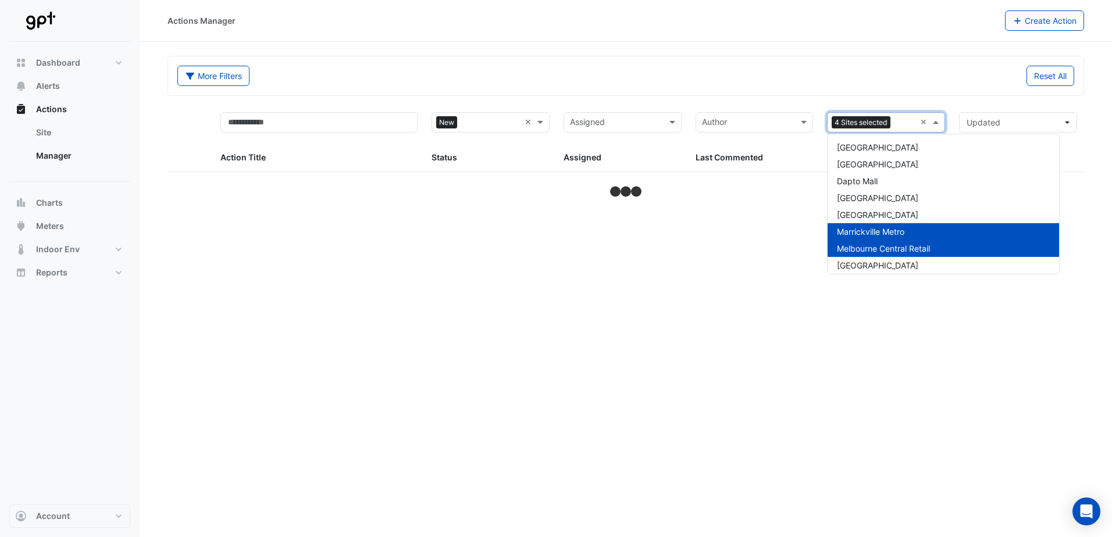
click at [872, 229] on span "Marrickville Metro" at bounding box center [870, 232] width 67 height 10
click at [873, 244] on span "Melbourne Central Retail" at bounding box center [883, 249] width 93 height 10
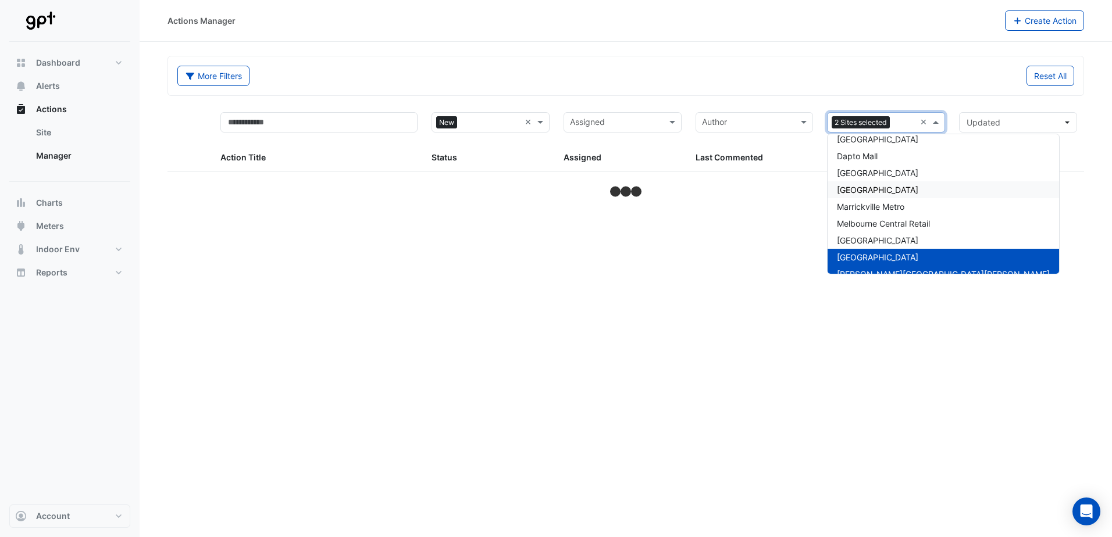
scroll to position [38, 0]
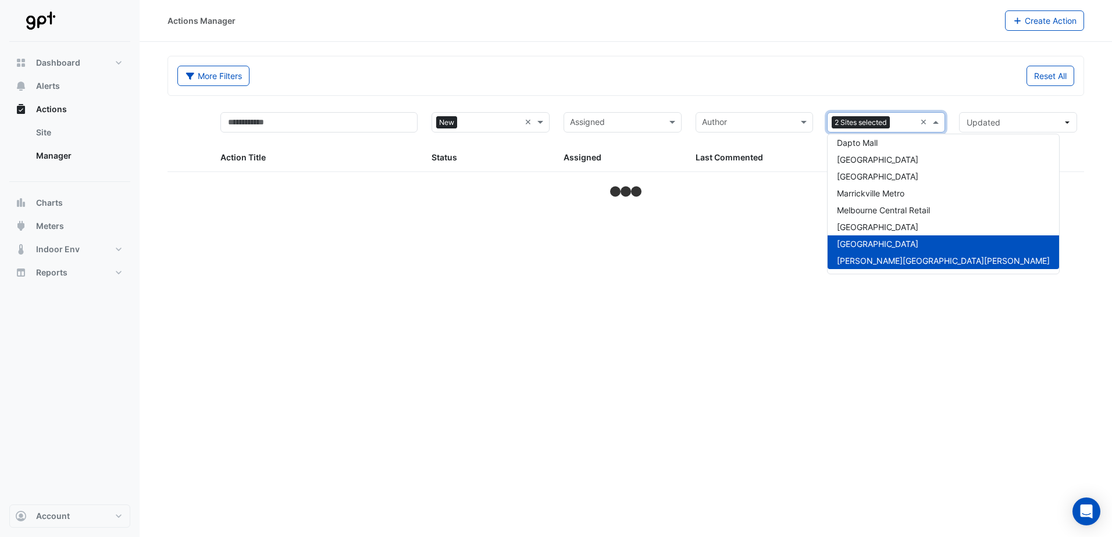
select select "**"
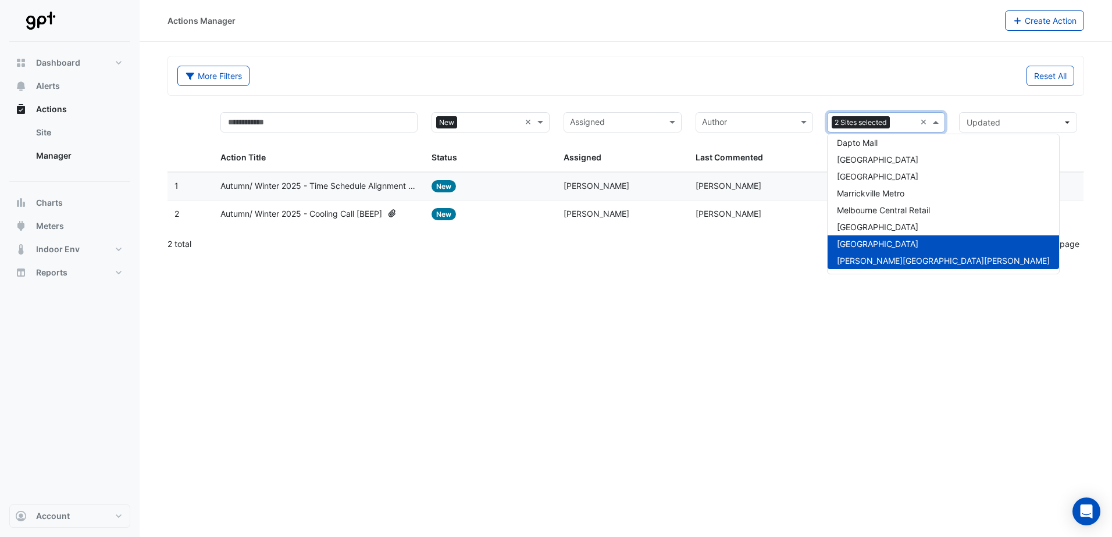
click at [871, 264] on span "[PERSON_NAME][GEOGRAPHIC_DATA][PERSON_NAME]" at bounding box center [943, 261] width 213 height 10
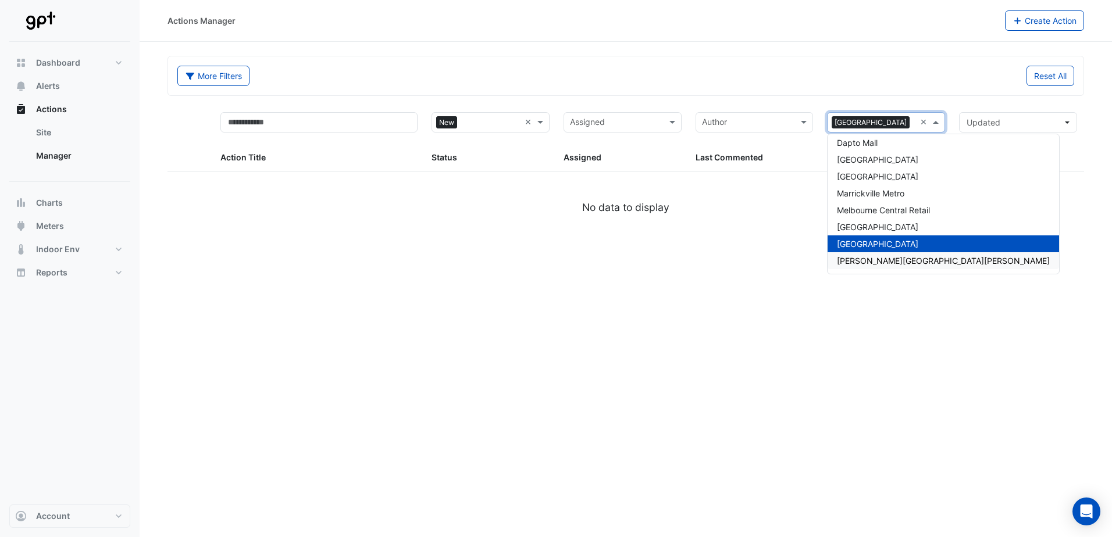
click at [667, 310] on div "Actions Manager Create Action More Filters Reset All Status × New × Assigned Si…" at bounding box center [626, 268] width 972 height 537
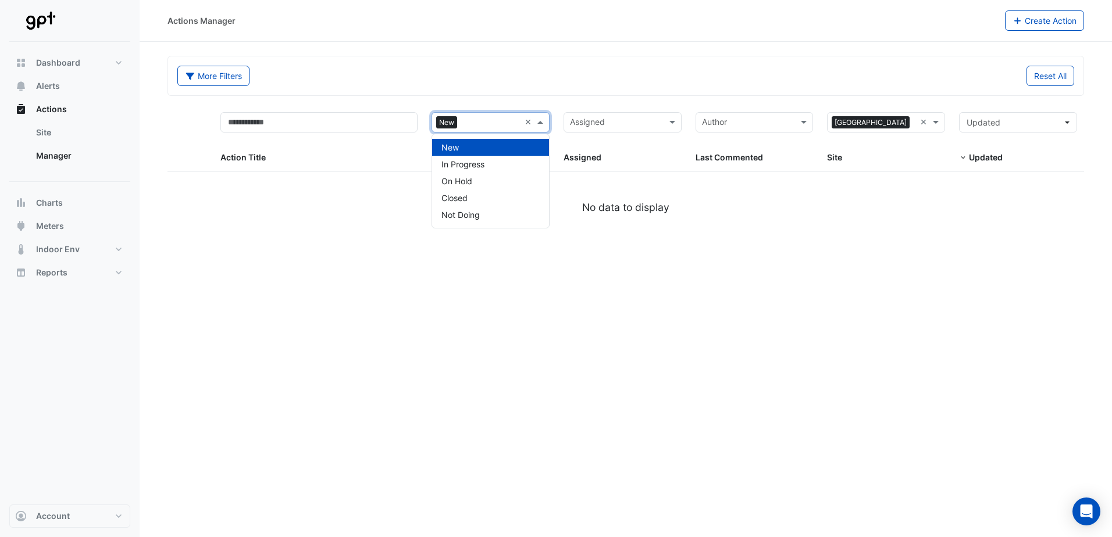
click at [539, 121] on span at bounding box center [542, 122] width 15 height 13
click at [486, 162] on div "In Progress" at bounding box center [490, 164] width 117 height 17
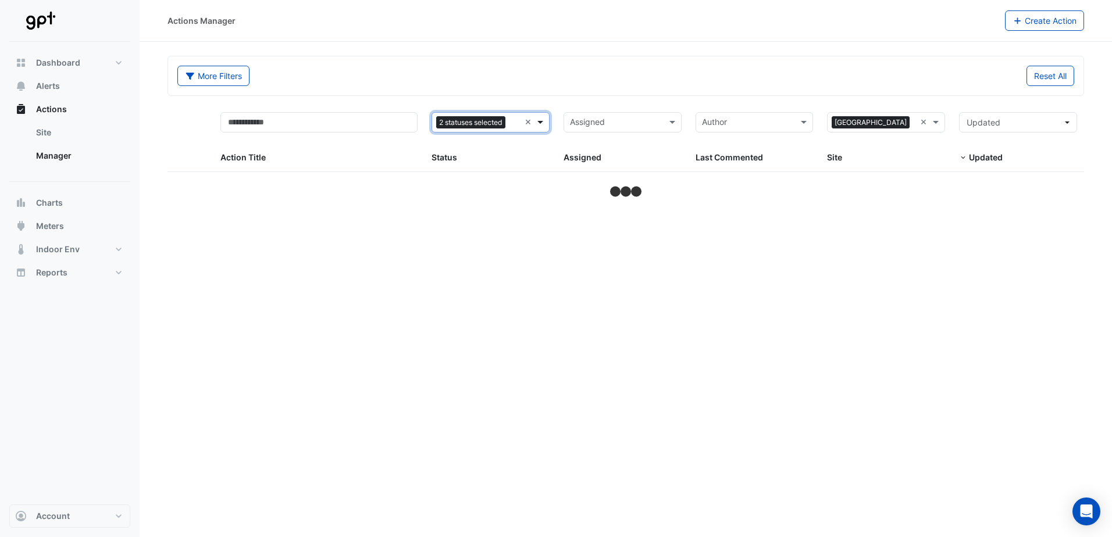
select select "**"
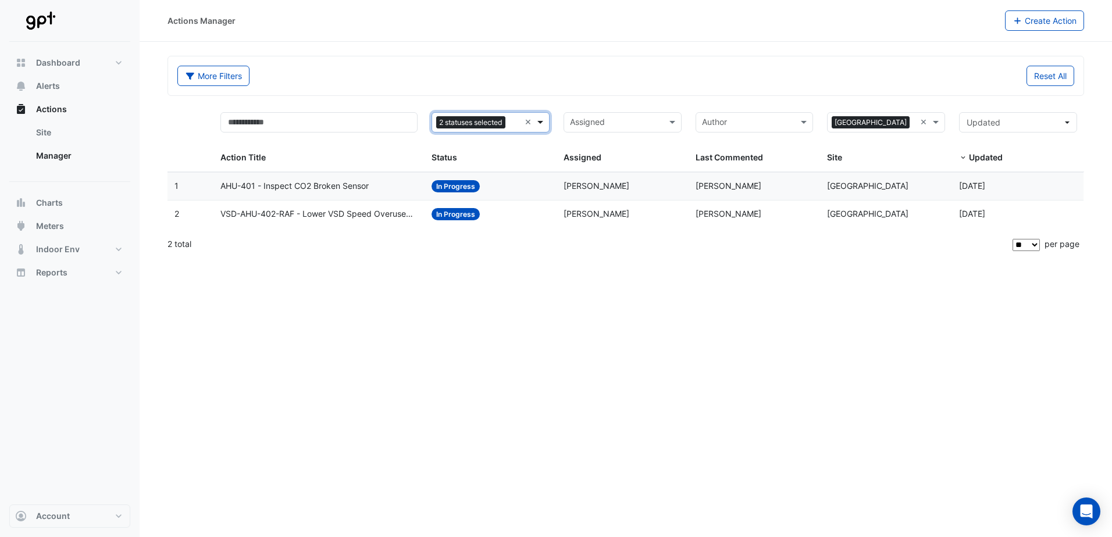
click at [539, 120] on span at bounding box center [542, 122] width 15 height 13
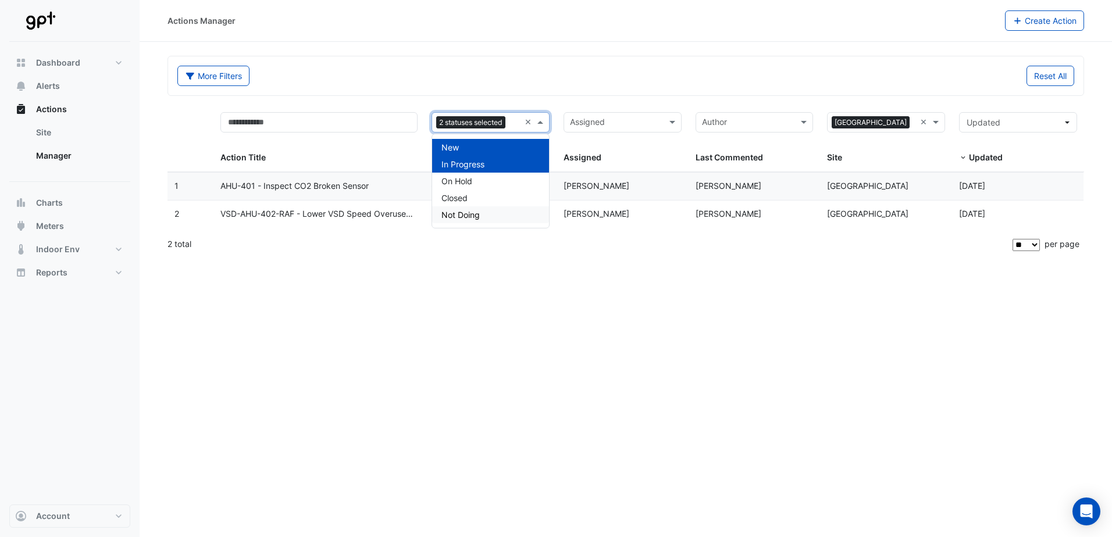
click at [482, 213] on div "Not Doing" at bounding box center [490, 214] width 117 height 17
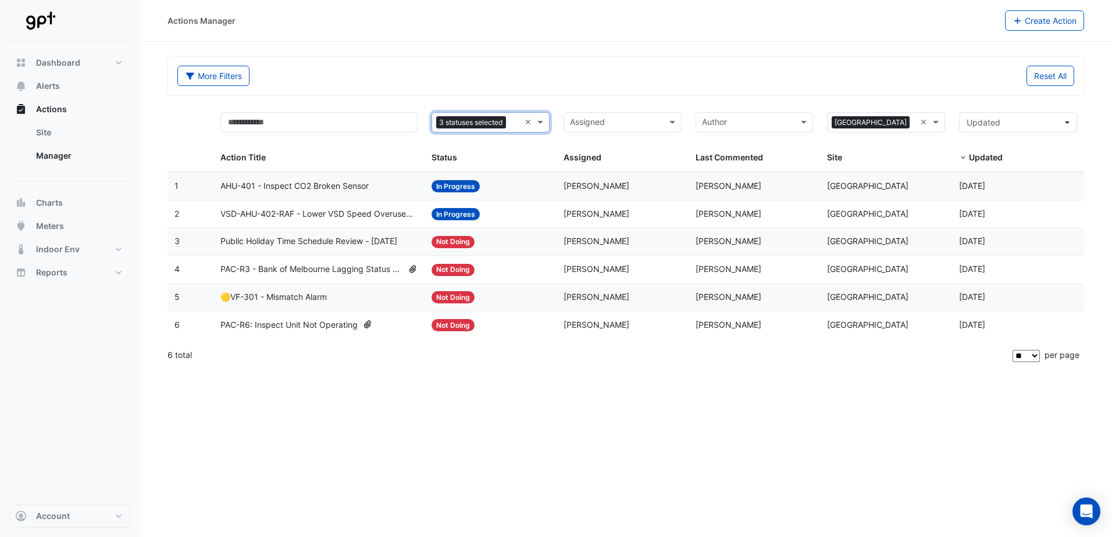
click at [662, 120] on div "Assigned" at bounding box center [623, 122] width 118 height 20
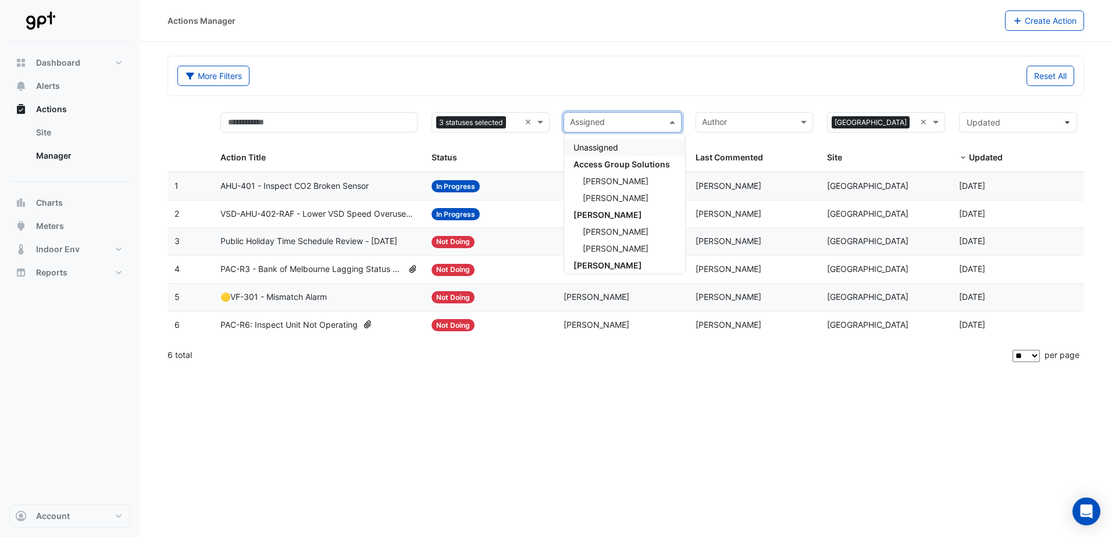
click at [661, 121] on input "text" at bounding box center [616, 123] width 92 height 13
click at [538, 123] on span at bounding box center [542, 122] width 15 height 13
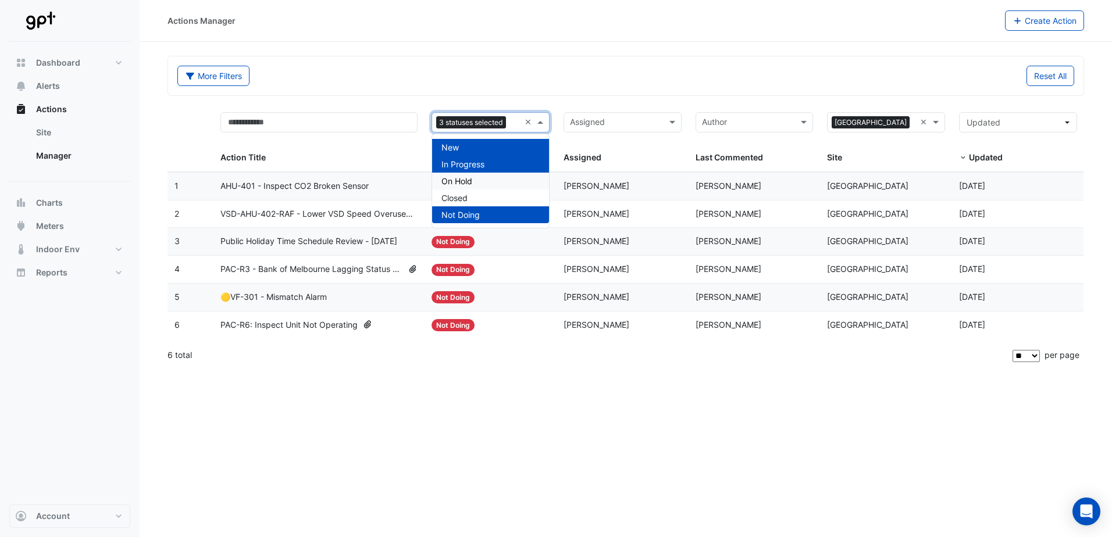
click at [482, 184] on div "On Hold" at bounding box center [490, 181] width 117 height 17
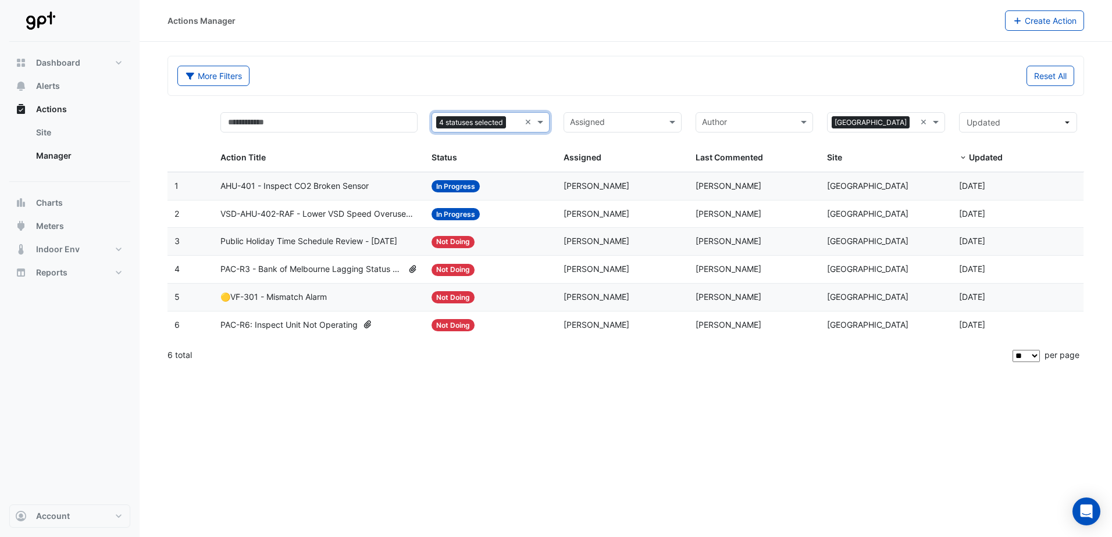
click at [225, 71] on button "More Filters" at bounding box center [213, 76] width 72 height 20
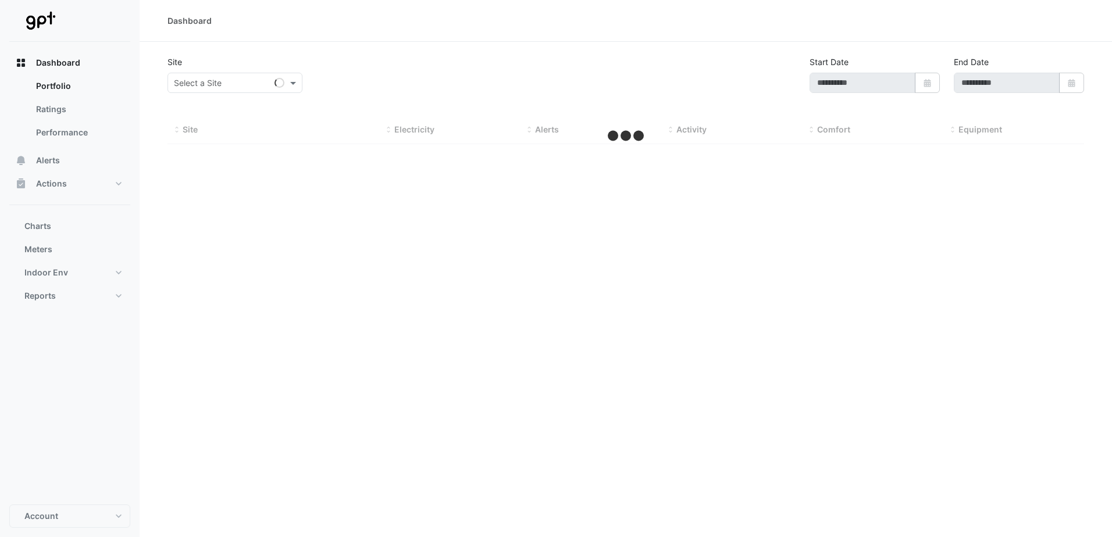
type input "**********"
select select "**"
